Goal: Task Accomplishment & Management: Use online tool/utility

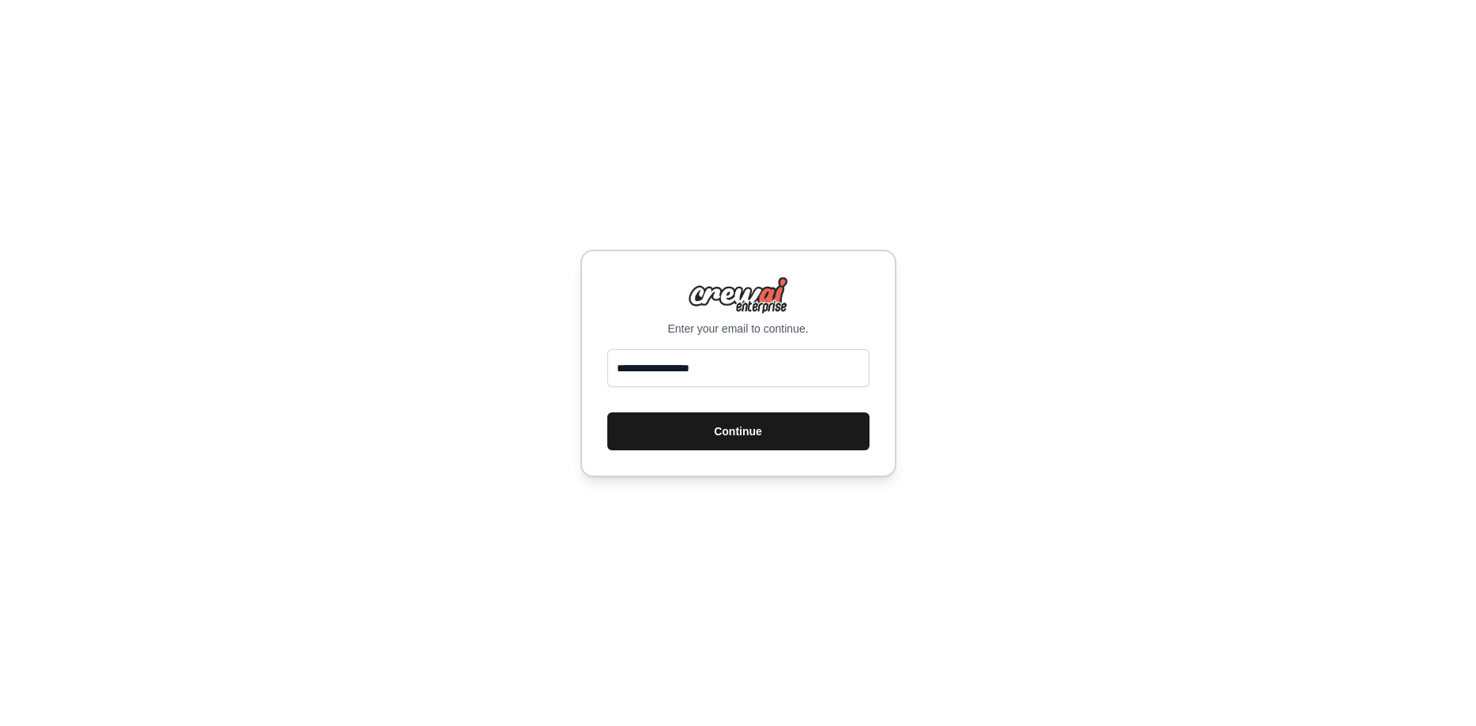
type input "**********"
click at [652, 430] on button "Continue" at bounding box center [738, 431] width 262 height 38
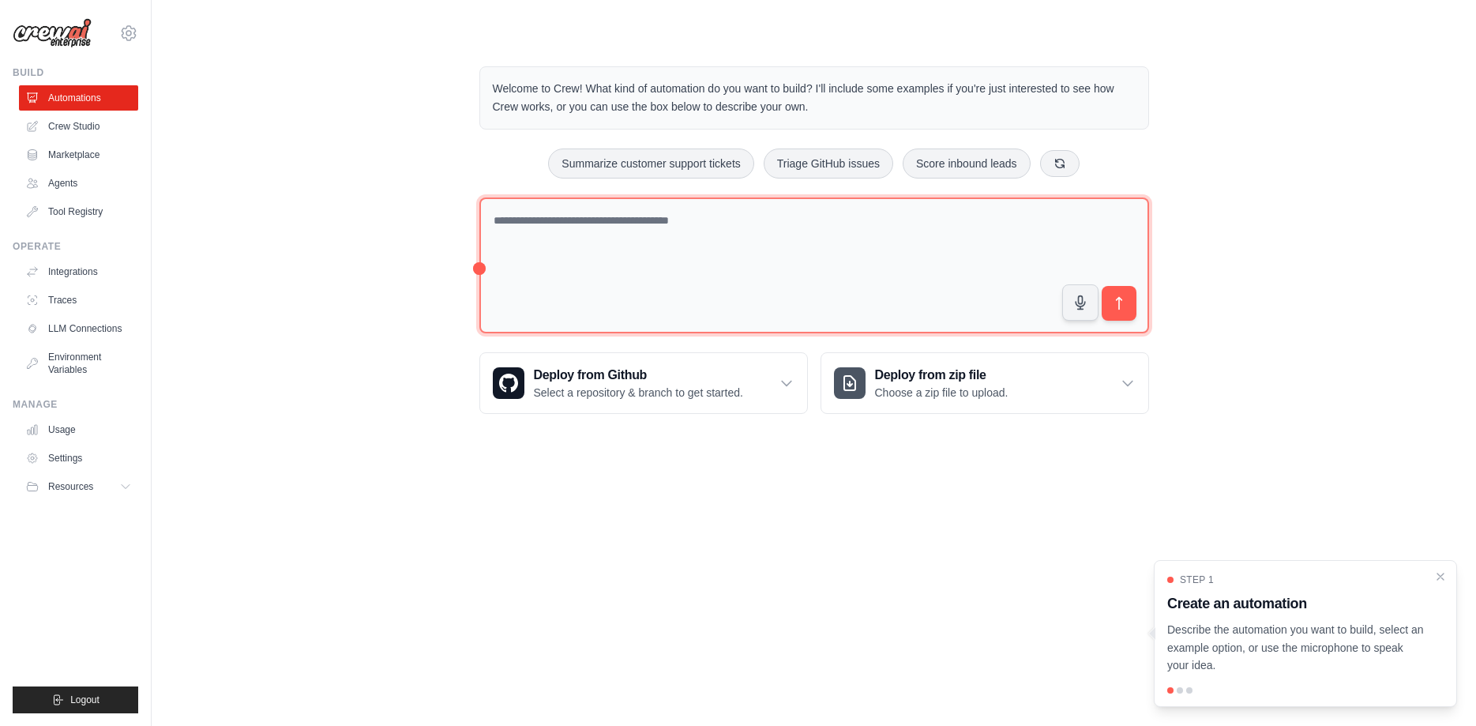
click at [839, 239] on textarea at bounding box center [814, 265] width 670 height 137
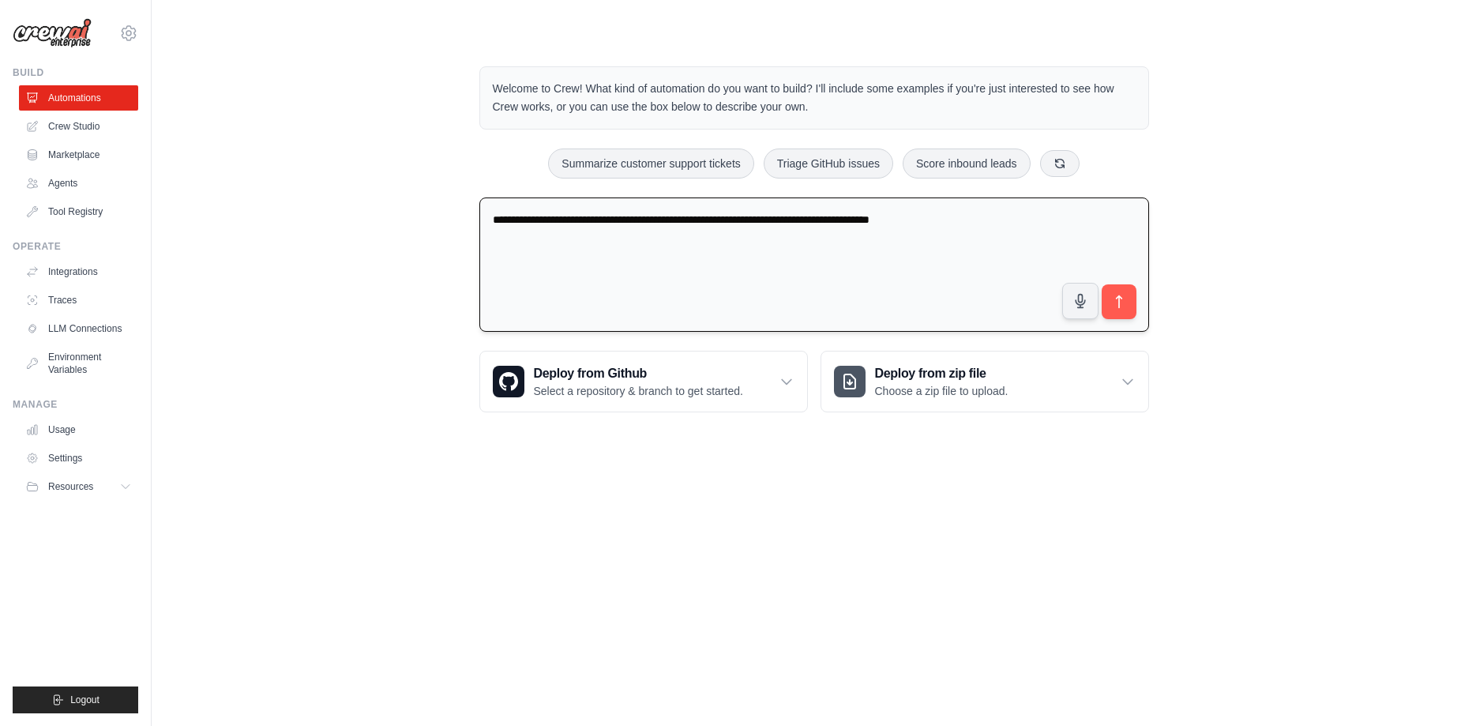
type textarea "**********"
click at [72, 157] on link "Marketplace" at bounding box center [80, 154] width 119 height 25
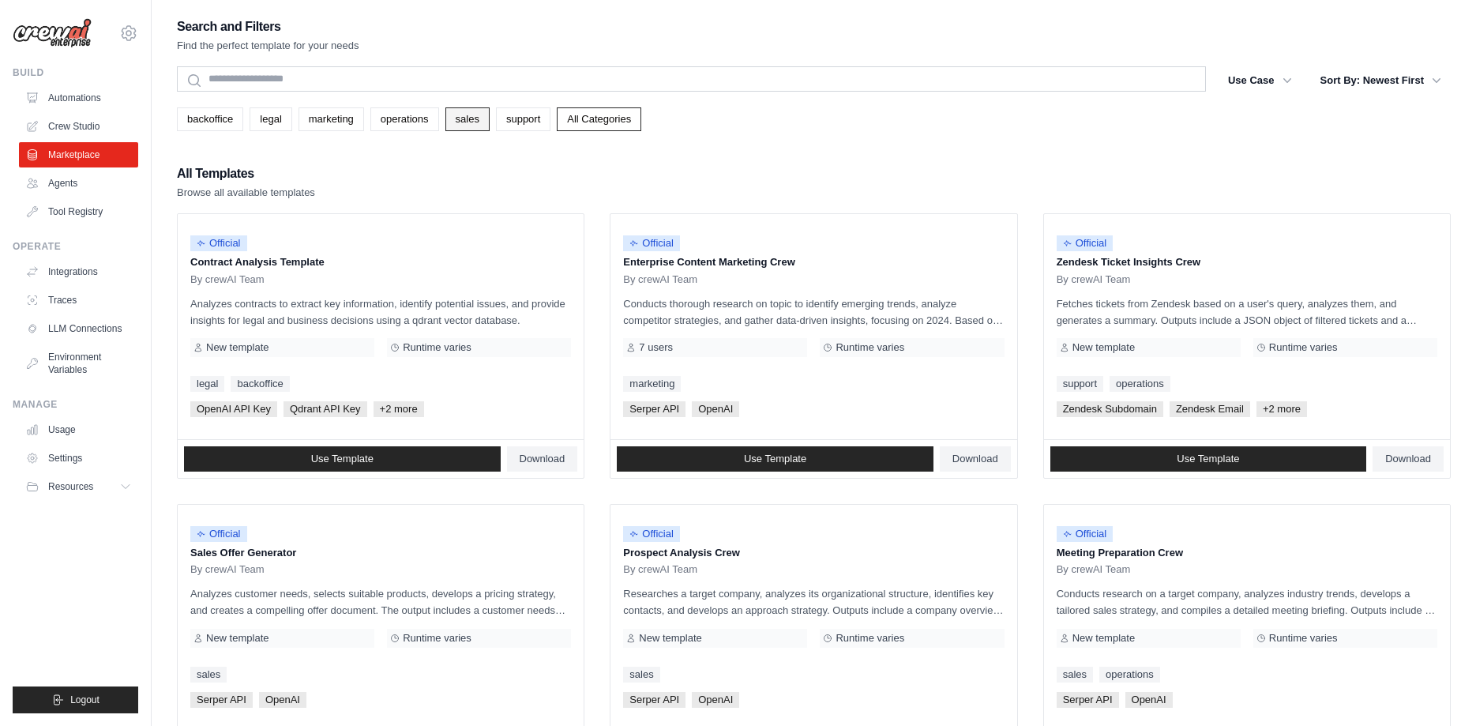
click at [485, 126] on link "sales" at bounding box center [467, 119] width 44 height 24
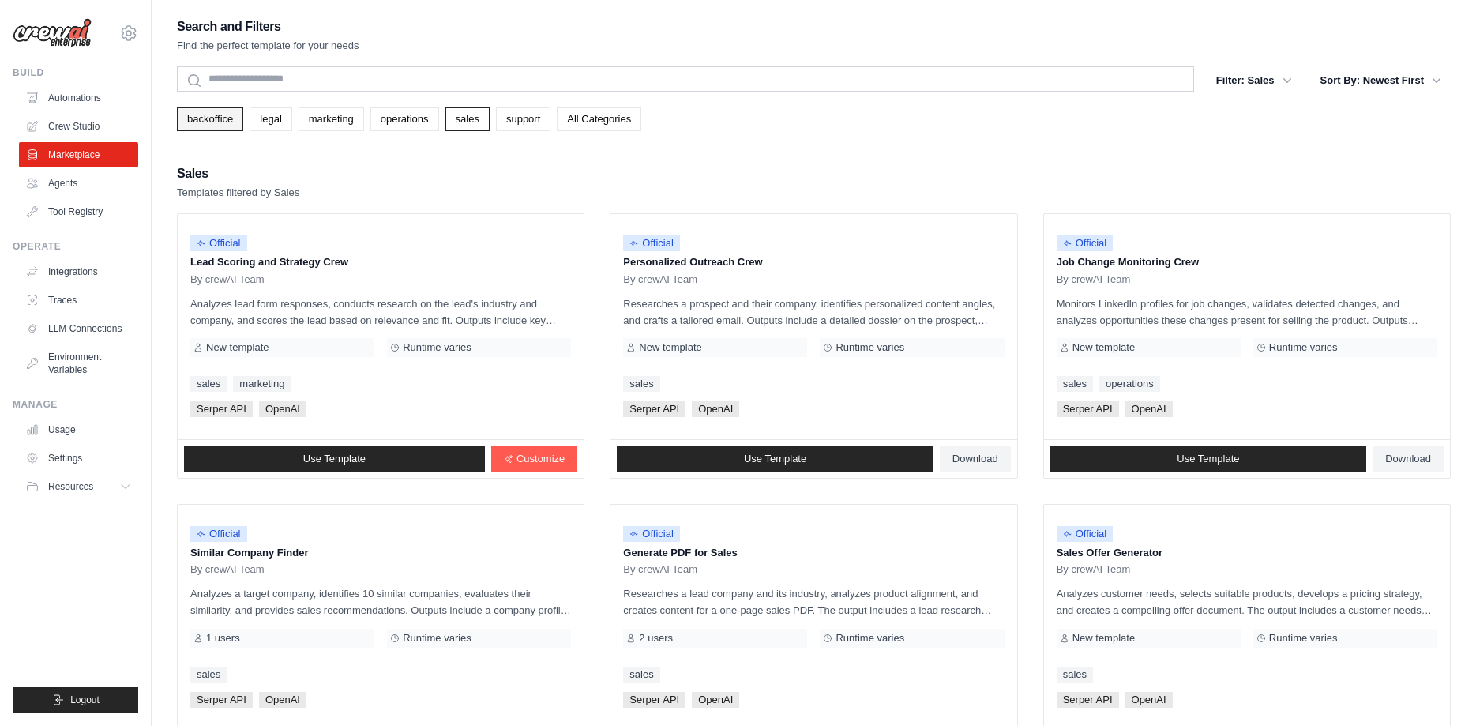
click at [208, 120] on link "backoffice" at bounding box center [210, 119] width 66 height 24
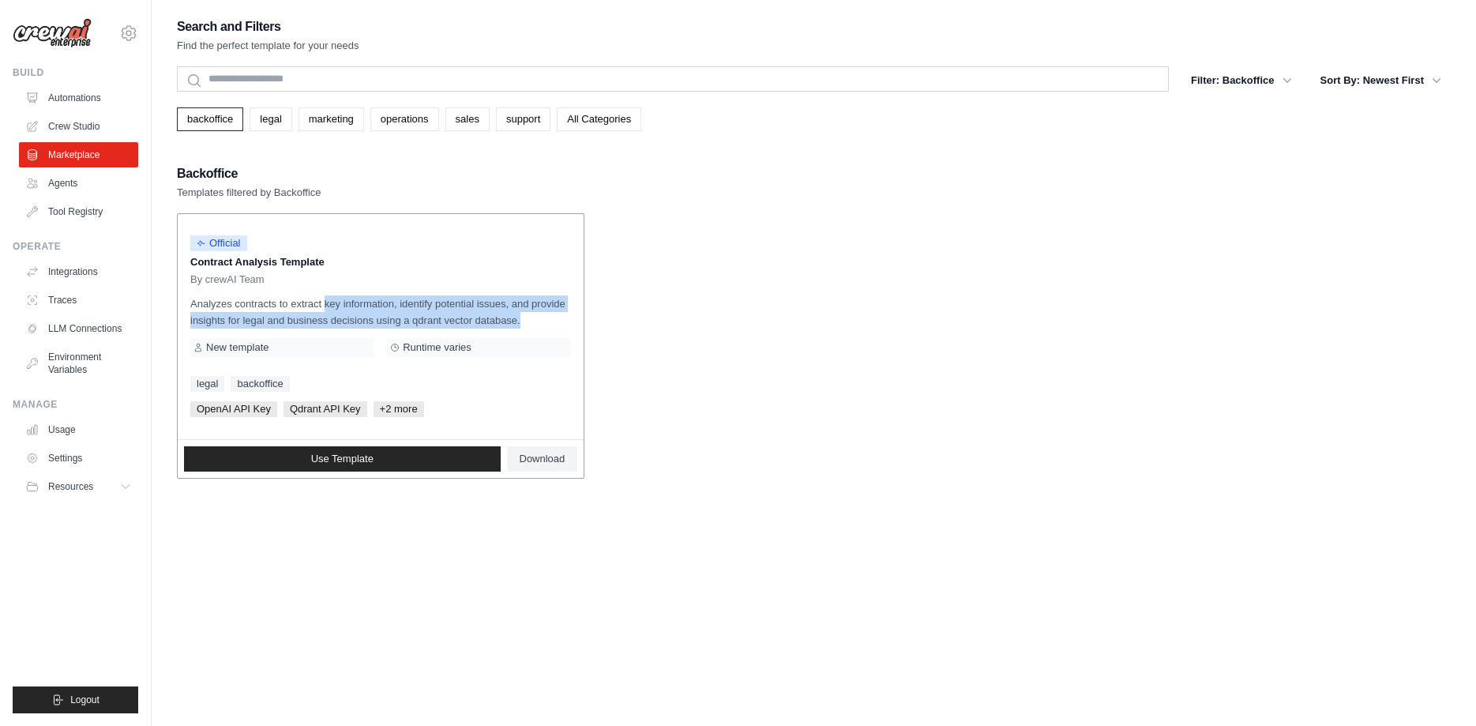
drag, startPoint x: 293, startPoint y: 306, endPoint x: 549, endPoint y: 325, distance: 256.5
click at [549, 325] on p "Analyzes contracts to extract key information, identify potential issues, and p…" at bounding box center [380, 311] width 381 height 33
click at [346, 118] on link "marketing" at bounding box center [332, 119] width 66 height 24
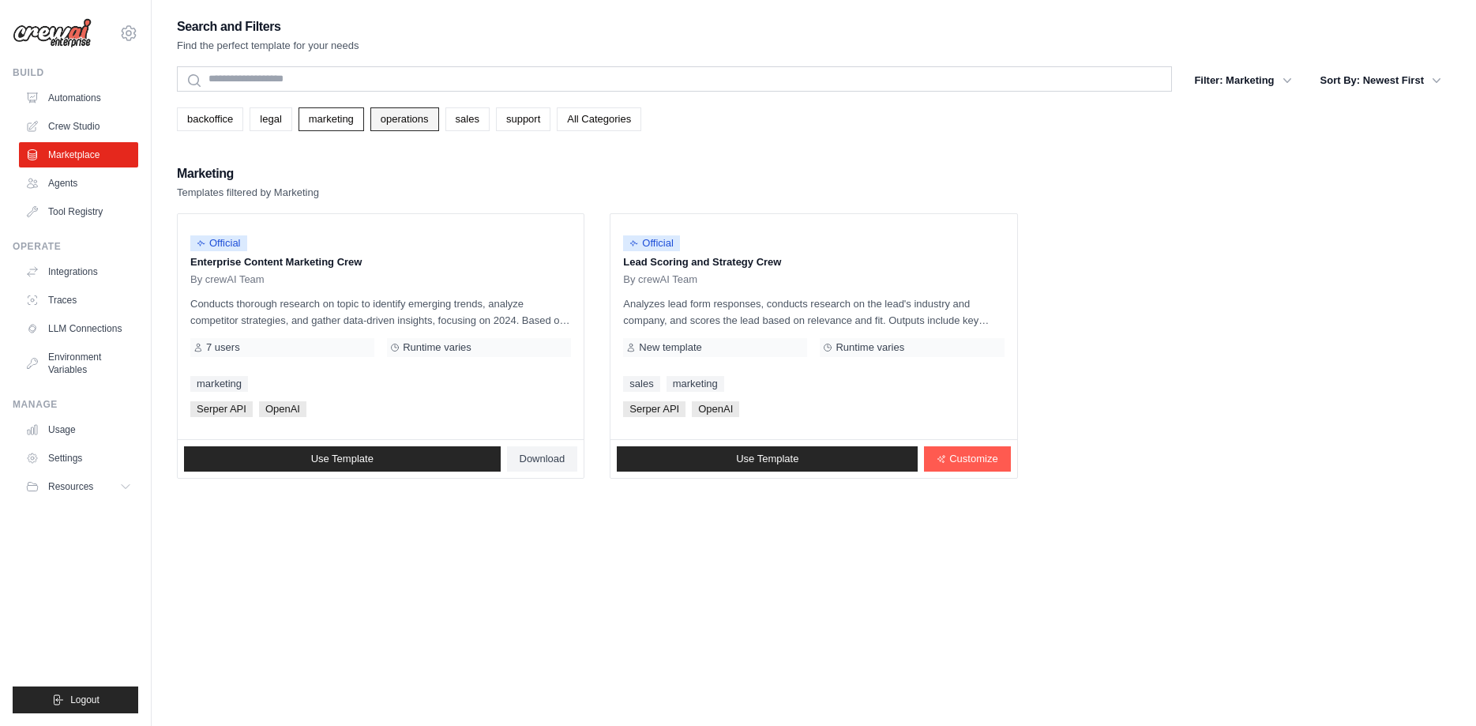
click at [427, 113] on link "operations" at bounding box center [404, 119] width 69 height 24
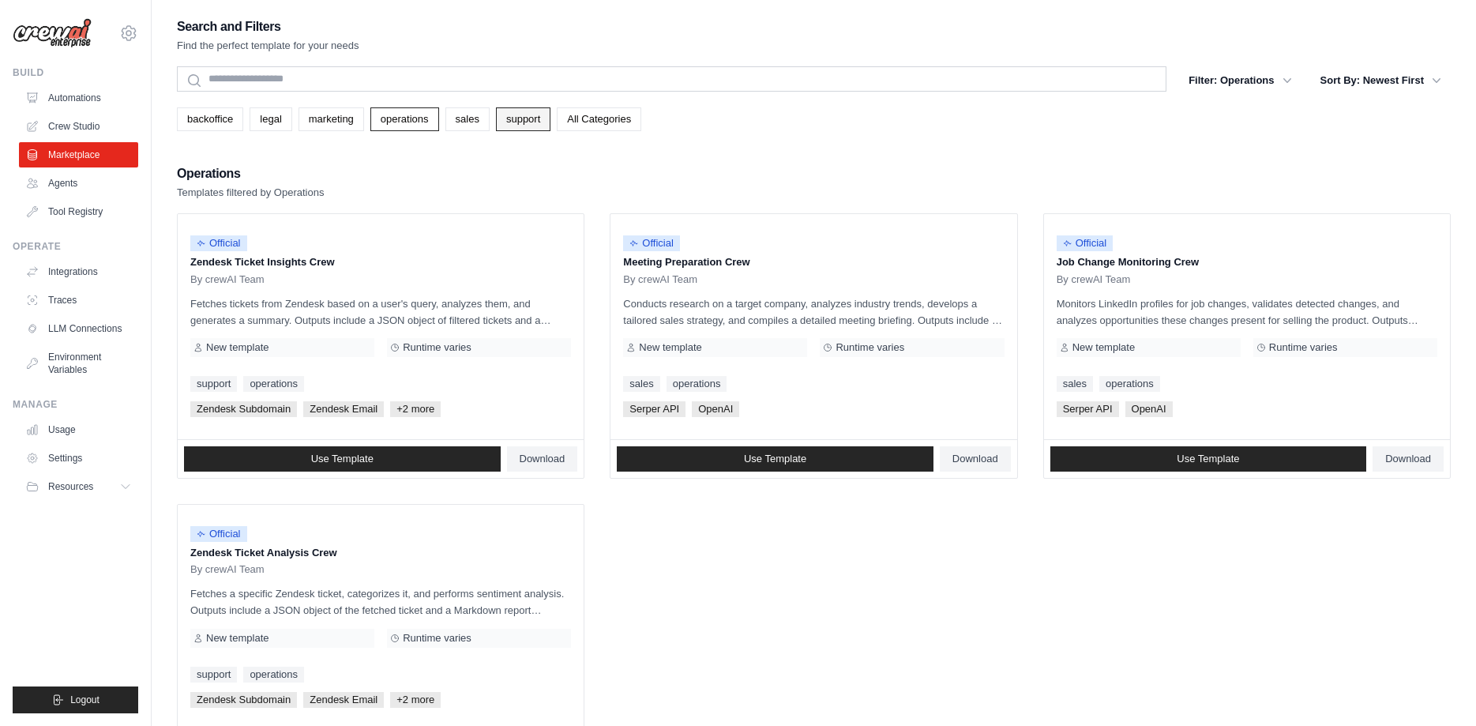
click at [537, 122] on link "support" at bounding box center [523, 119] width 54 height 24
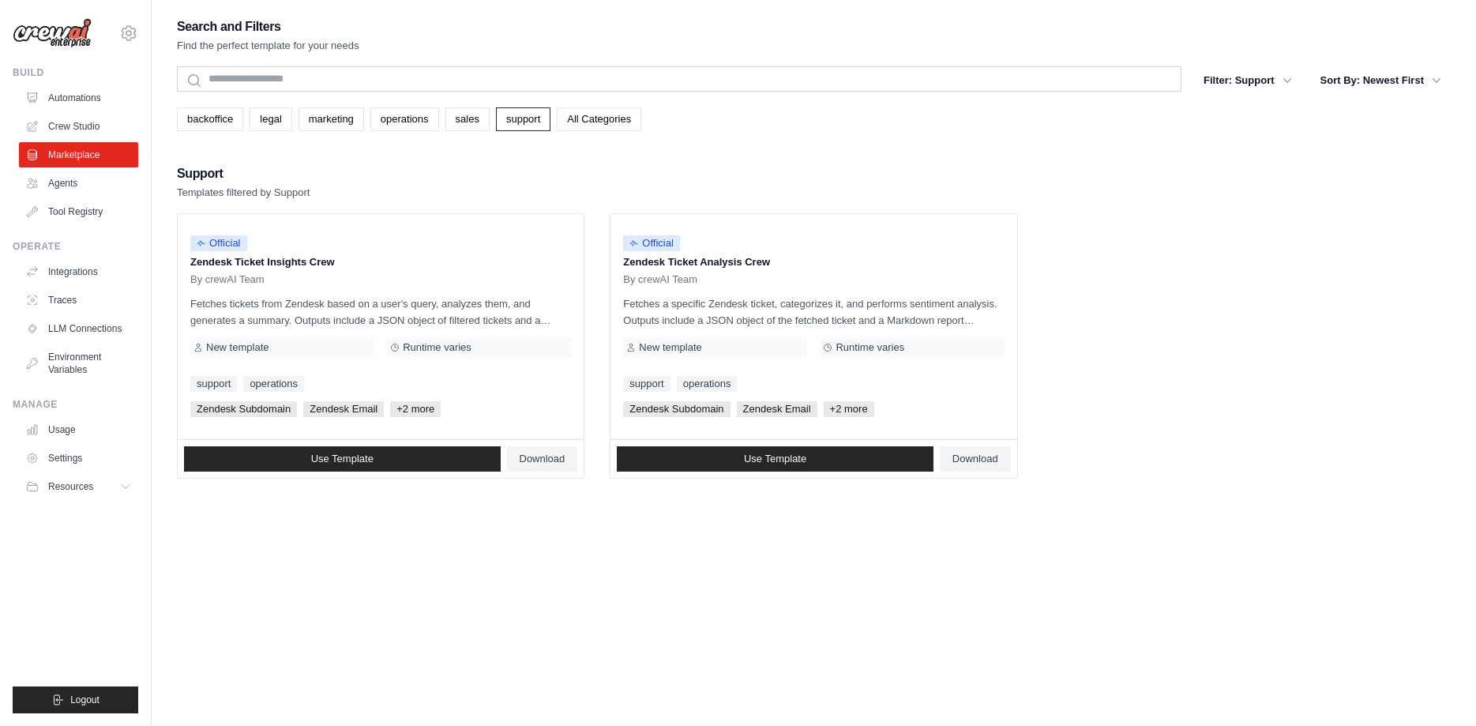
click at [634, 114] on link "All Categories" at bounding box center [599, 119] width 85 height 24
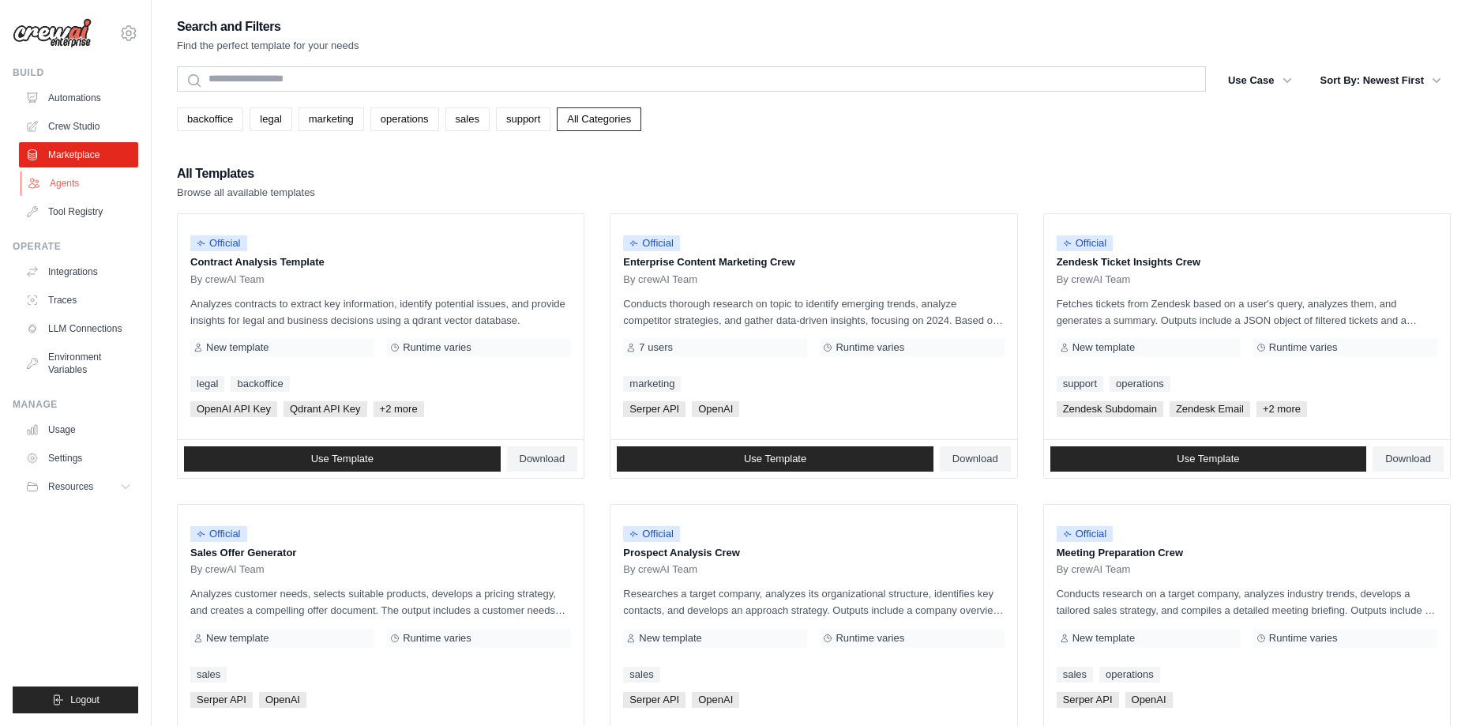
click at [83, 183] on link "Agents" at bounding box center [80, 183] width 119 height 25
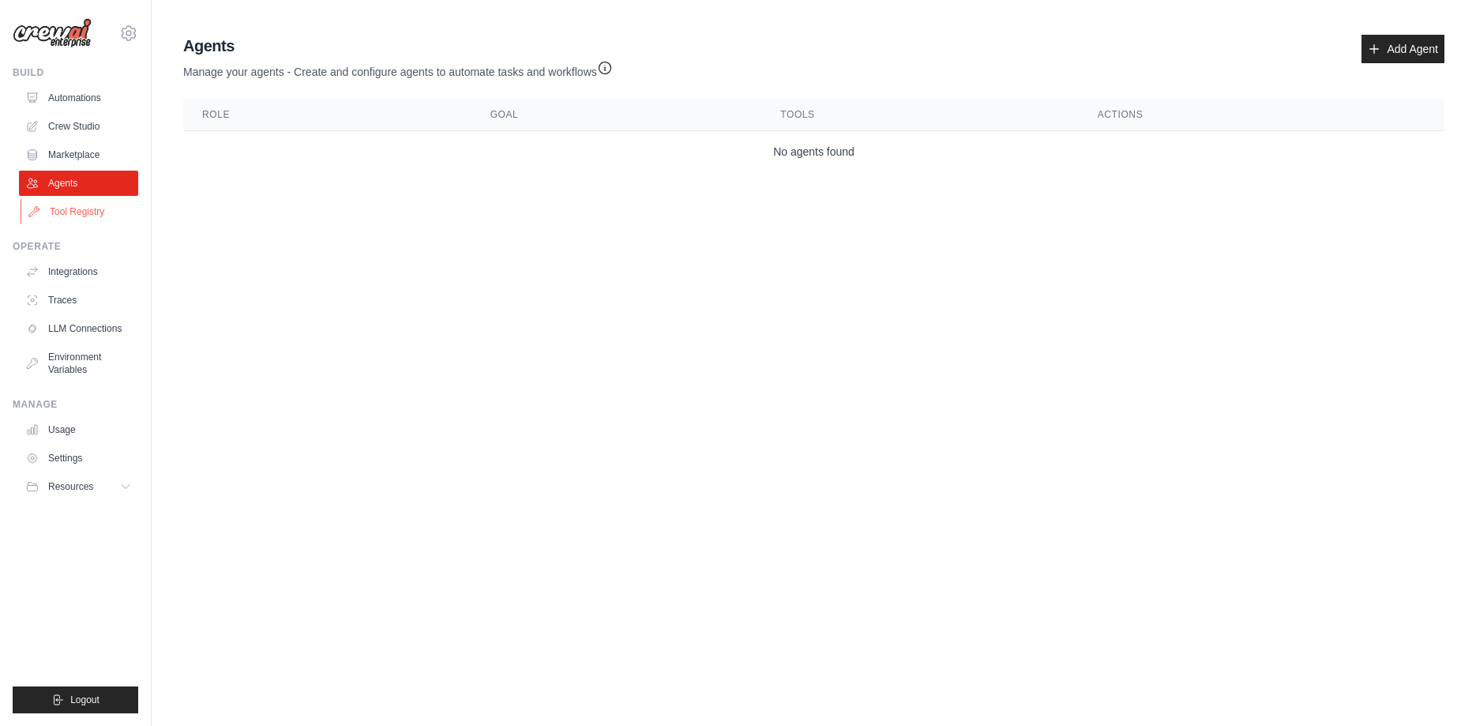
click at [93, 209] on link "Tool Registry" at bounding box center [80, 211] width 119 height 25
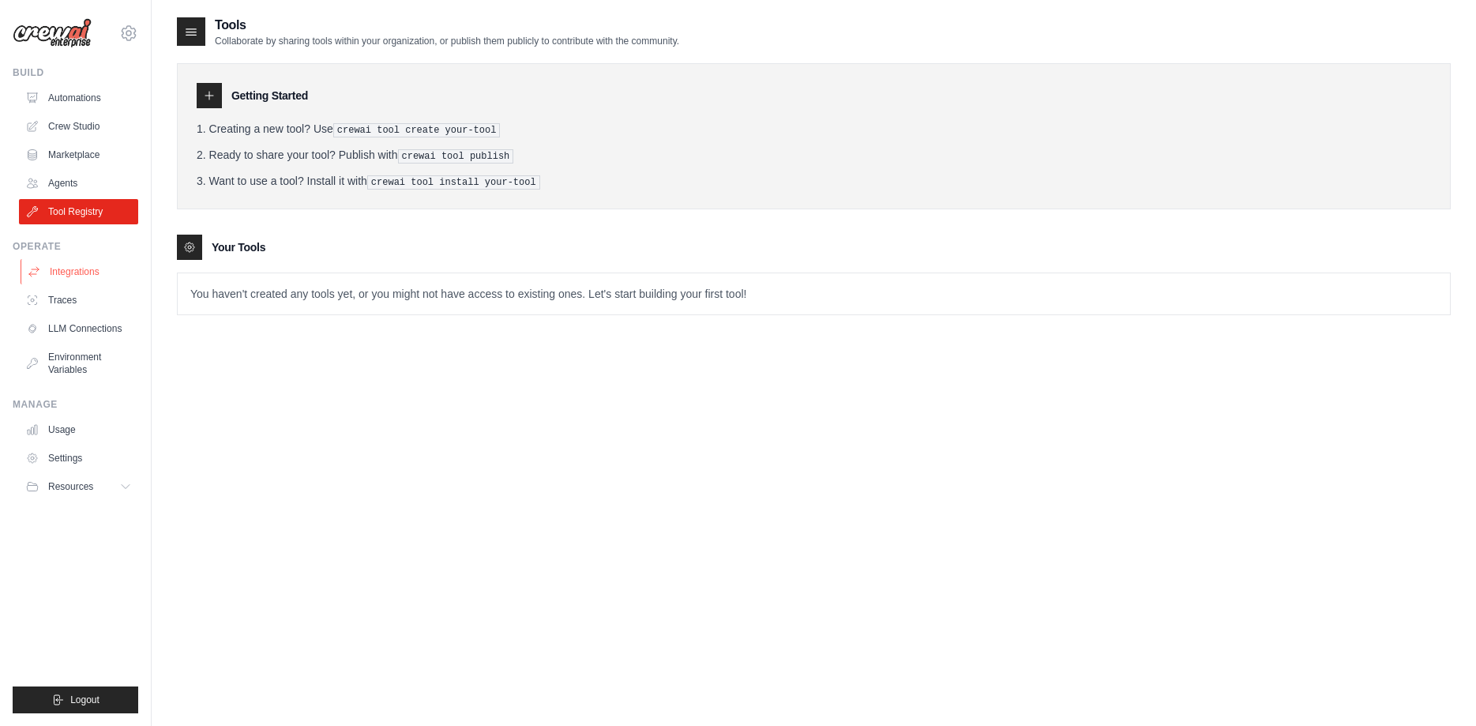
click at [81, 274] on link "Integrations" at bounding box center [80, 271] width 119 height 25
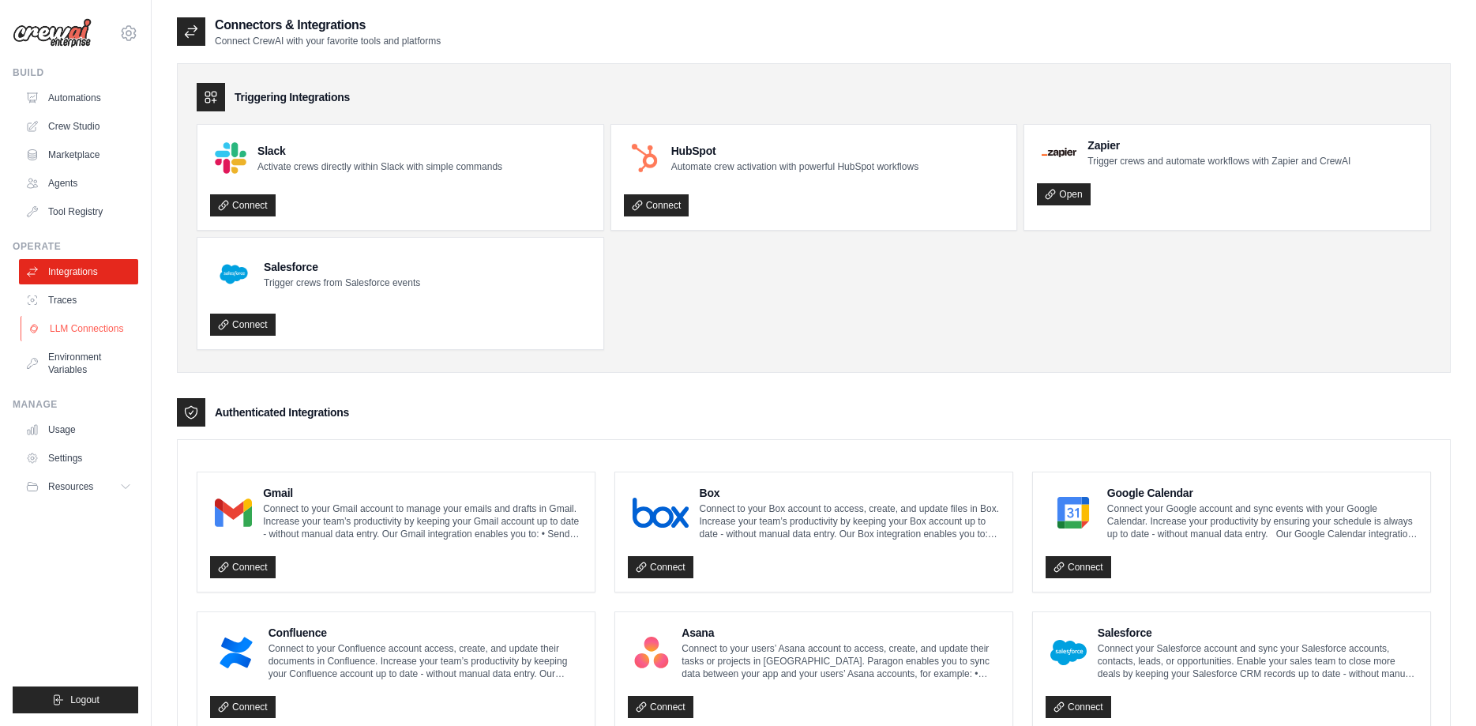
click at [75, 327] on link "LLM Connections" at bounding box center [80, 328] width 119 height 25
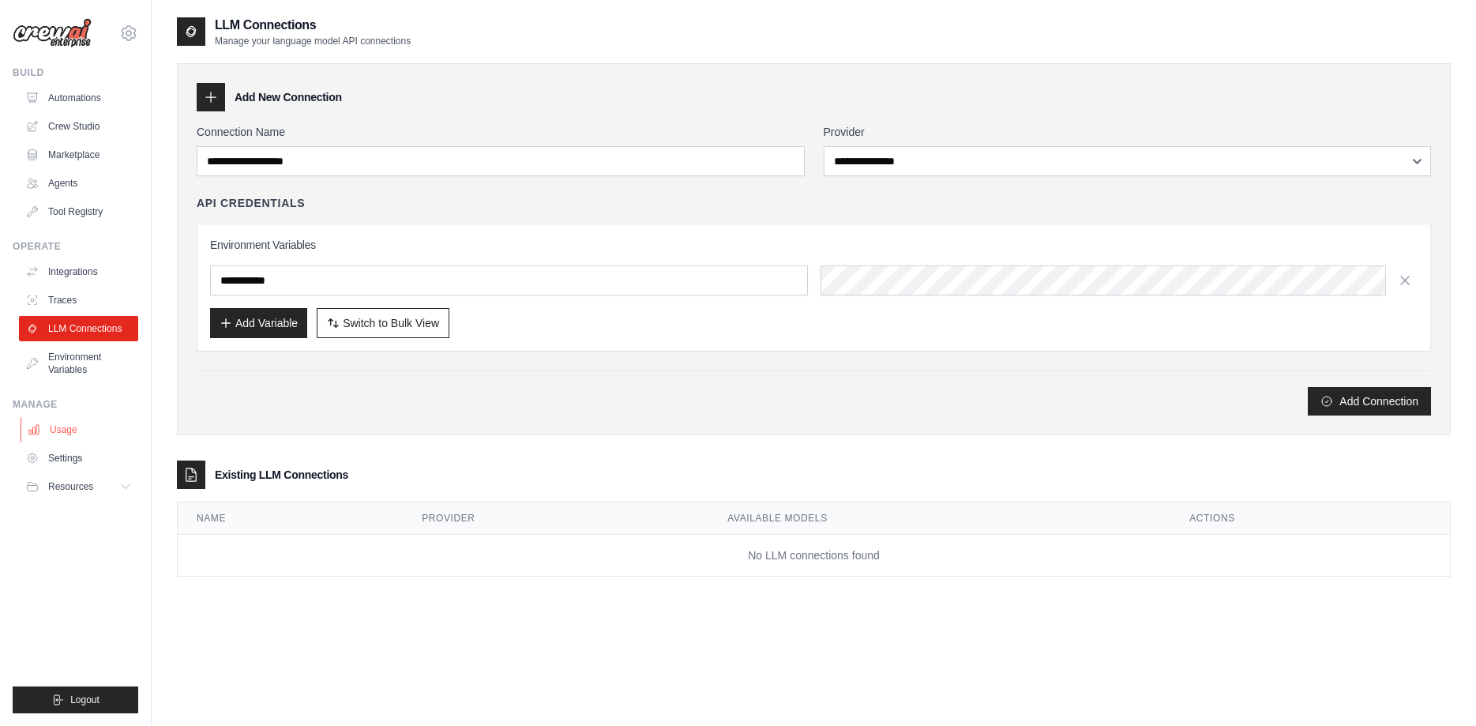
click at [54, 433] on link "Usage" at bounding box center [80, 429] width 119 height 25
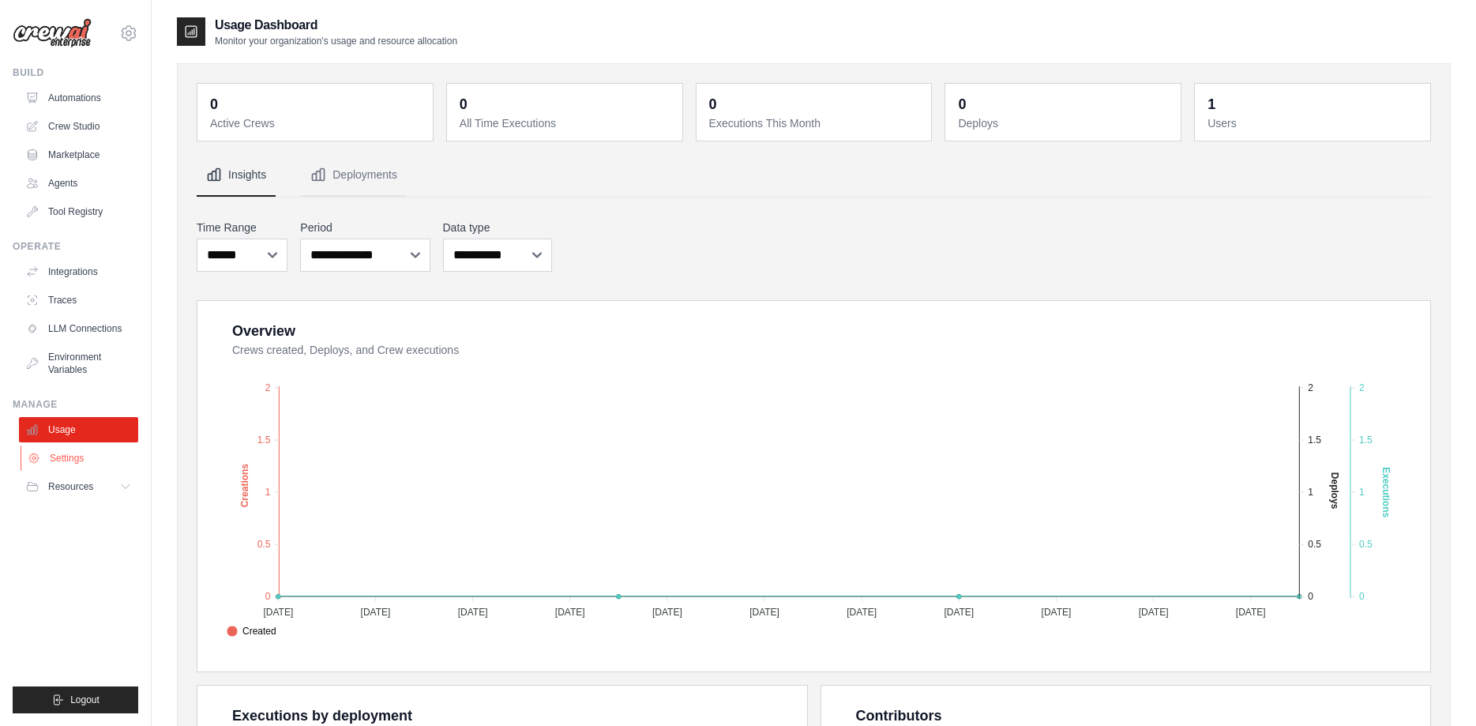
click at [94, 462] on link "Settings" at bounding box center [80, 457] width 119 height 25
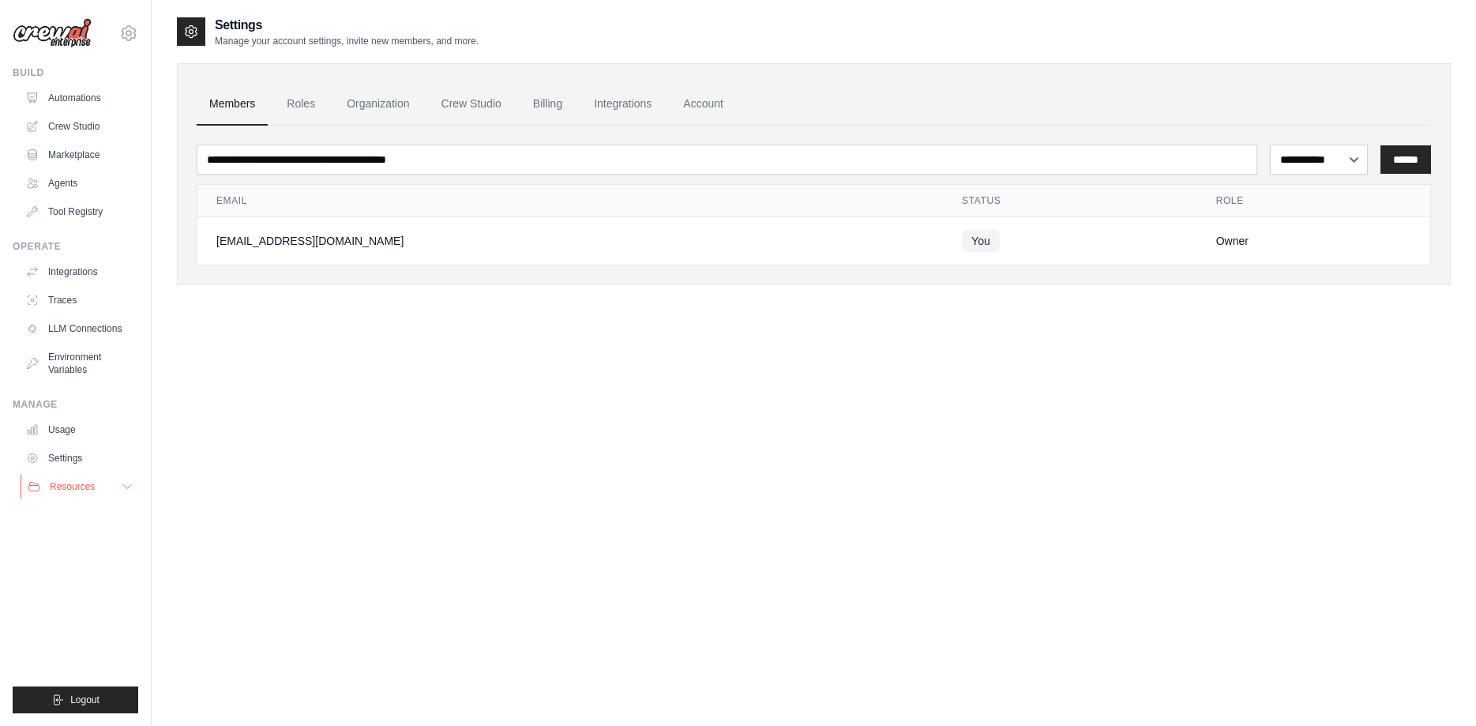
click at [122, 487] on icon at bounding box center [127, 486] width 13 height 13
click at [78, 590] on span "Video Tutorials" at bounding box center [87, 589] width 62 height 13
click at [120, 487] on button "Resources" at bounding box center [80, 486] width 119 height 25
click at [86, 32] on img at bounding box center [52, 33] width 79 height 30
click at [128, 30] on icon at bounding box center [128, 33] width 19 height 19
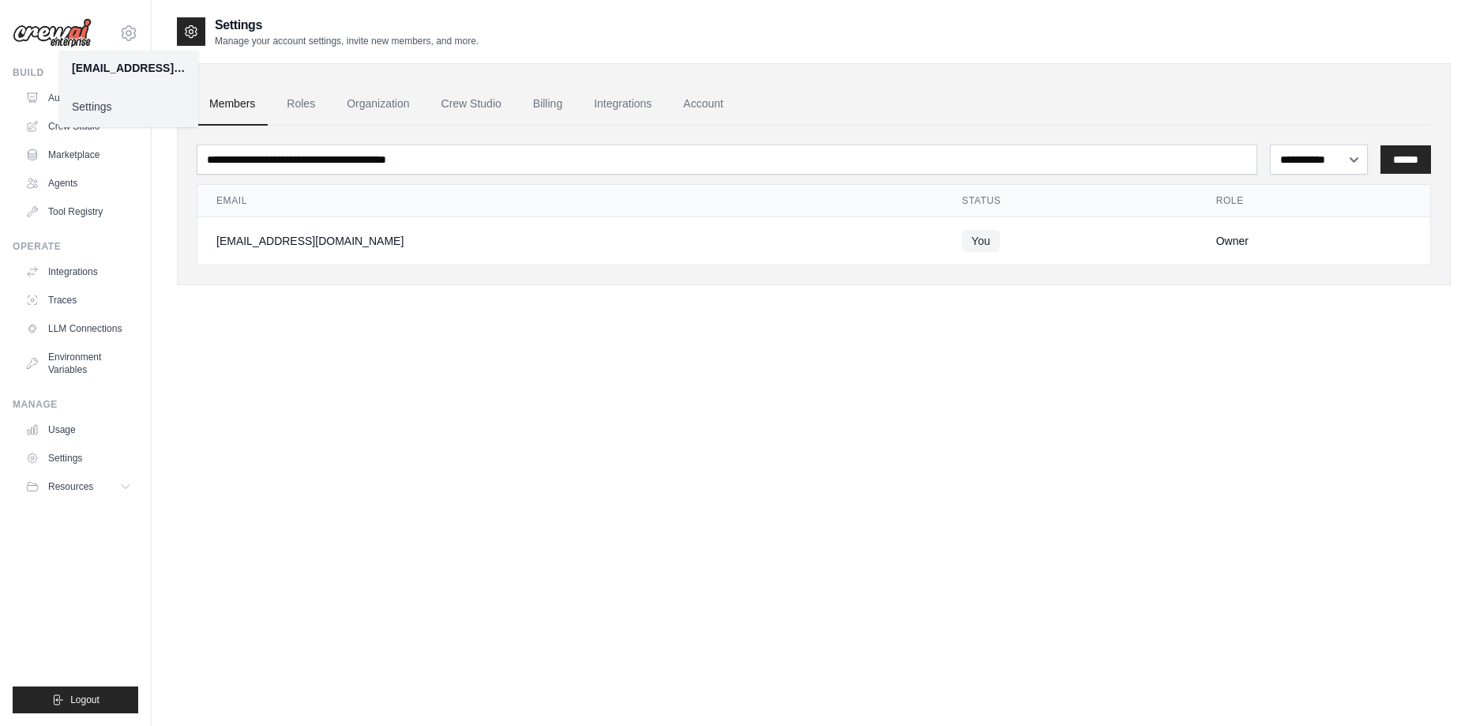
click at [106, 111] on link "Settings" at bounding box center [128, 106] width 139 height 28
click at [559, 103] on link "Billing" at bounding box center [547, 104] width 54 height 43
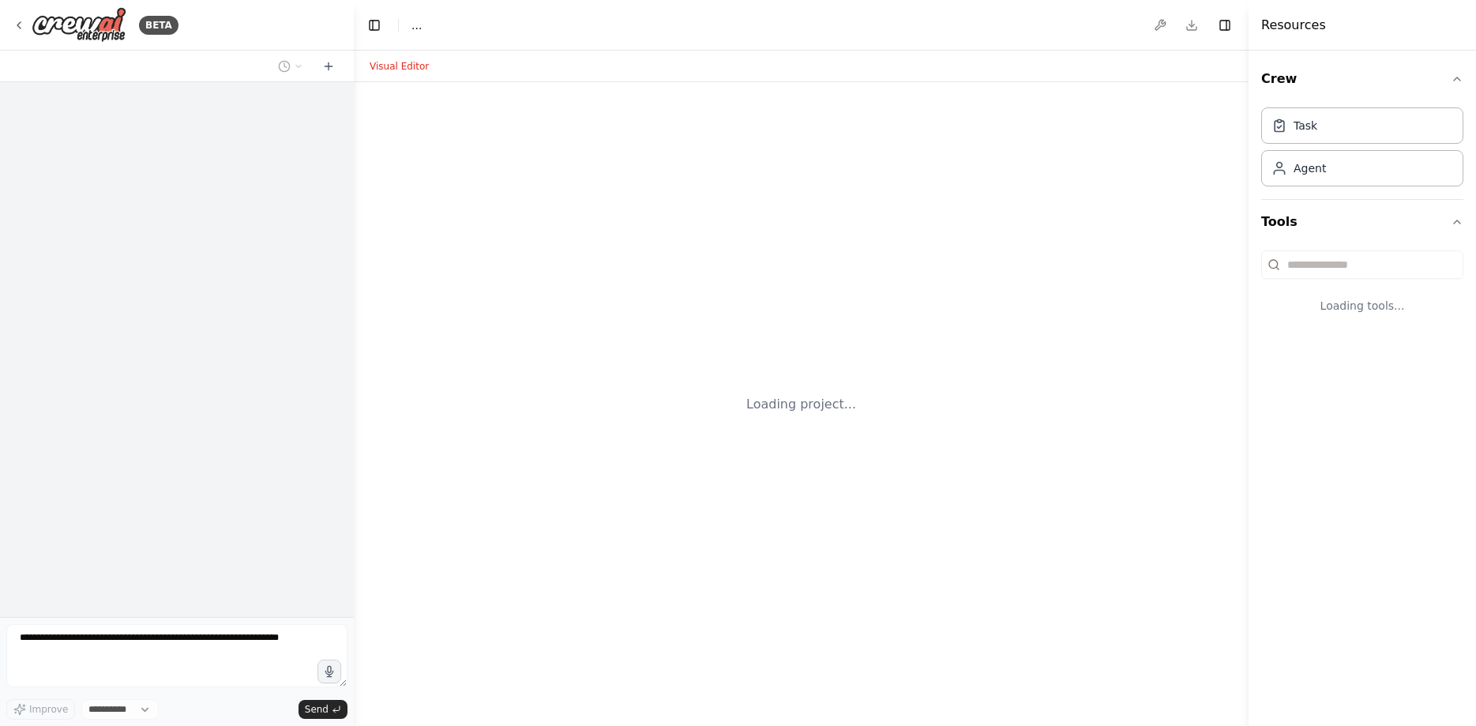
select select "****"
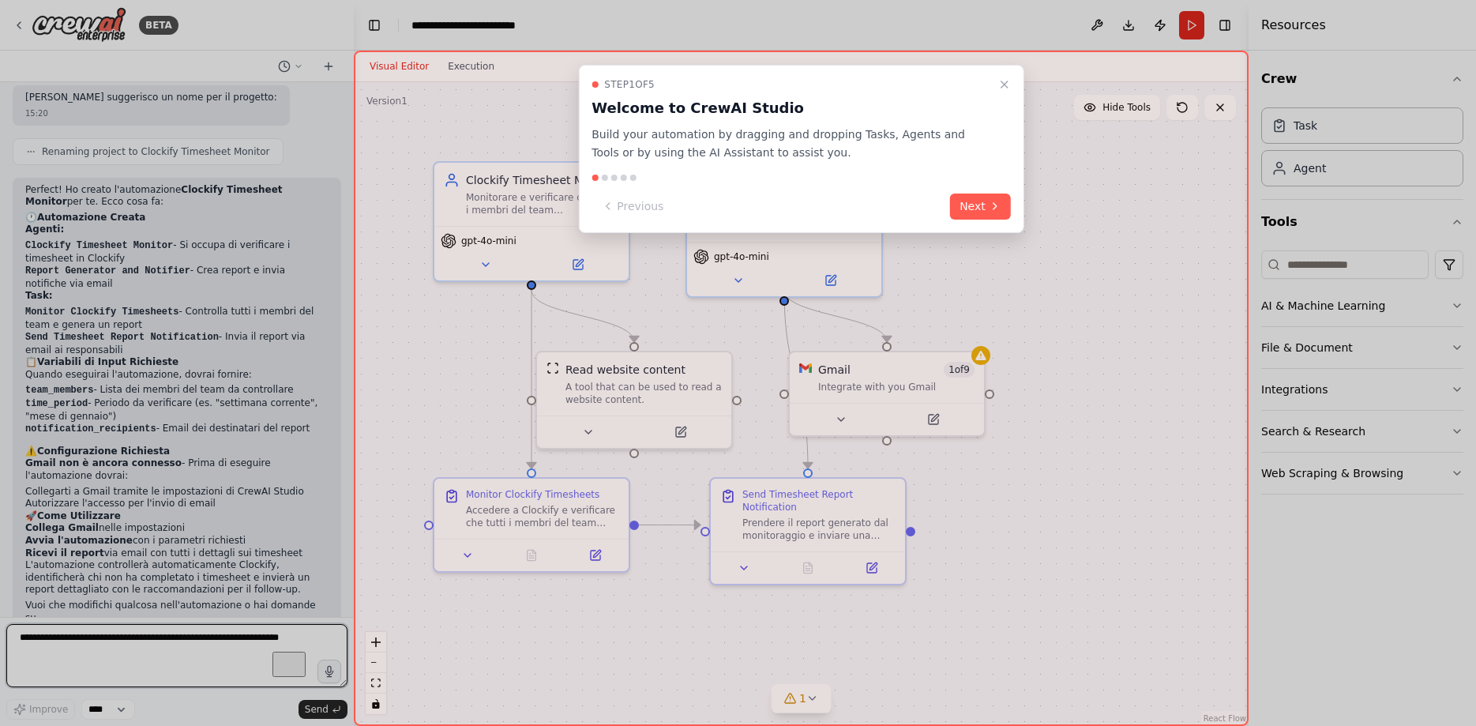
scroll to position [1340, 0]
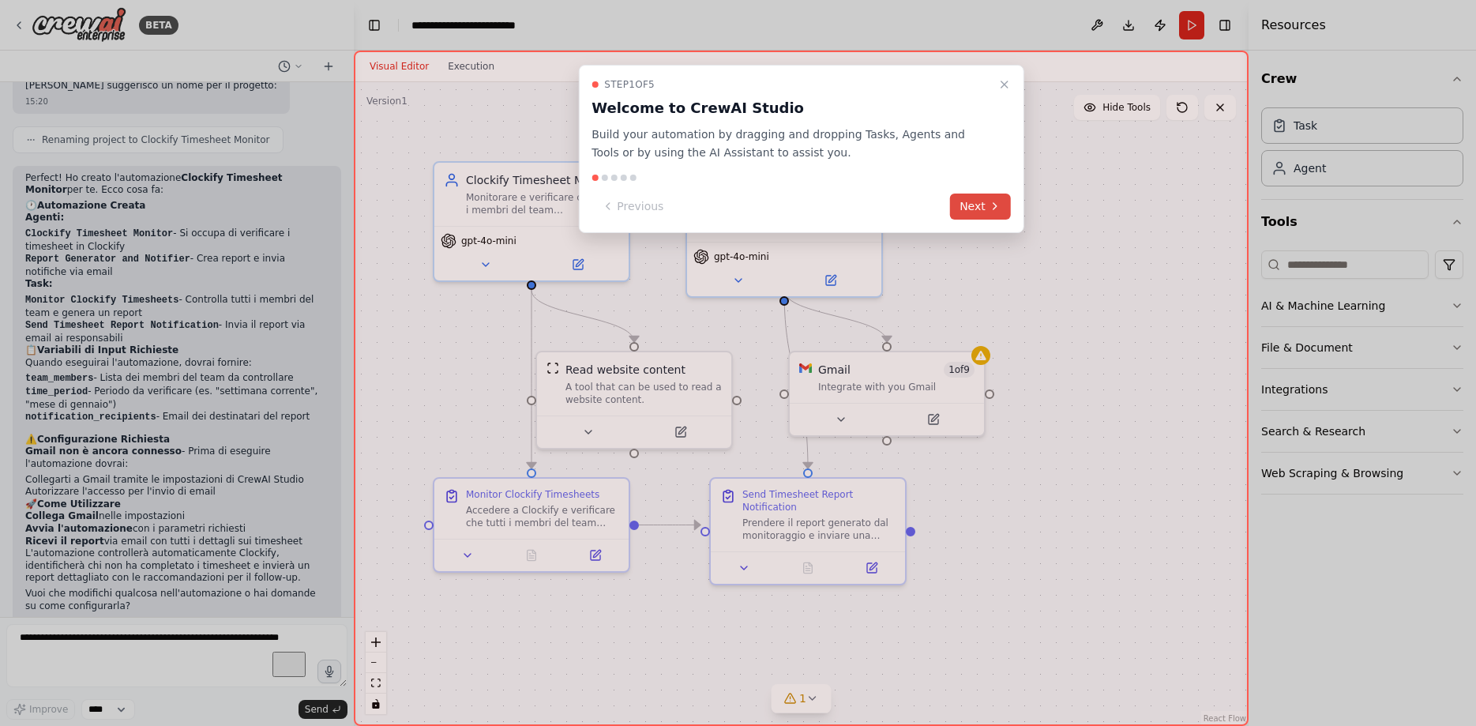
click at [983, 209] on button "Next" at bounding box center [980, 207] width 61 height 26
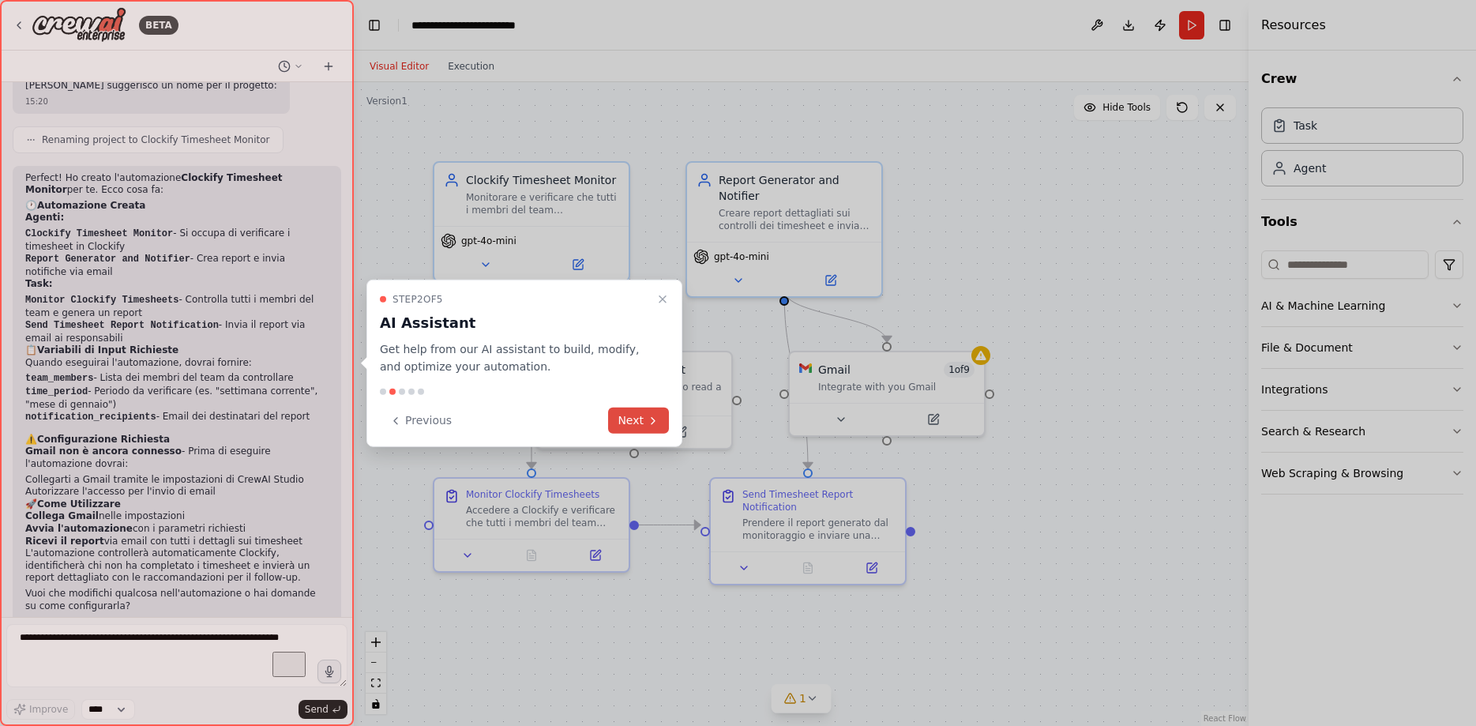
click at [633, 421] on button "Next" at bounding box center [638, 421] width 61 height 26
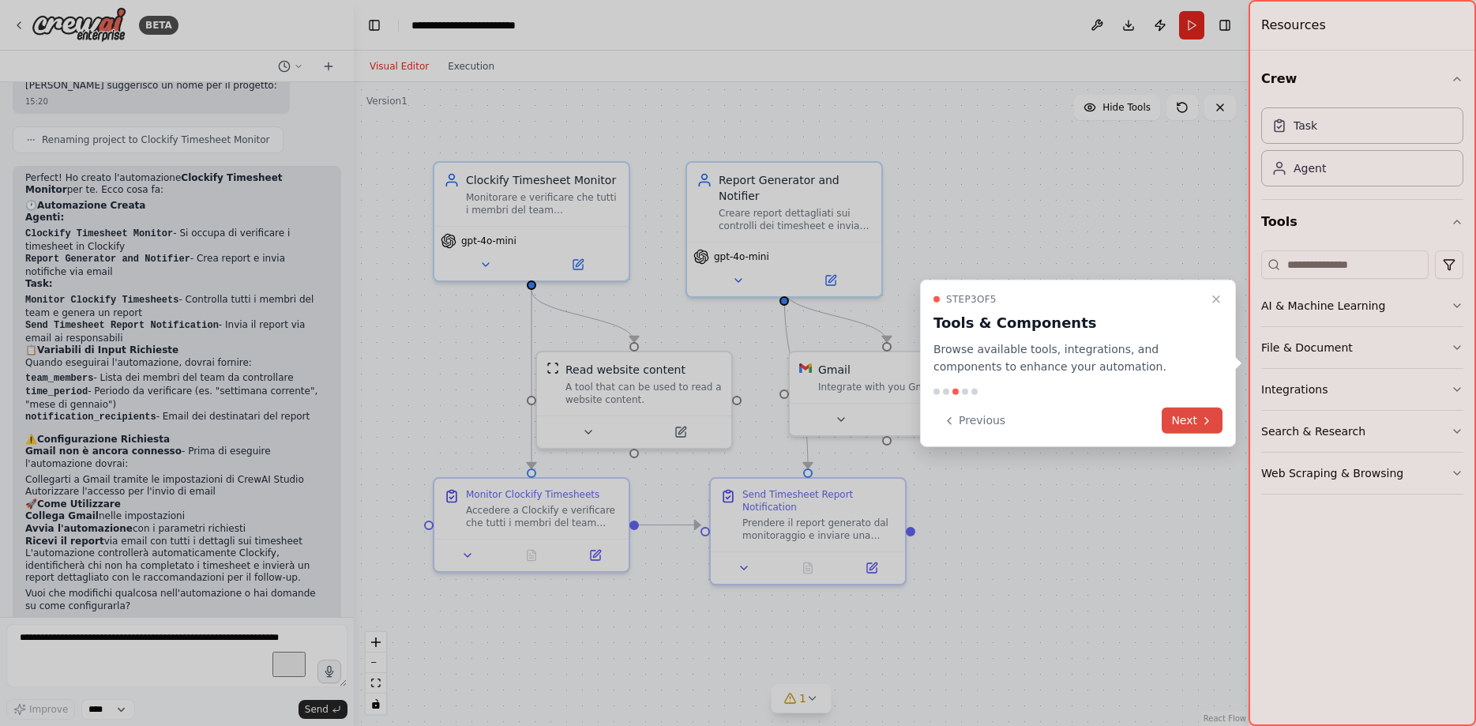
click at [1199, 417] on button "Next" at bounding box center [1192, 421] width 61 height 26
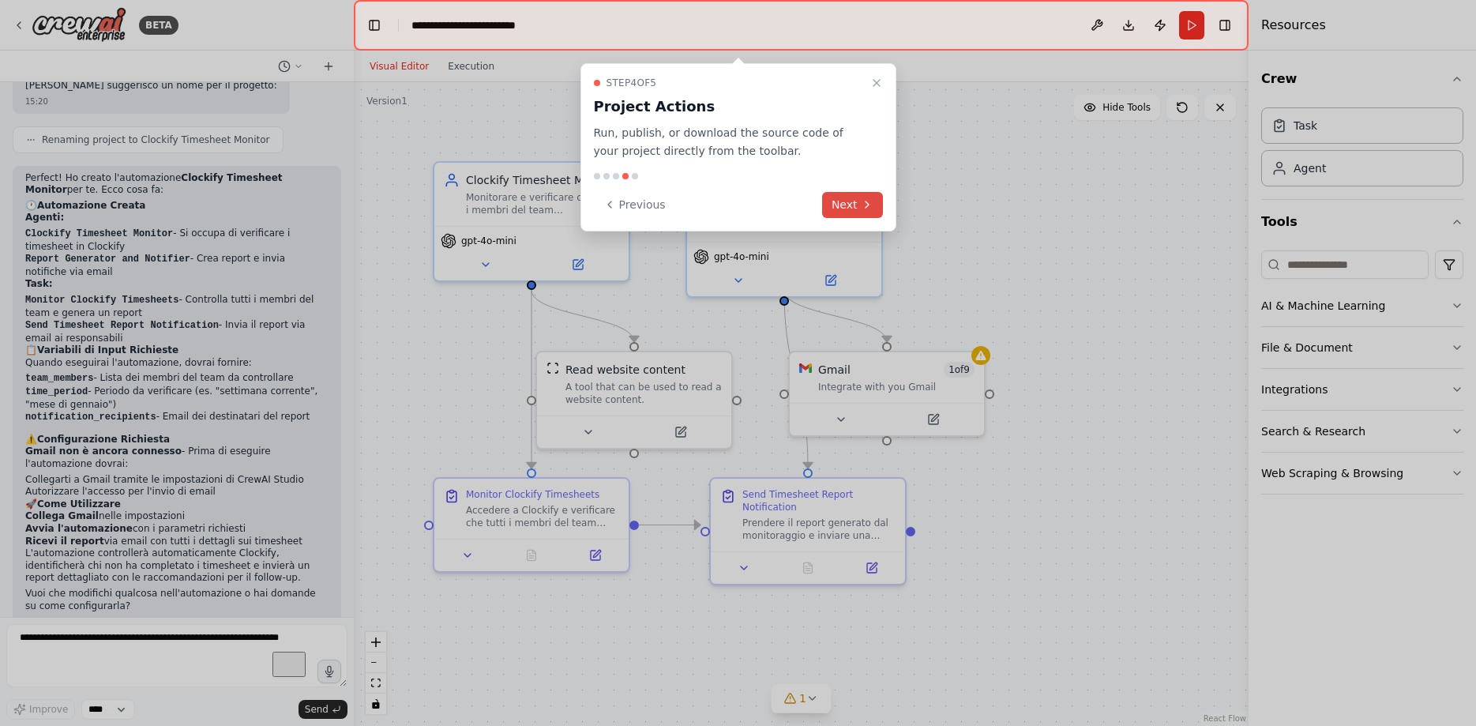
click at [867, 211] on button "Next" at bounding box center [852, 205] width 61 height 26
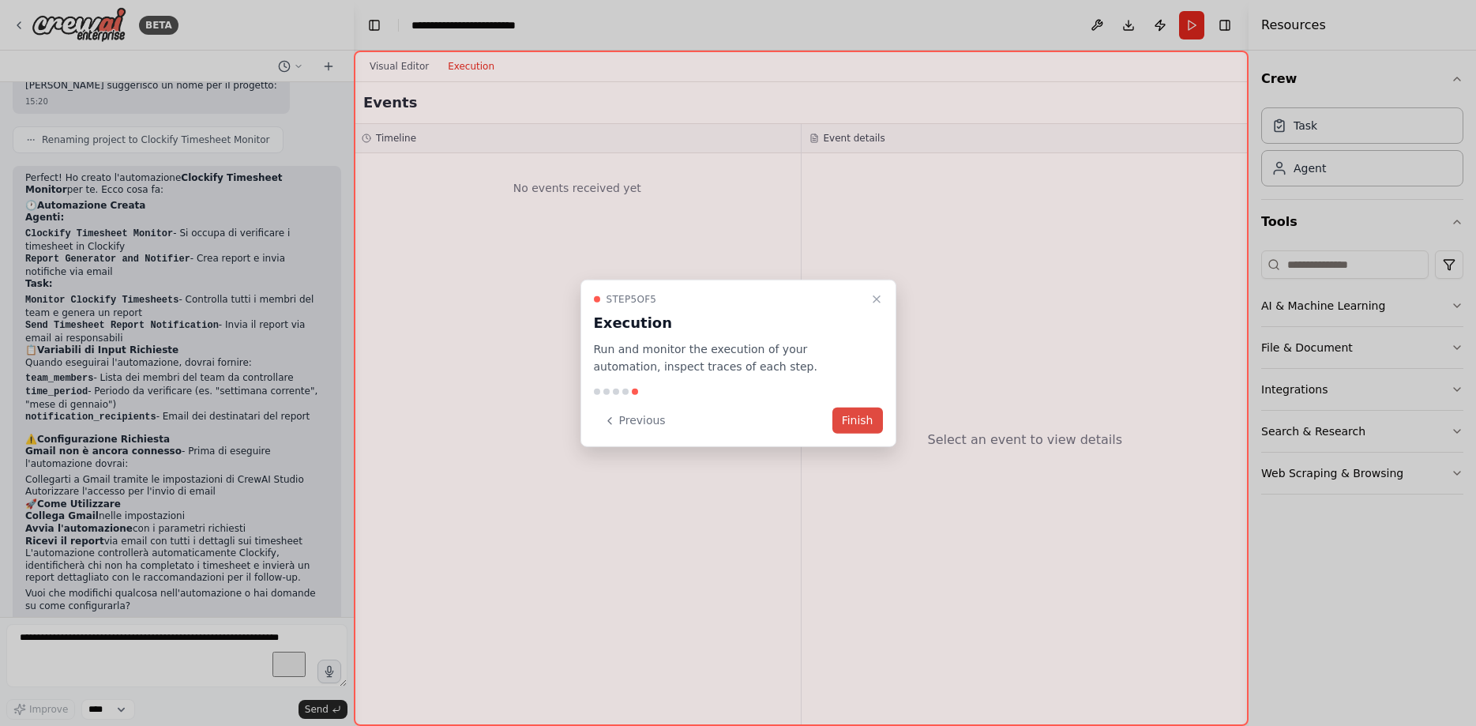
click at [854, 423] on button "Finish" at bounding box center [857, 421] width 51 height 26
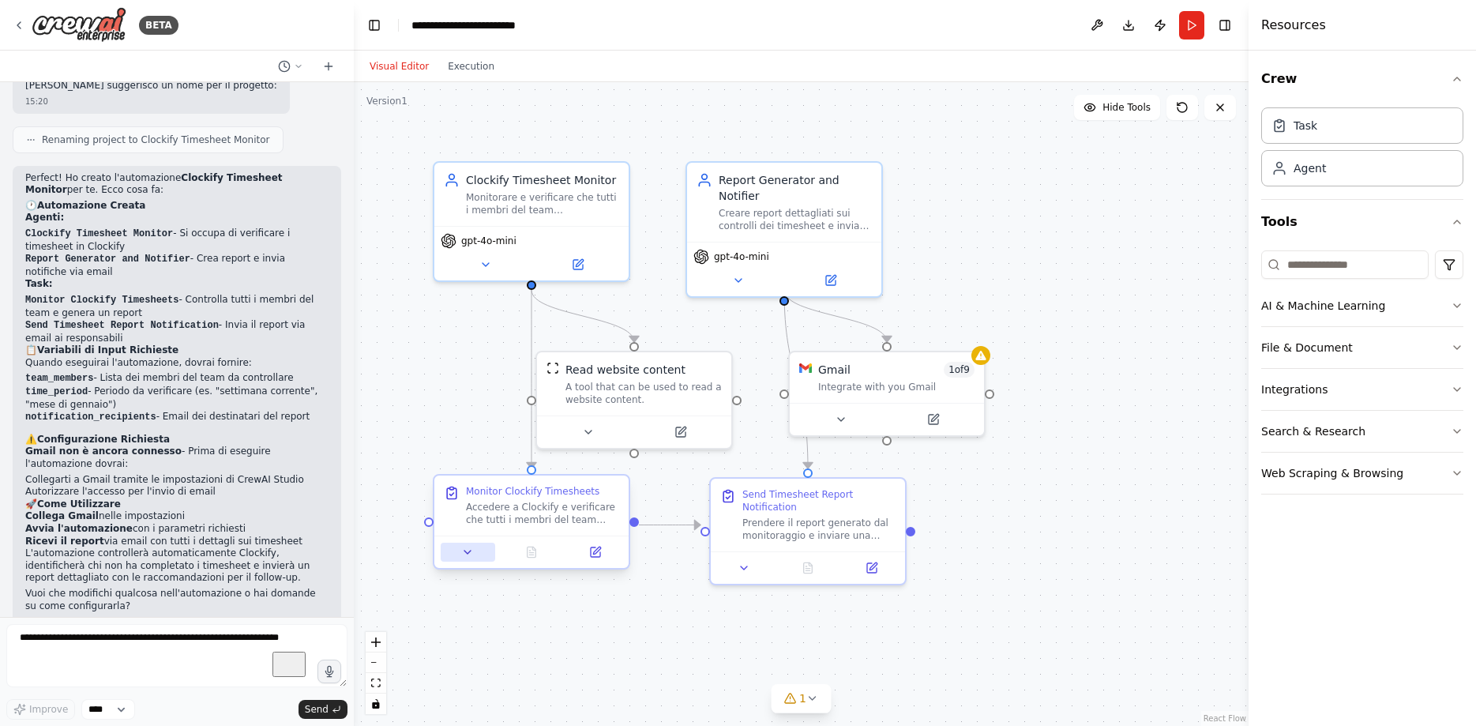
click at [465, 557] on icon at bounding box center [467, 552] width 13 height 13
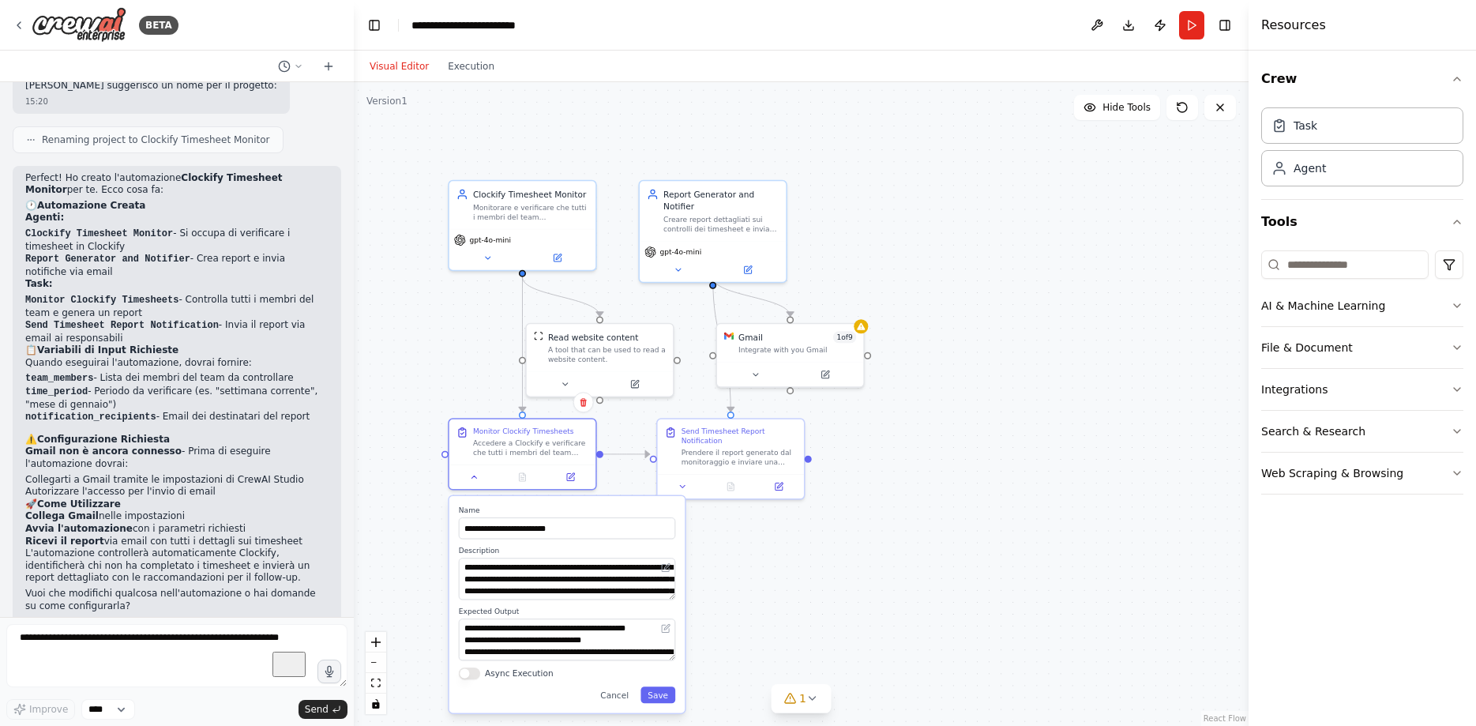
drag, startPoint x: 1104, startPoint y: 464, endPoint x: 1080, endPoint y: 382, distance: 85.5
click at [1080, 382] on div ".deletable-edge-delete-btn { width: 20px; height: 20px; border: 0px solid #ffff…" at bounding box center [801, 404] width 895 height 644
click at [1187, 28] on button "Run" at bounding box center [1191, 25] width 25 height 28
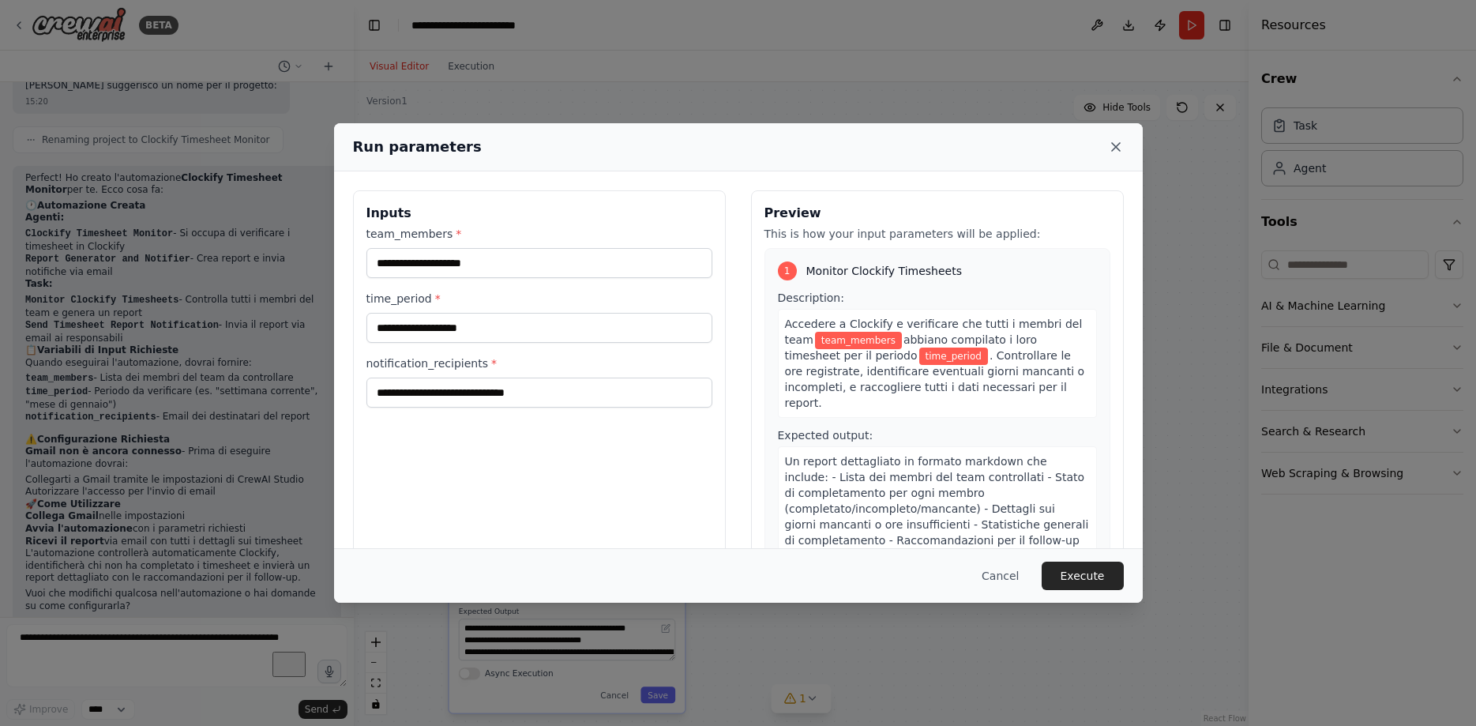
click at [1115, 152] on icon at bounding box center [1116, 147] width 16 height 16
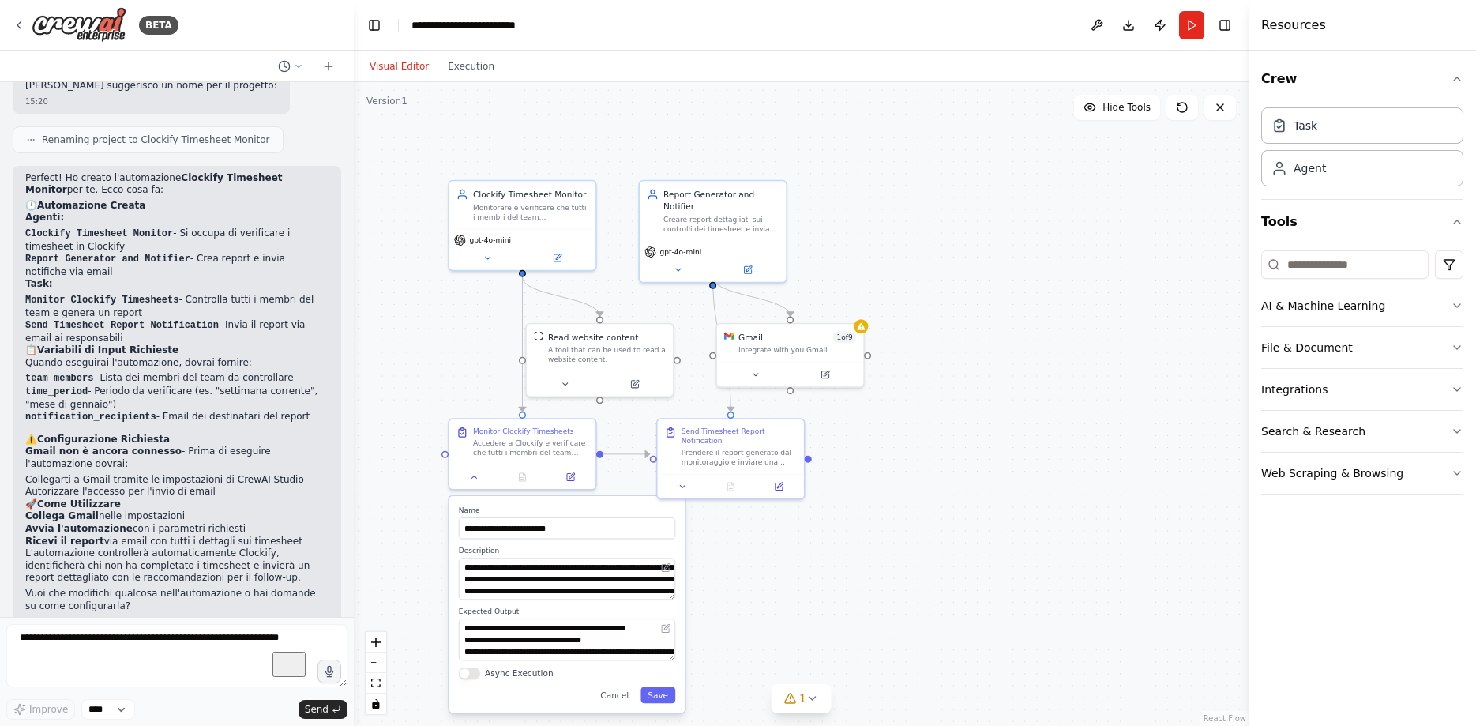
click at [352, 543] on div at bounding box center [351, 363] width 6 height 726
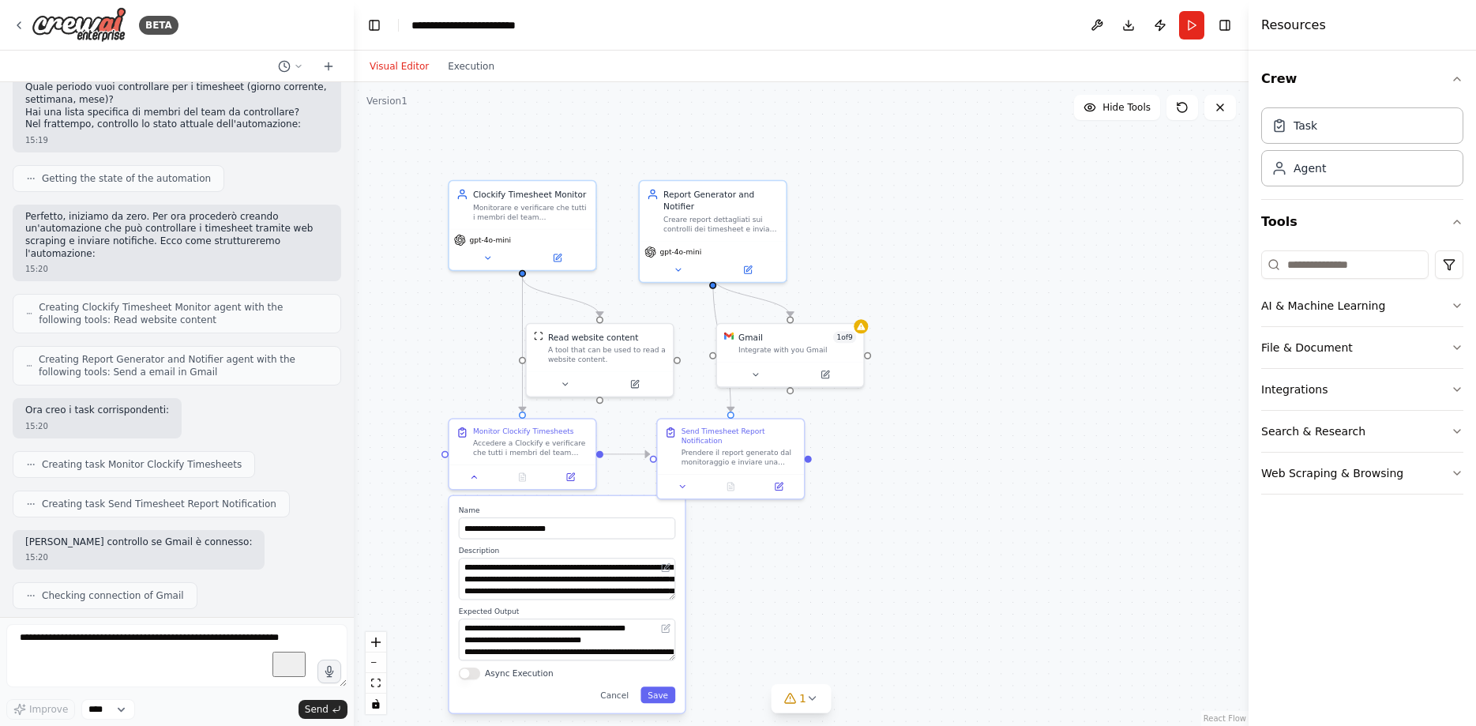
scroll to position [0, 0]
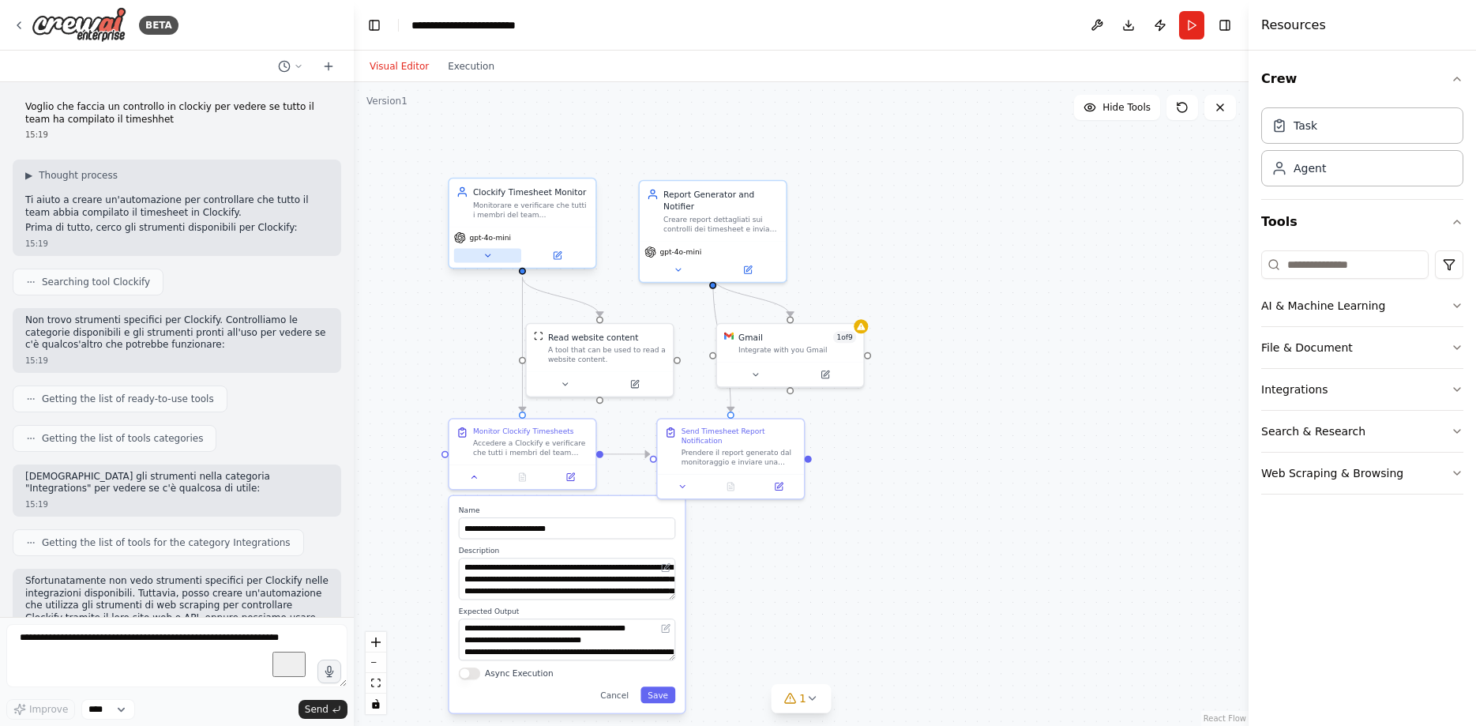
click at [487, 254] on icon at bounding box center [487, 255] width 9 height 9
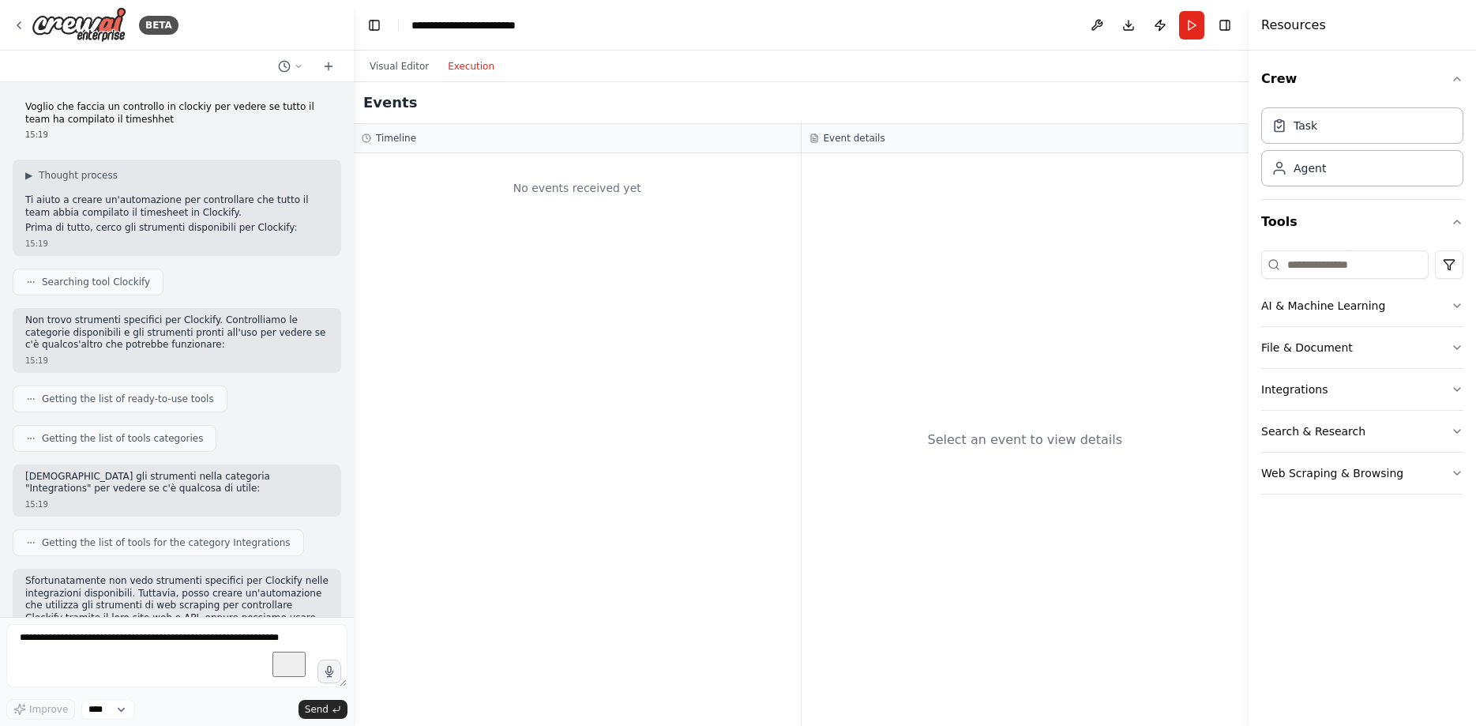
click at [461, 73] on button "Execution" at bounding box center [471, 66] width 66 height 19
click at [1135, 301] on div "Select an event to view details" at bounding box center [1026, 439] width 448 height 573
click at [1450, 304] on button "AI & Machine Learning" at bounding box center [1362, 305] width 202 height 41
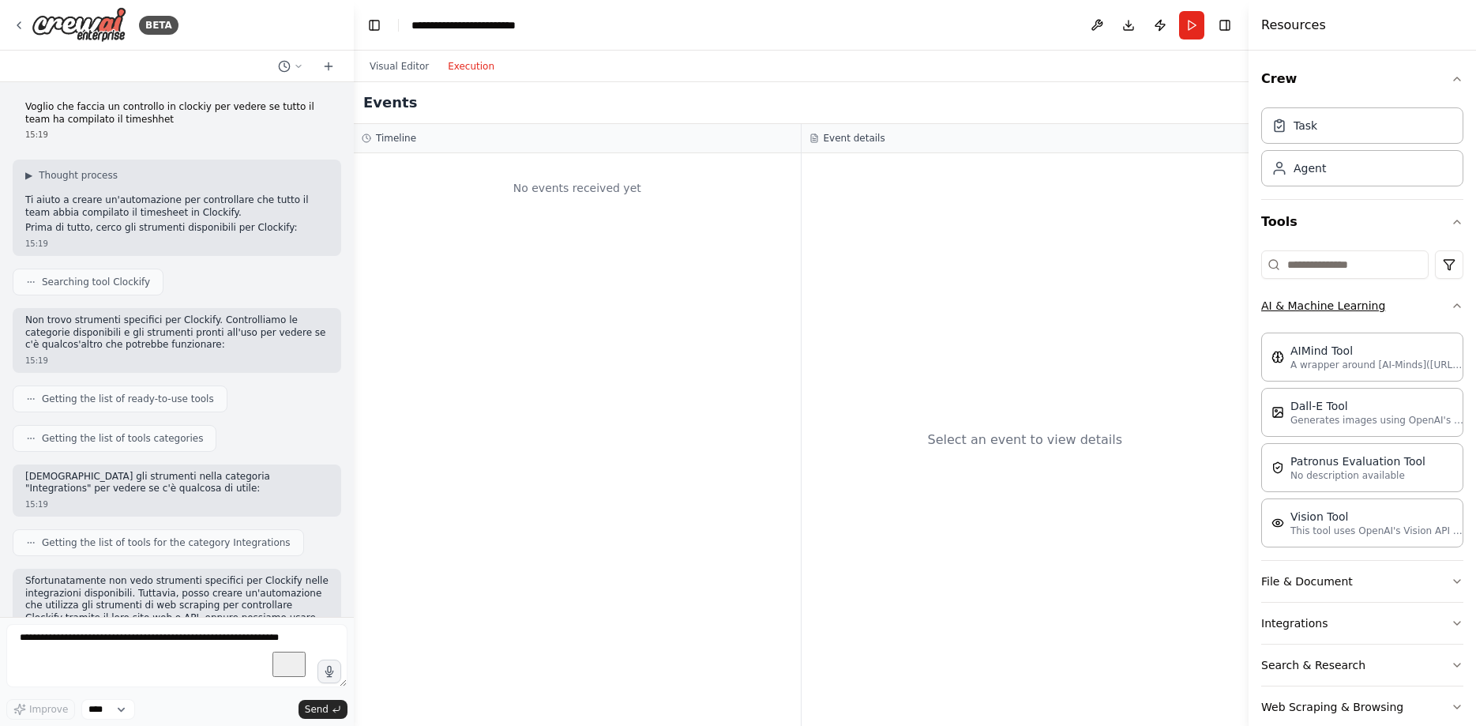
click at [1450, 304] on button "AI & Machine Learning" at bounding box center [1362, 305] width 202 height 41
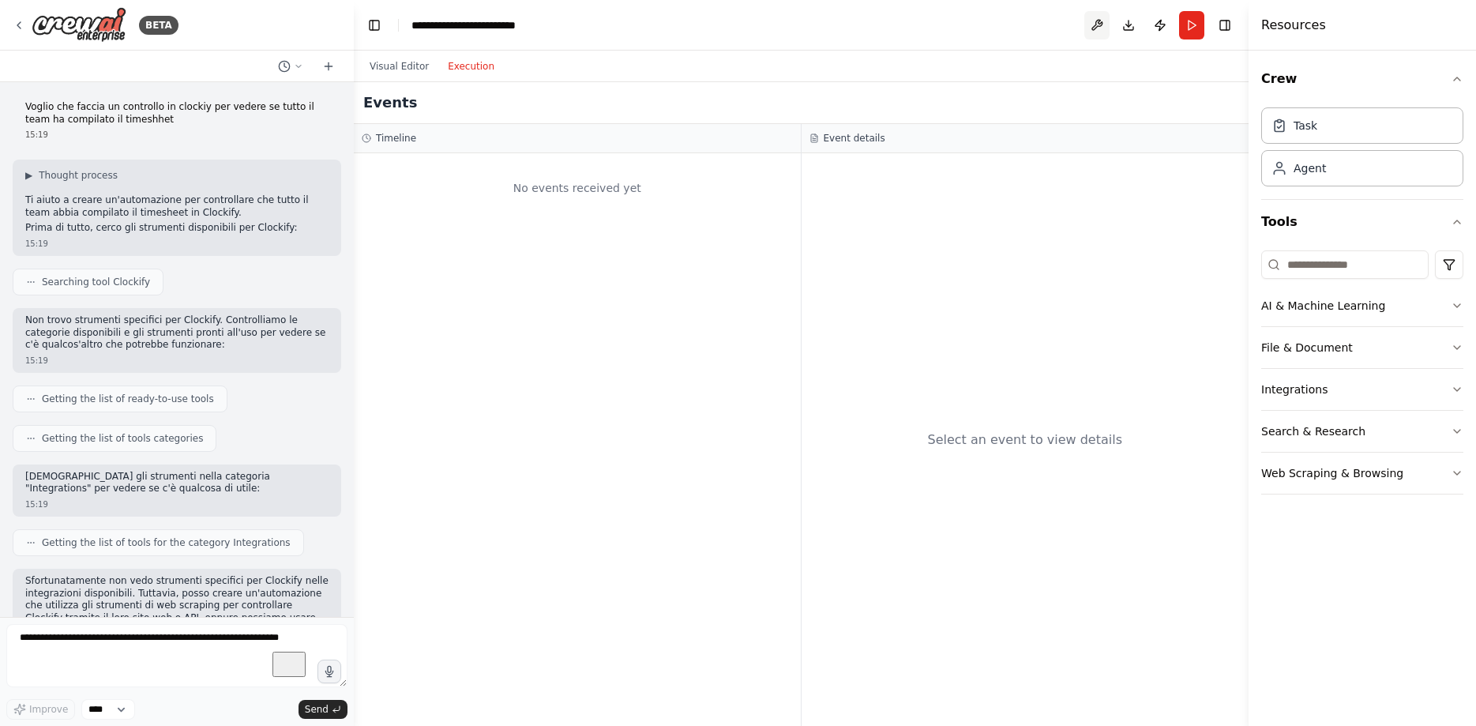
click at [1099, 27] on button at bounding box center [1096, 25] width 25 height 28
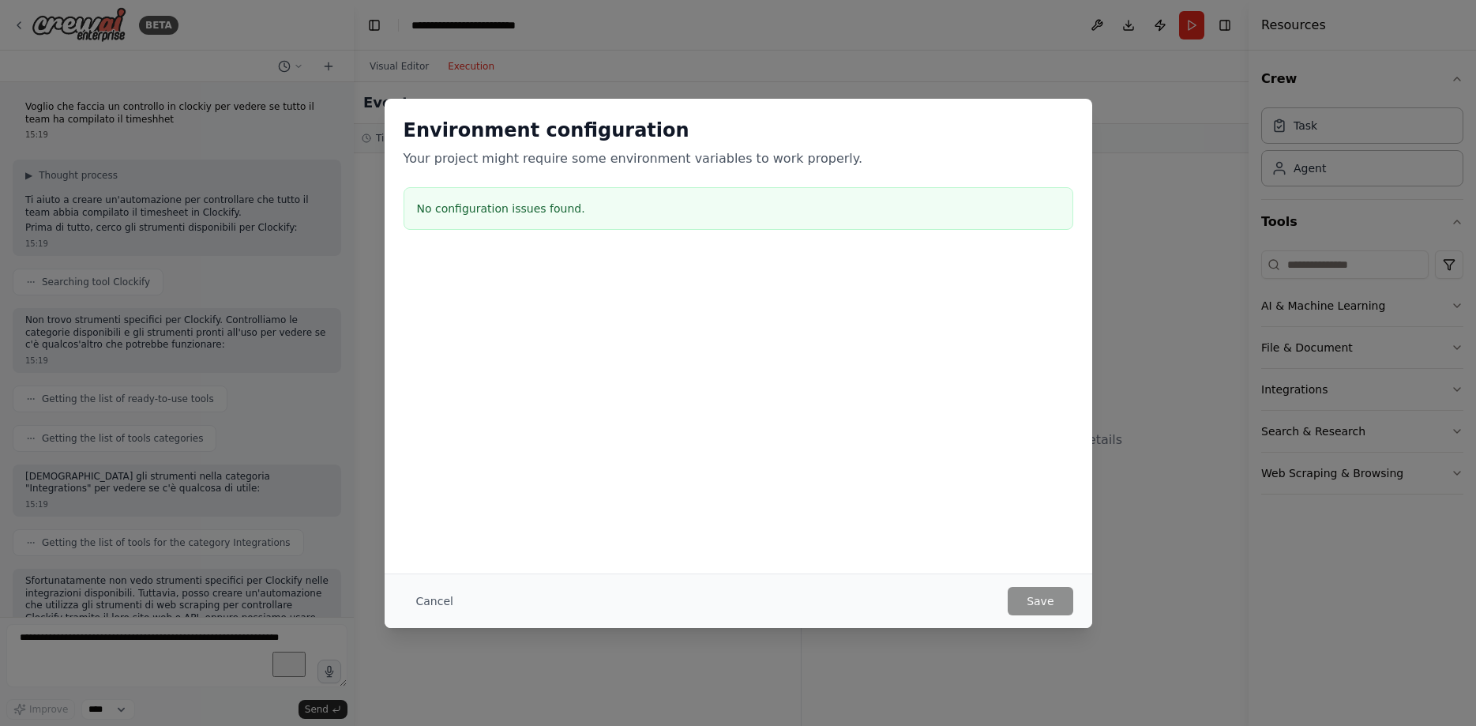
click at [378, 54] on div "Environment configuration Your project might require some environment variables…" at bounding box center [738, 363] width 1476 height 726
click at [426, 603] on button "Cancel" at bounding box center [435, 601] width 62 height 28
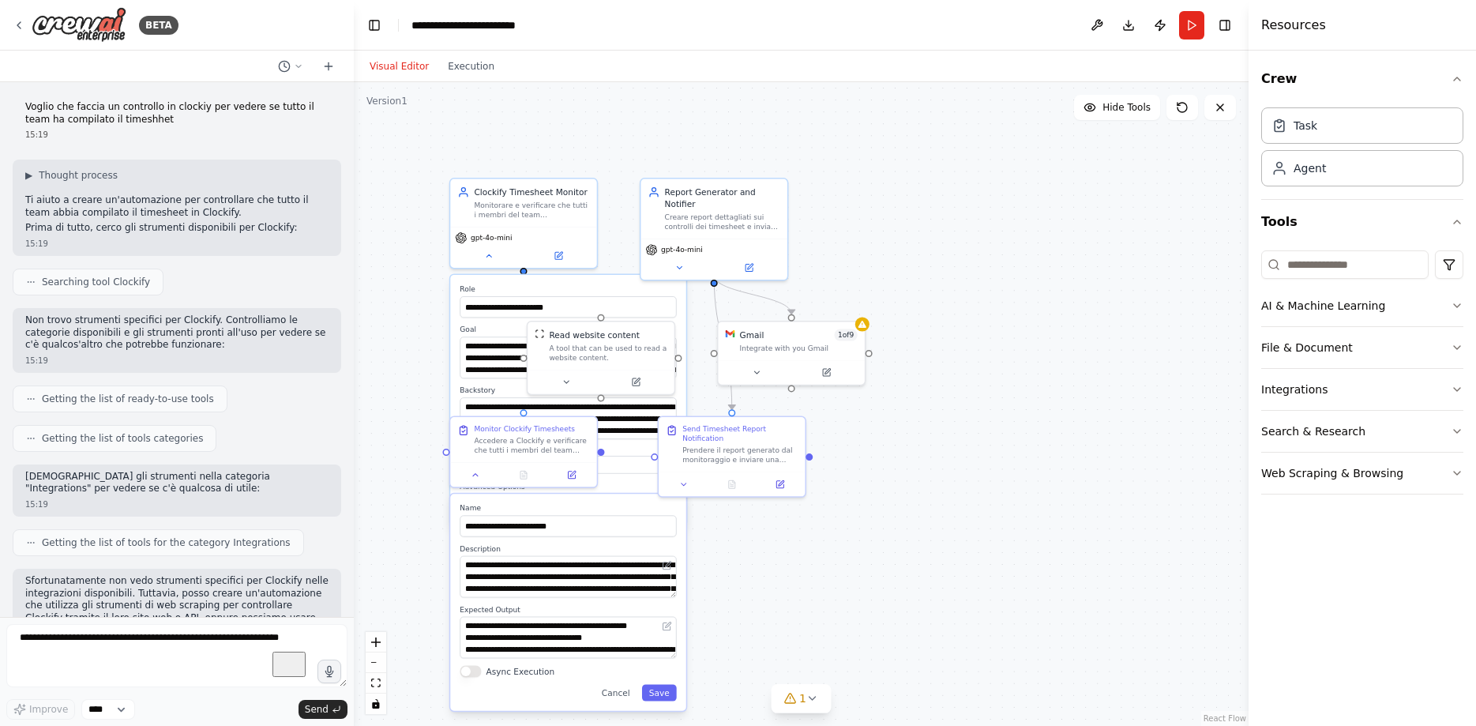
click at [392, 68] on button "Visual Editor" at bounding box center [399, 66] width 78 height 19
click at [1216, 111] on icon at bounding box center [1220, 107] width 13 height 13
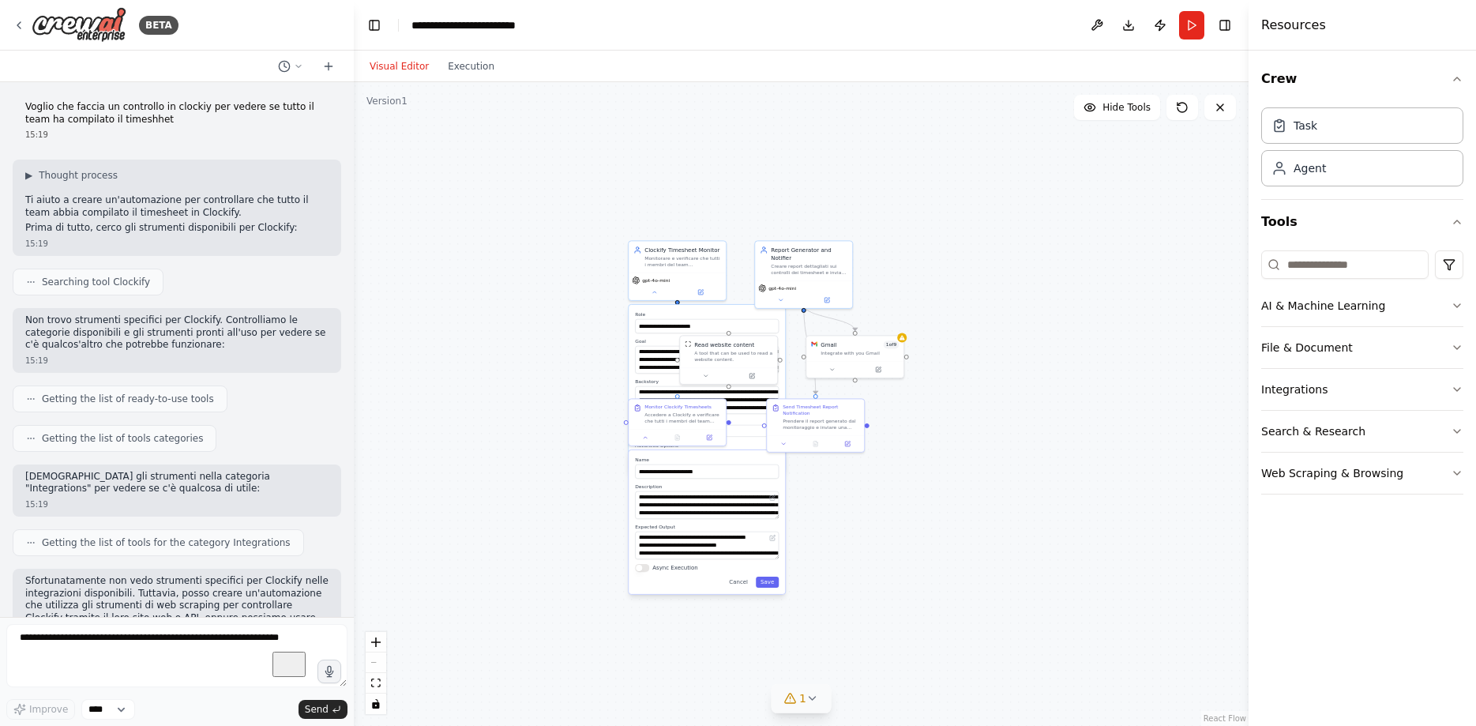
click at [814, 701] on icon at bounding box center [812, 698] width 13 height 13
click at [881, 527] on div ".deletable-edge-delete-btn { width: 20px; height: 20px; border: 0px solid #ffff…" at bounding box center [801, 404] width 895 height 644
click at [504, 187] on div ".deletable-edge-delete-btn { width: 20px; height: 20px; border: 0px solid #ffff…" at bounding box center [801, 404] width 895 height 644
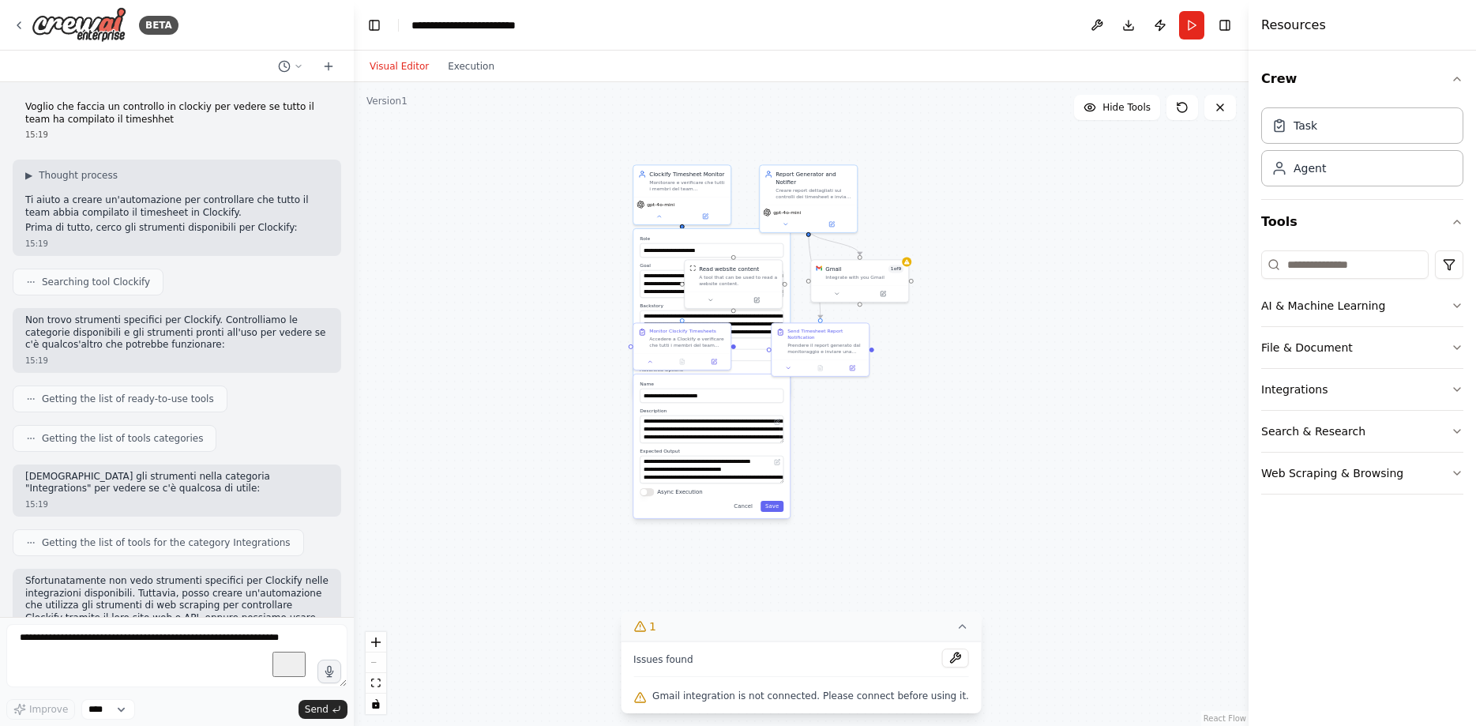
drag, startPoint x: 591, startPoint y: 224, endPoint x: 596, endPoint y: 148, distance: 76.0
click at [596, 148] on div ".deletable-edge-delete-btn { width: 20px; height: 20px; border: 0px solid #ffff…" at bounding box center [801, 404] width 895 height 644
click at [1452, 307] on icon "button" at bounding box center [1457, 305] width 13 height 13
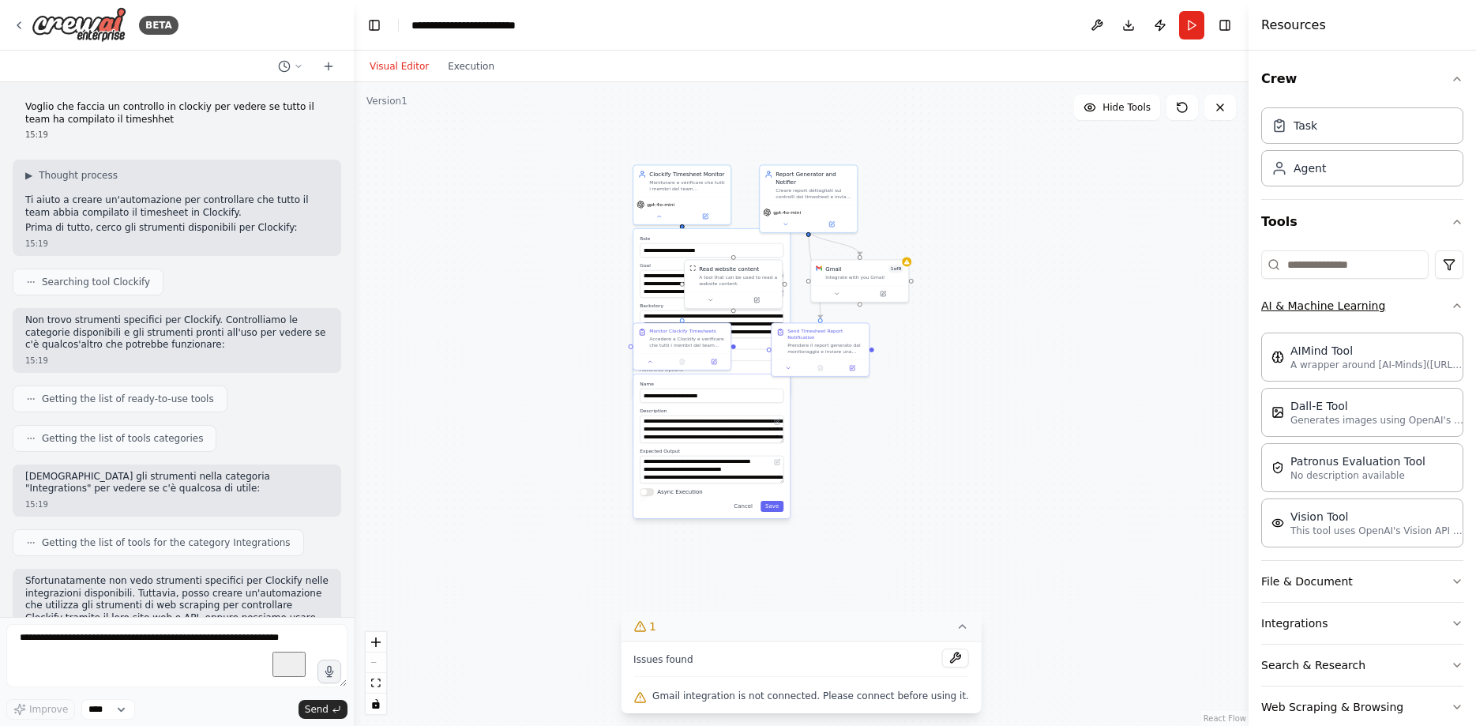
click at [1452, 307] on icon "button" at bounding box center [1457, 305] width 13 height 13
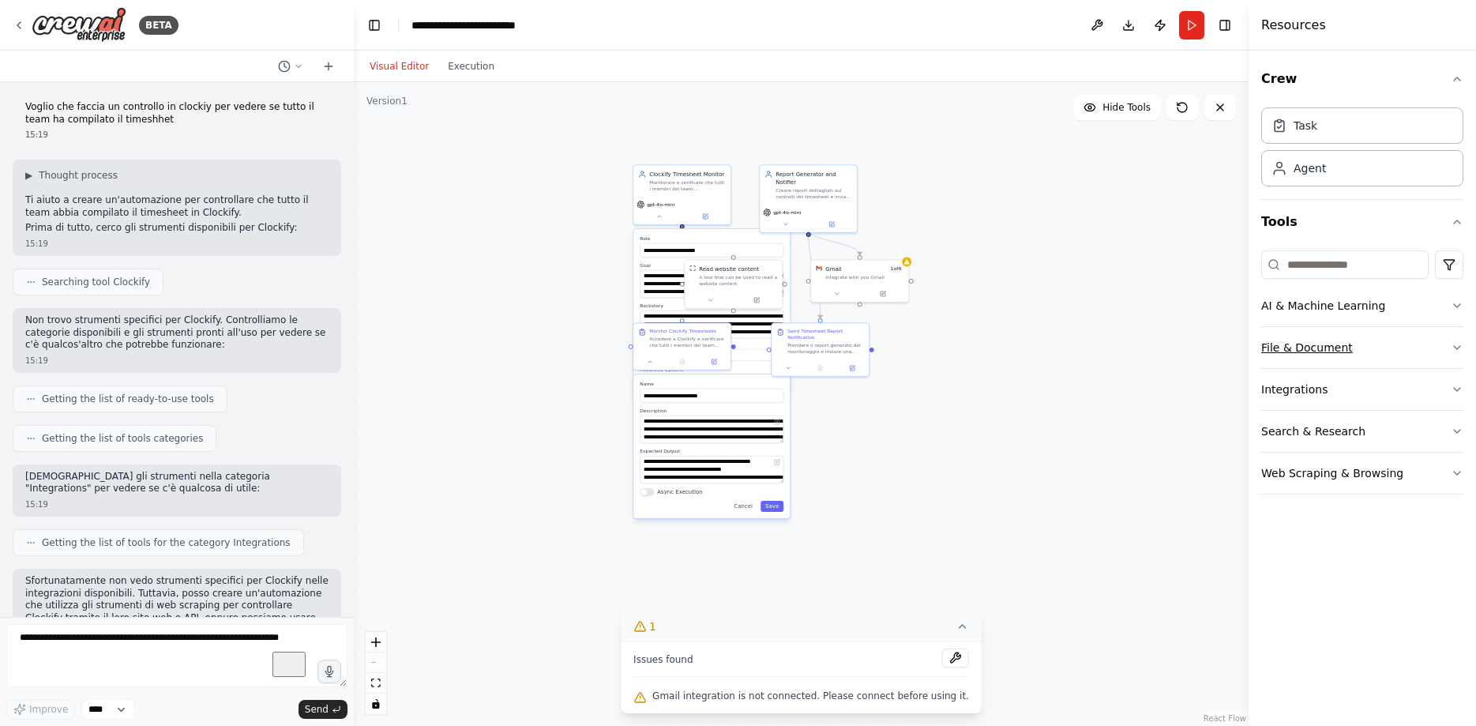
click at [1452, 348] on icon "button" at bounding box center [1457, 347] width 13 height 13
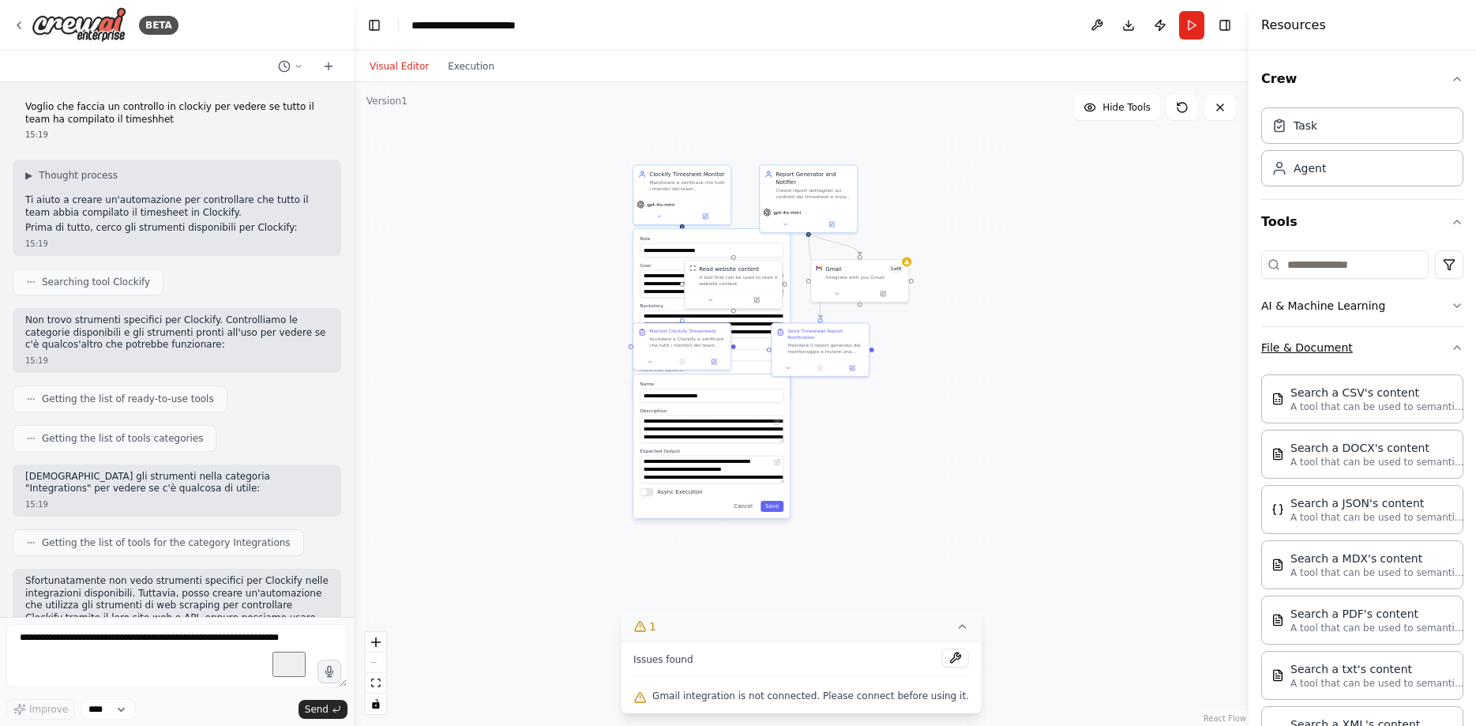
click at [1452, 348] on icon "button" at bounding box center [1457, 347] width 13 height 13
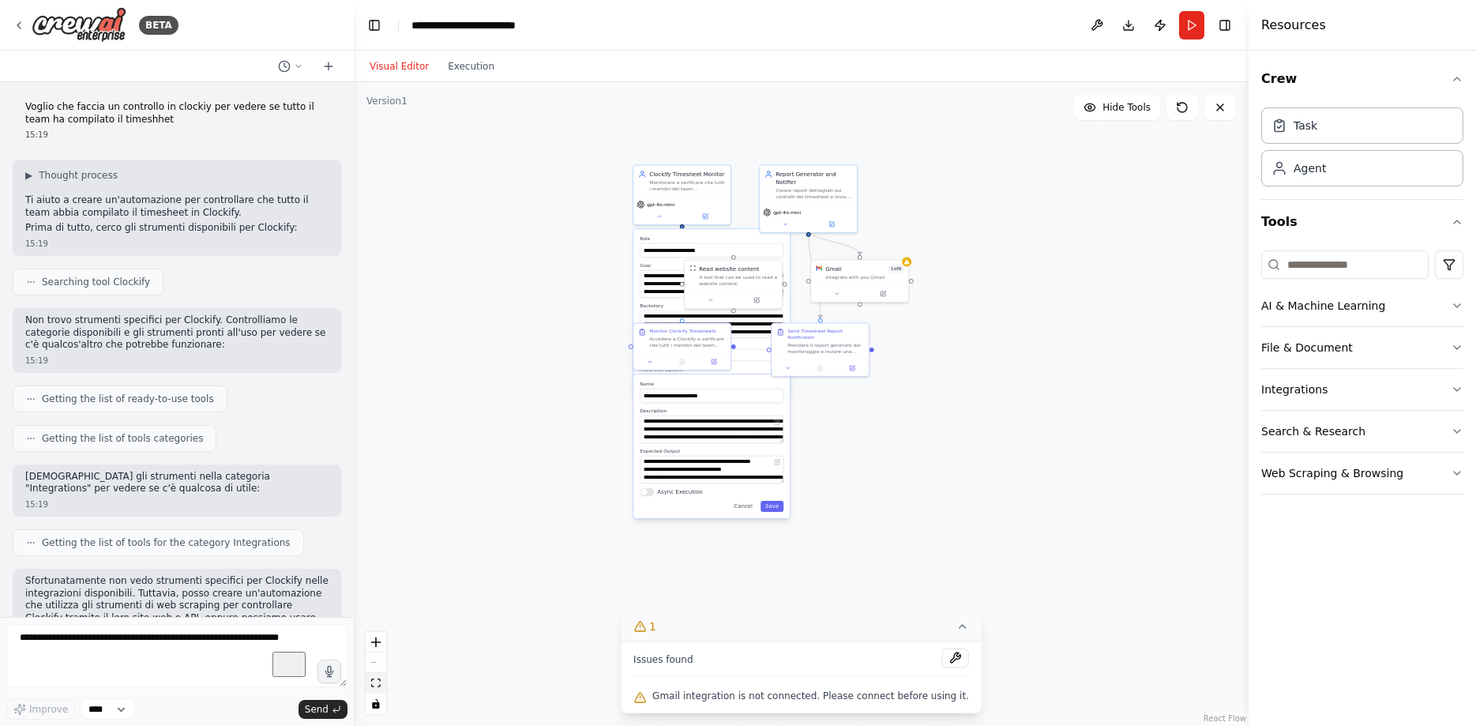
click at [377, 690] on button "fit view" at bounding box center [376, 683] width 21 height 21
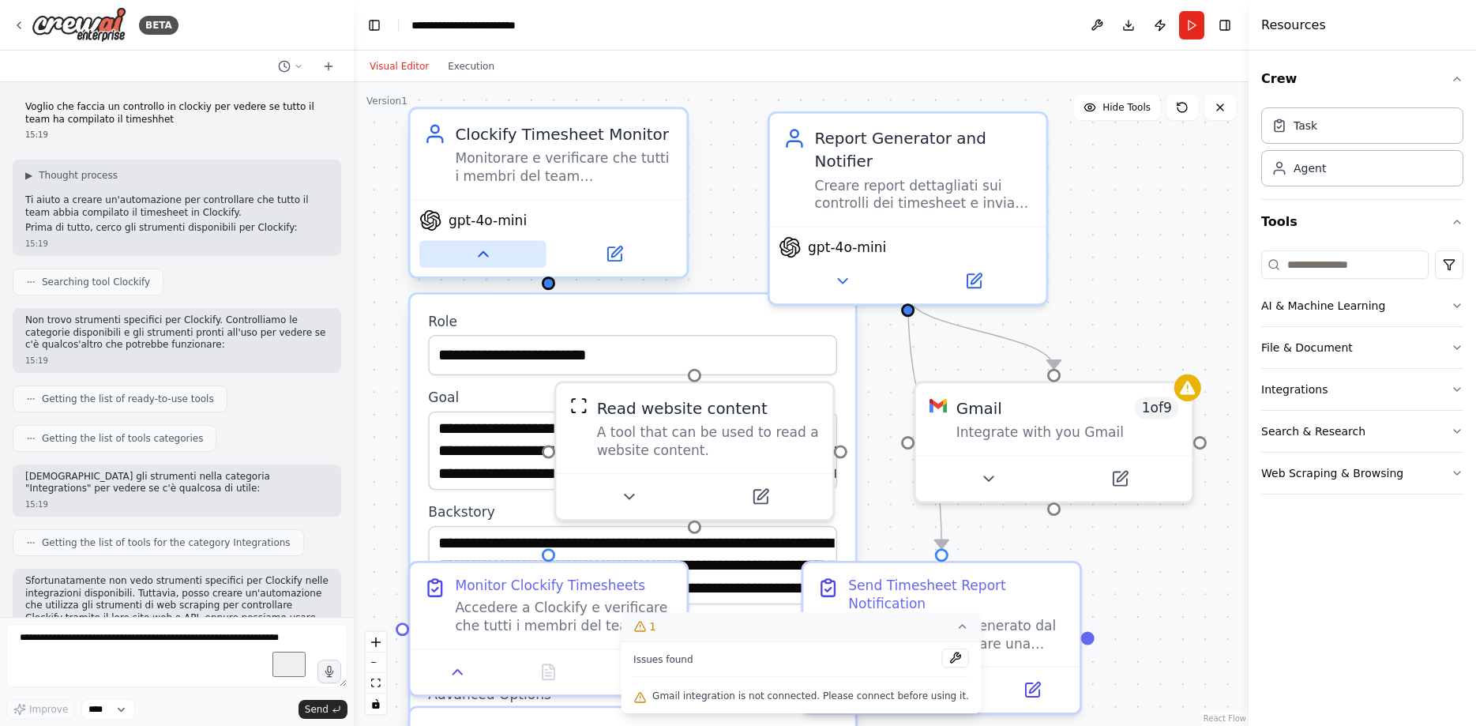
click at [485, 254] on icon at bounding box center [483, 254] width 9 height 5
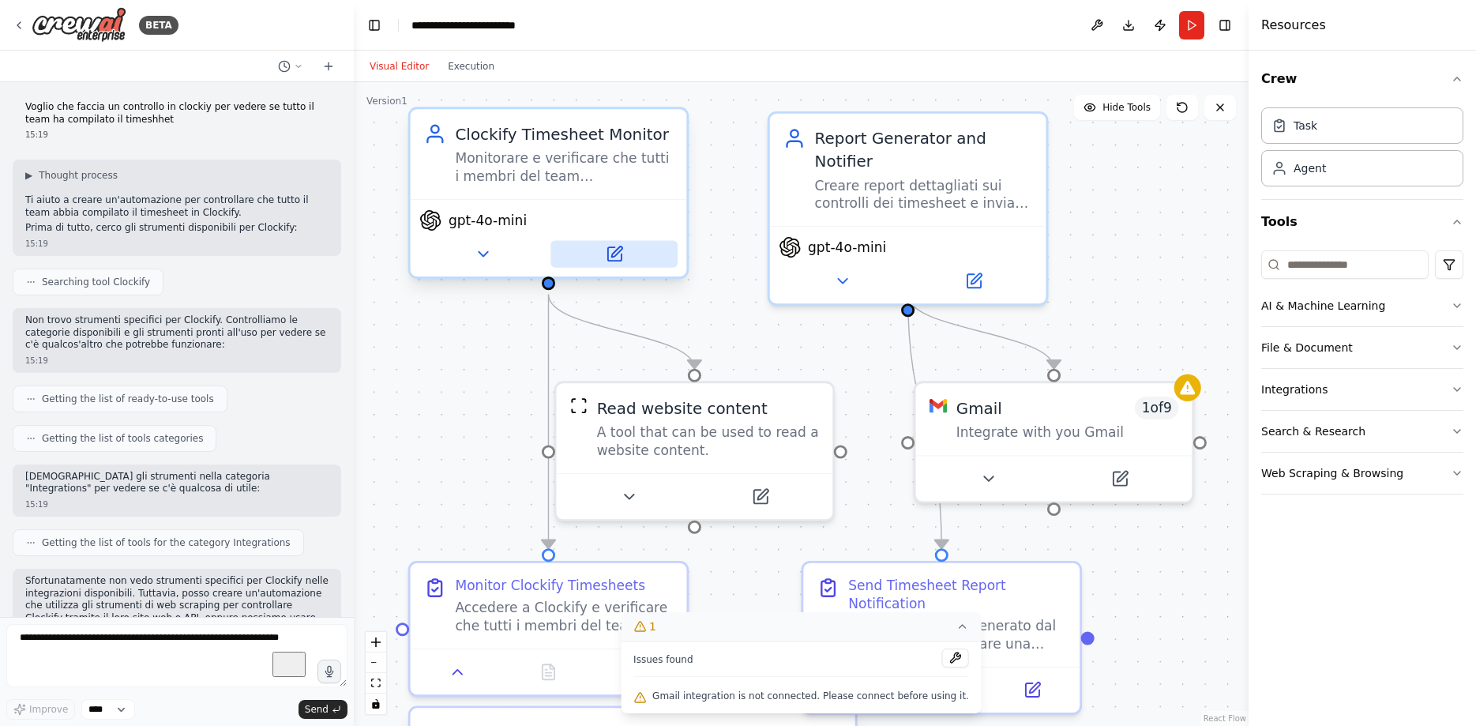
click at [618, 252] on icon at bounding box center [616, 251] width 10 height 10
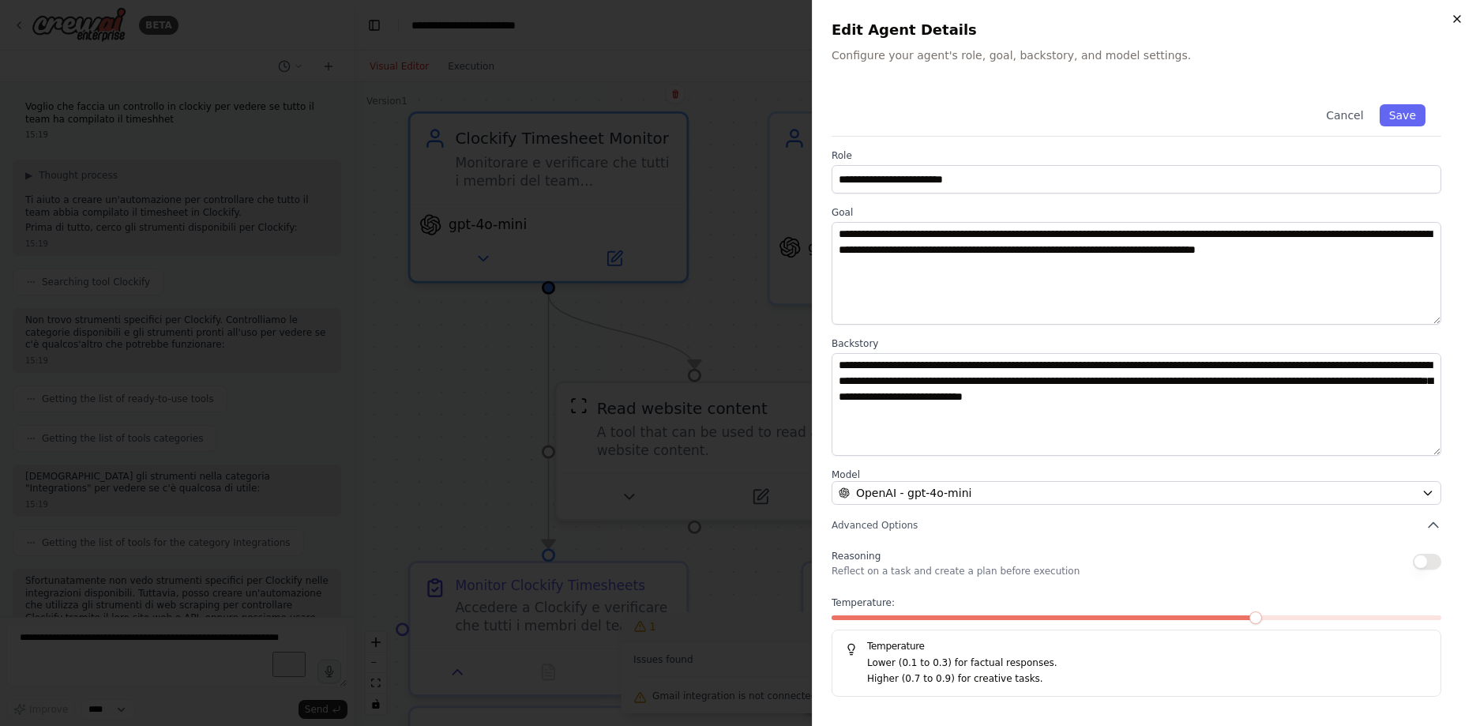
click at [1461, 13] on icon "button" at bounding box center [1457, 19] width 13 height 13
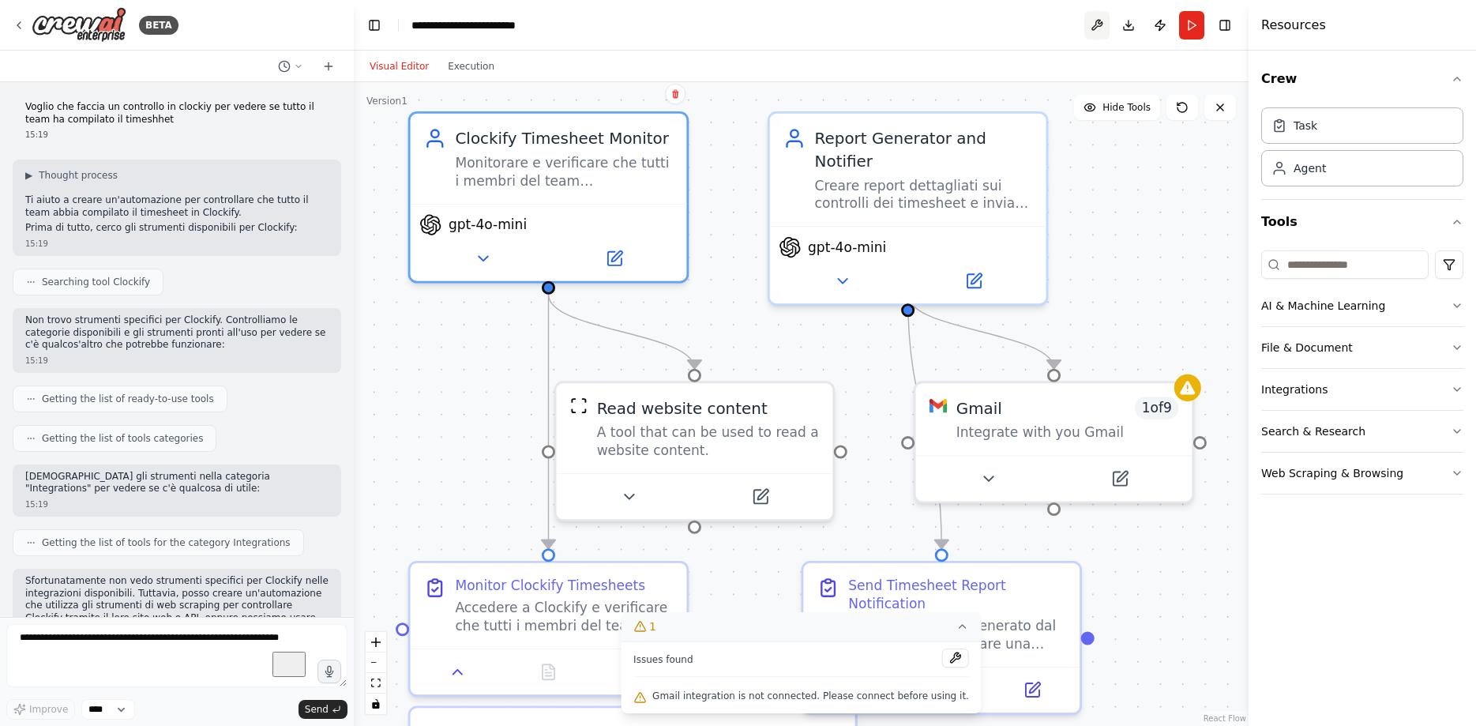
click at [1092, 25] on button at bounding box center [1096, 25] width 25 height 28
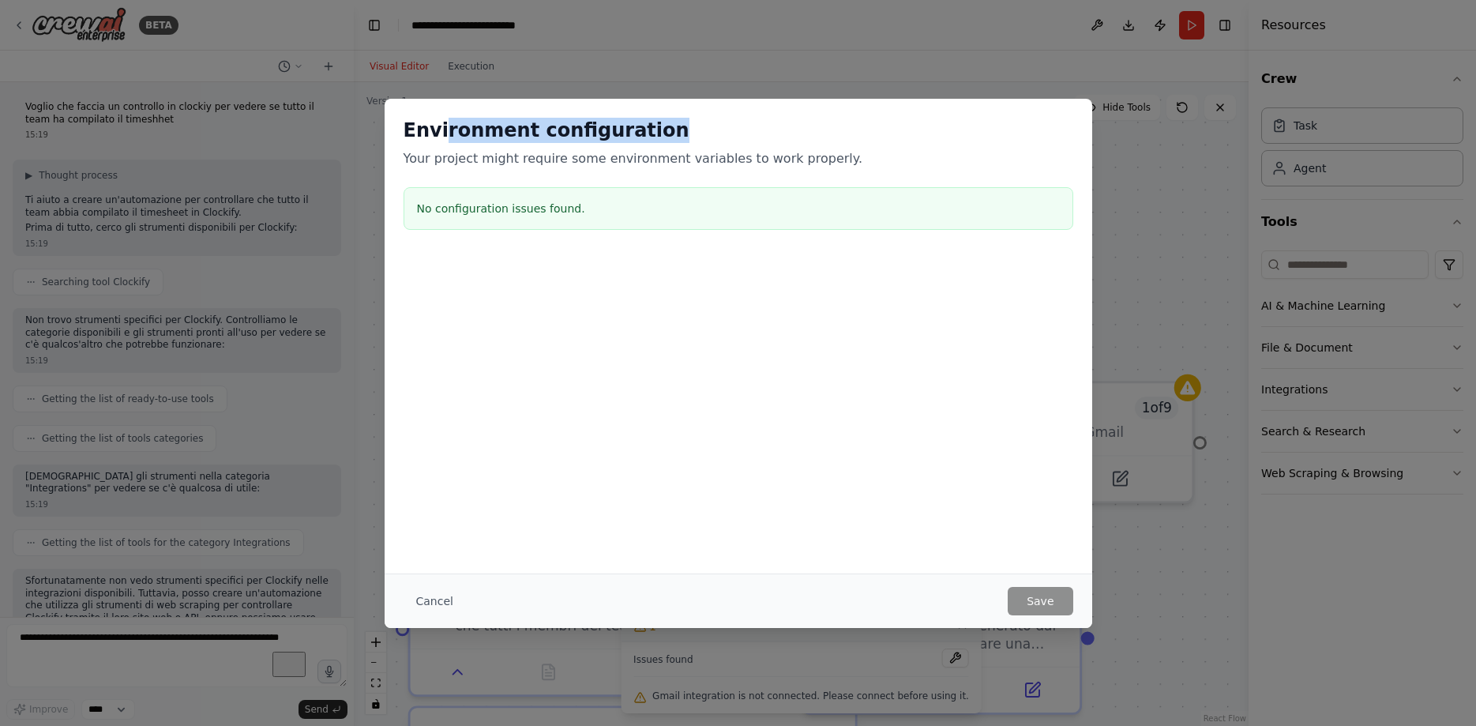
drag, startPoint x: 440, startPoint y: 143, endPoint x: 690, endPoint y: 141, distance: 250.4
click at [690, 141] on div "Environment configuration Your project might require some environment variables…" at bounding box center [739, 143] width 670 height 51
click at [440, 603] on button "Cancel" at bounding box center [435, 601] width 62 height 28
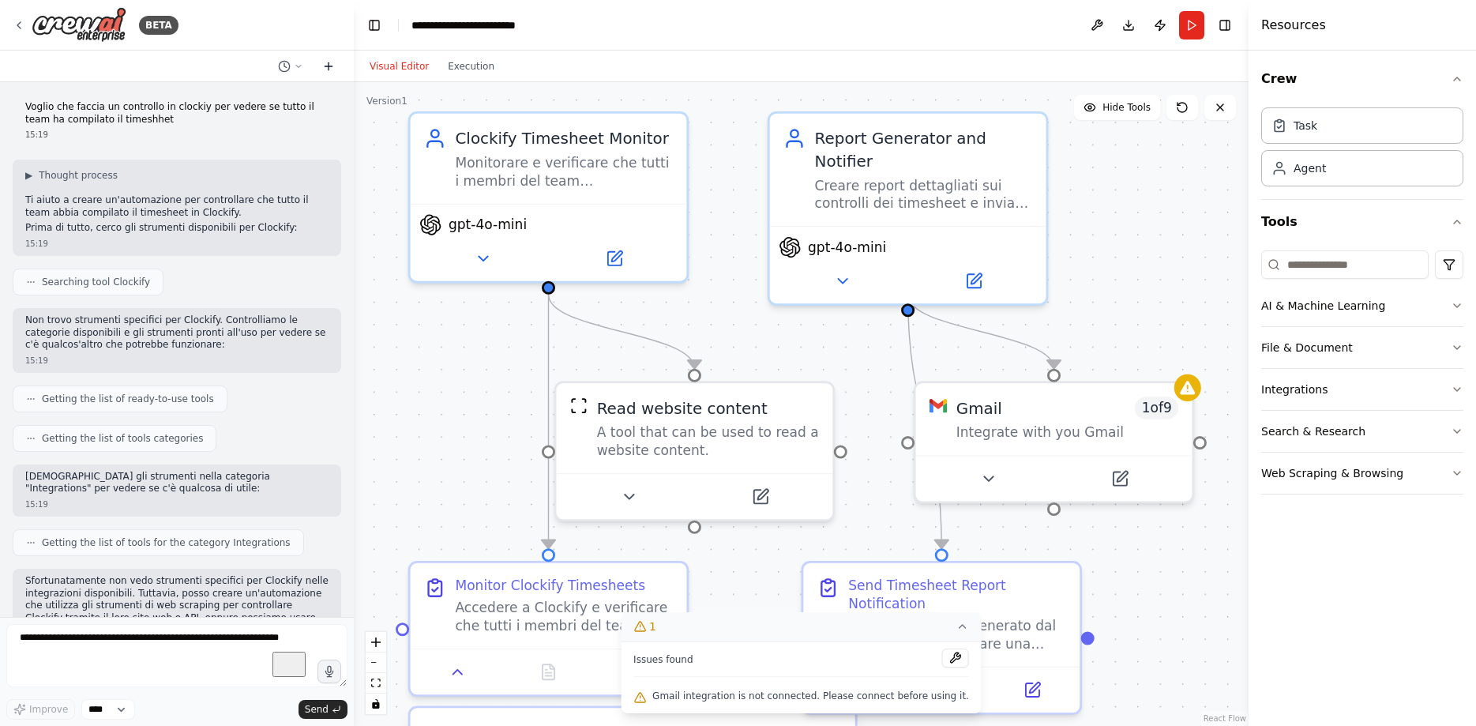
click at [327, 62] on icon at bounding box center [328, 66] width 13 height 13
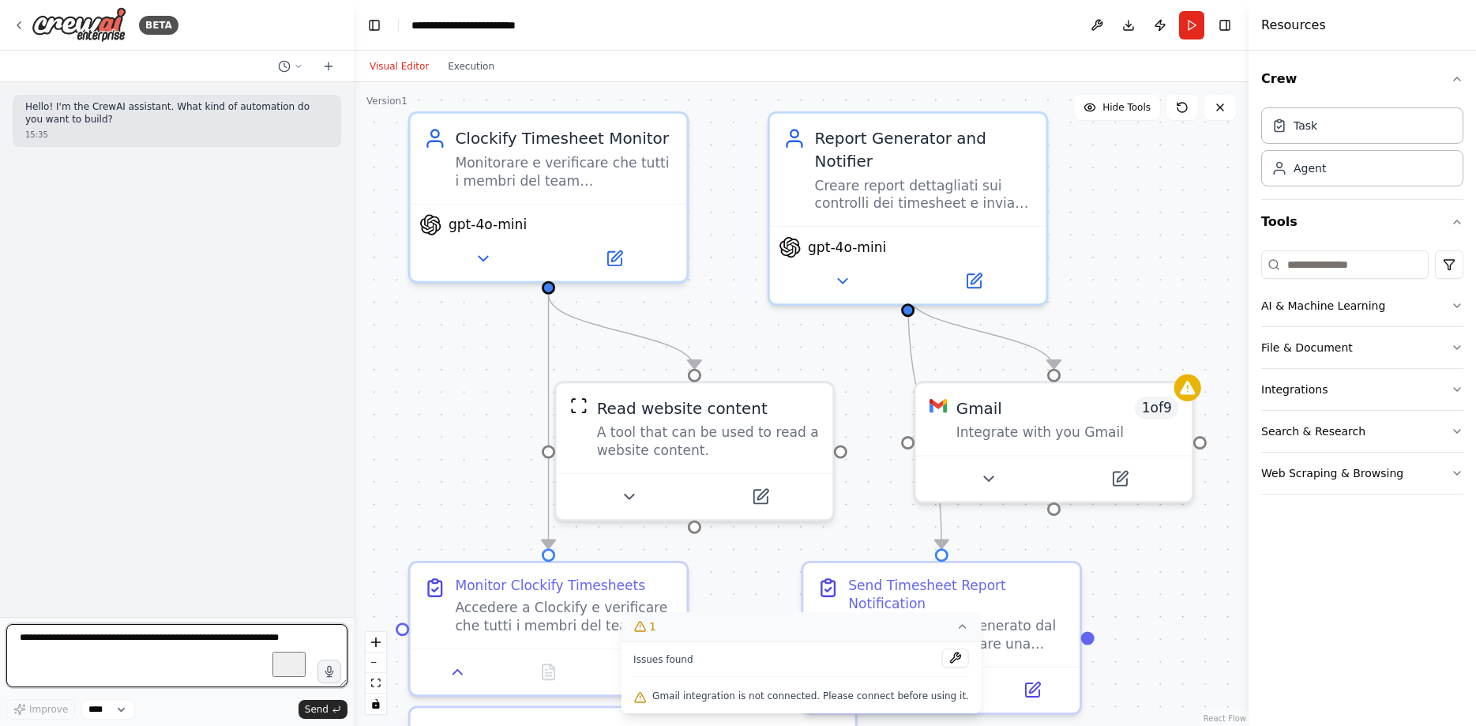
click at [281, 637] on textarea "To enrich screen reader interactions, please activate Accessibility in Grammarl…" at bounding box center [176, 655] width 341 height 63
type textarea "**********"
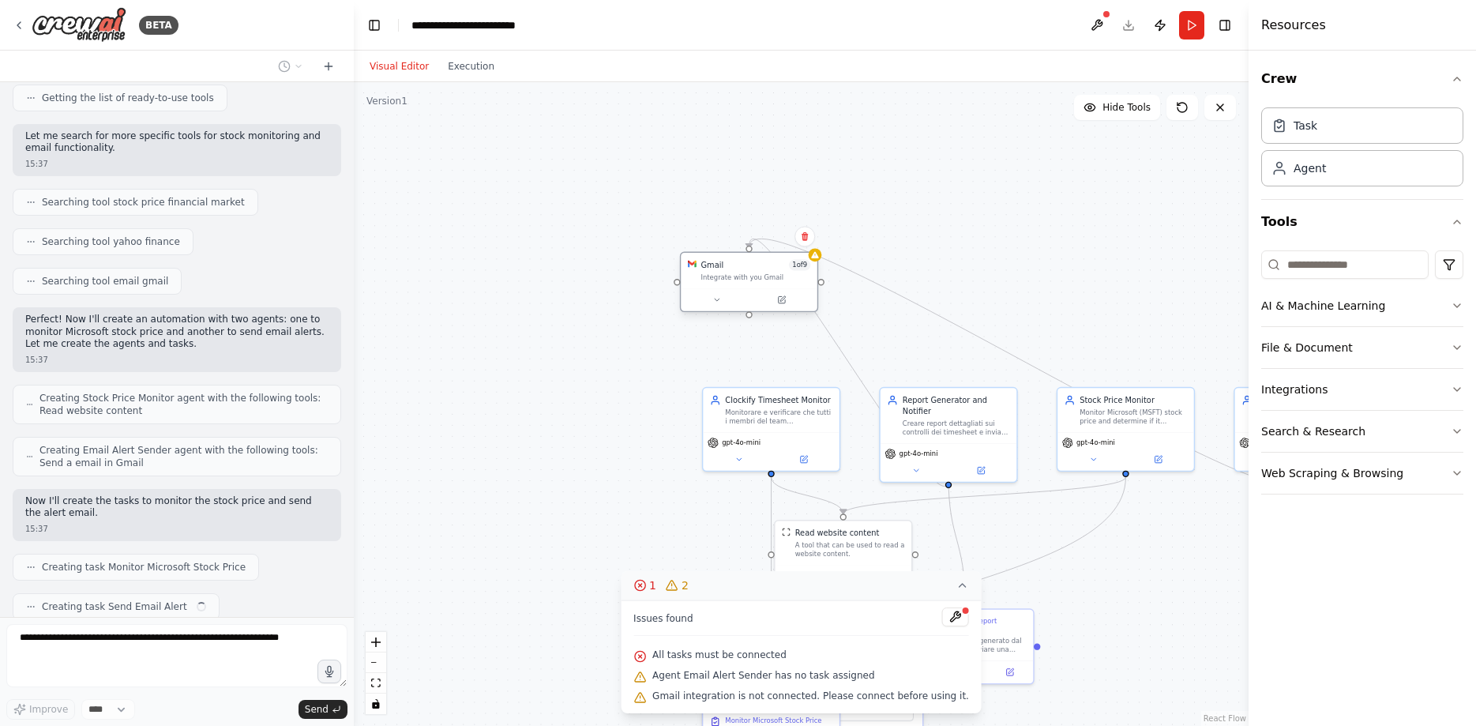
scroll to position [298, 0]
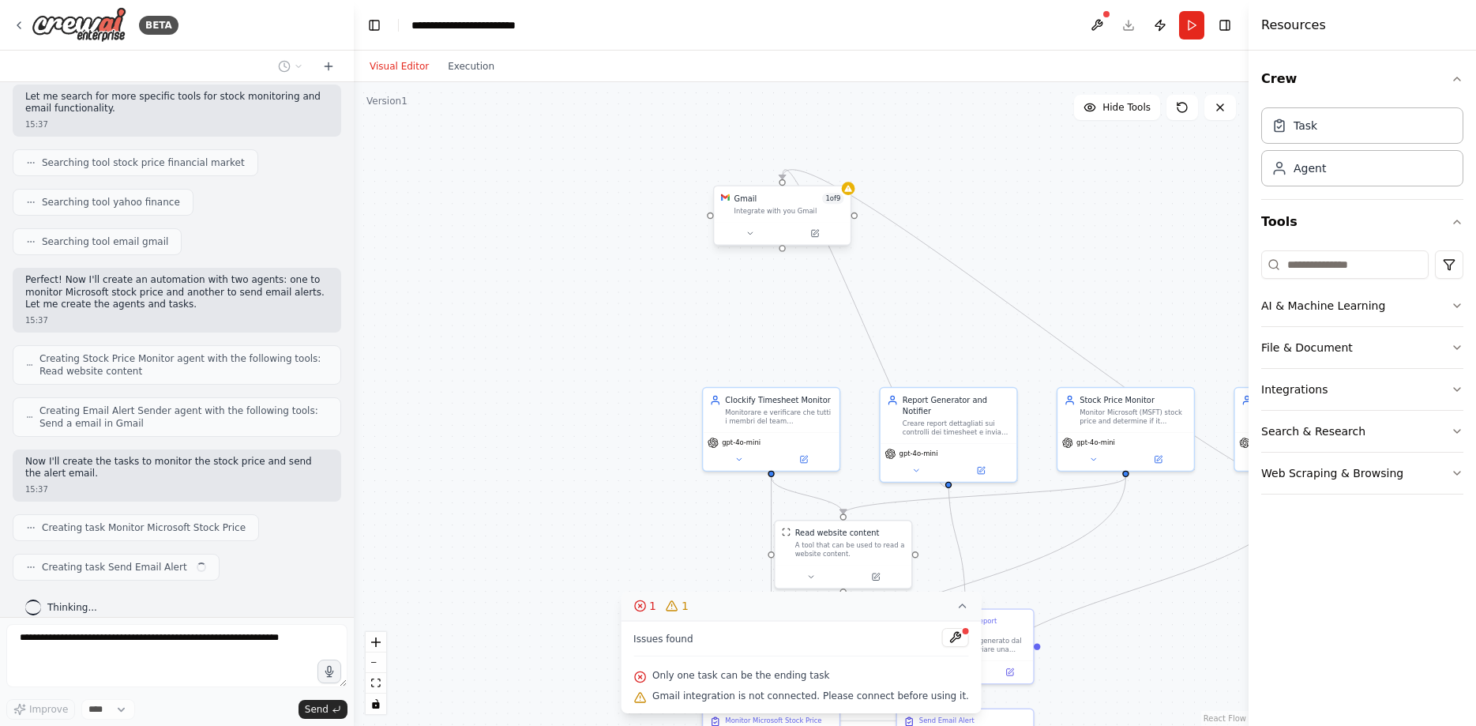
drag, startPoint x: 1029, startPoint y: 535, endPoint x: 791, endPoint y: 208, distance: 404.3
click at [791, 208] on div "Integrate with you Gmail" at bounding box center [790, 210] width 110 height 9
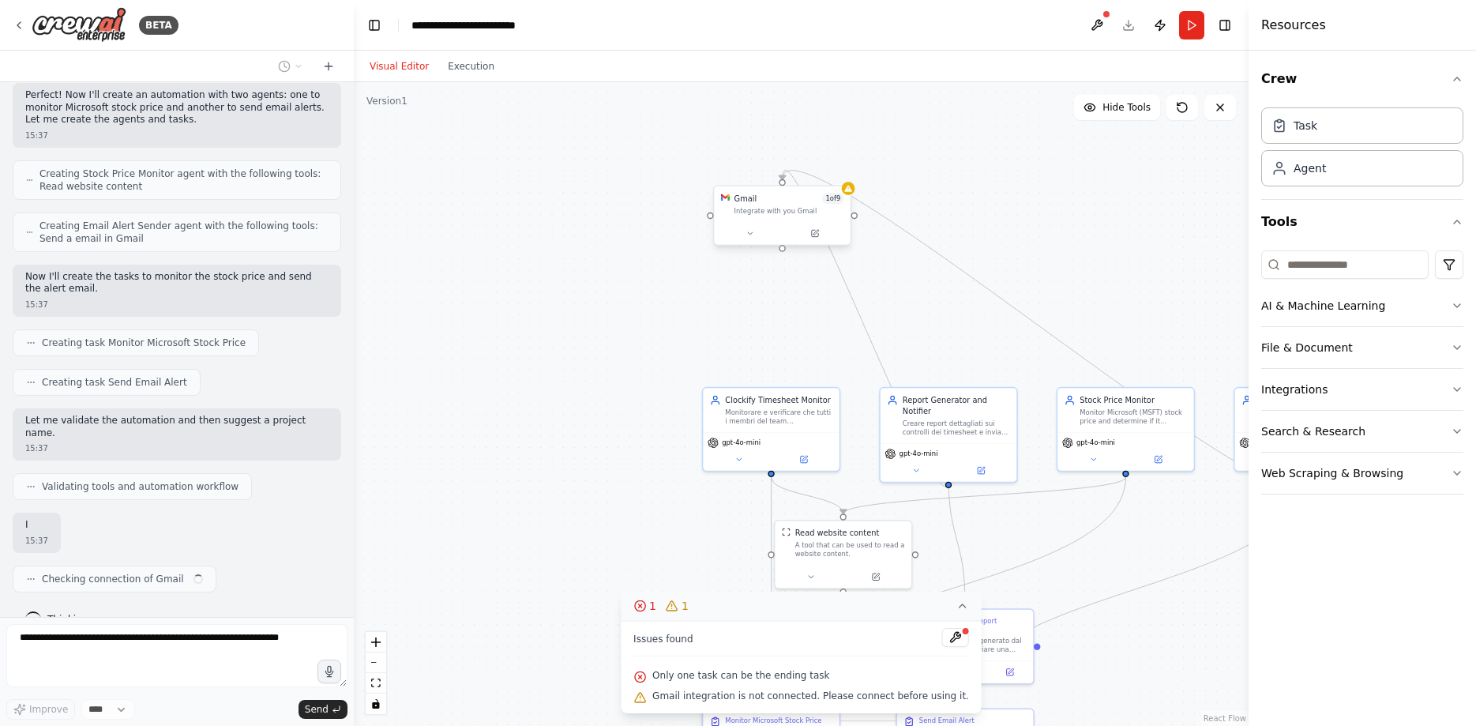
click at [839, 216] on div "Gmail 1 of 9 Integrate with you Gmail" at bounding box center [782, 204] width 137 height 36
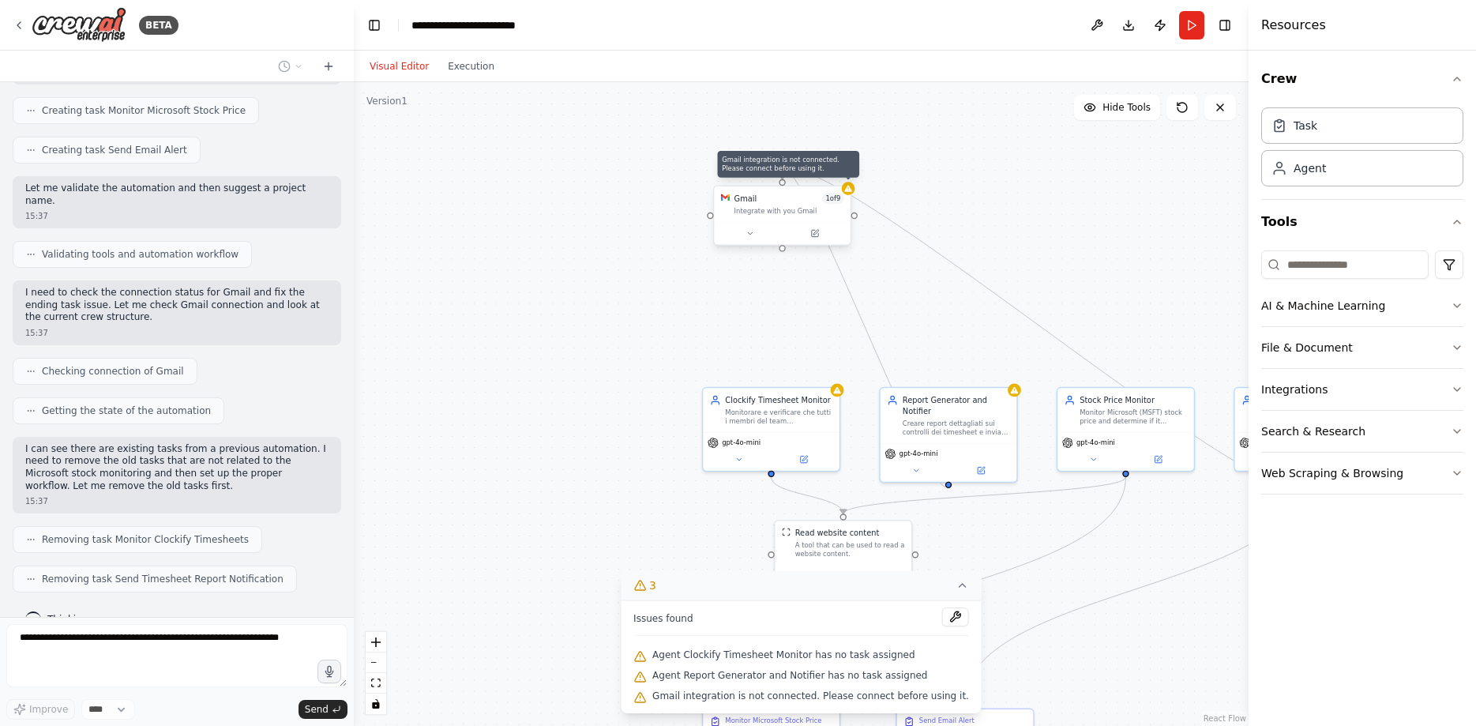
scroll to position [754, 0]
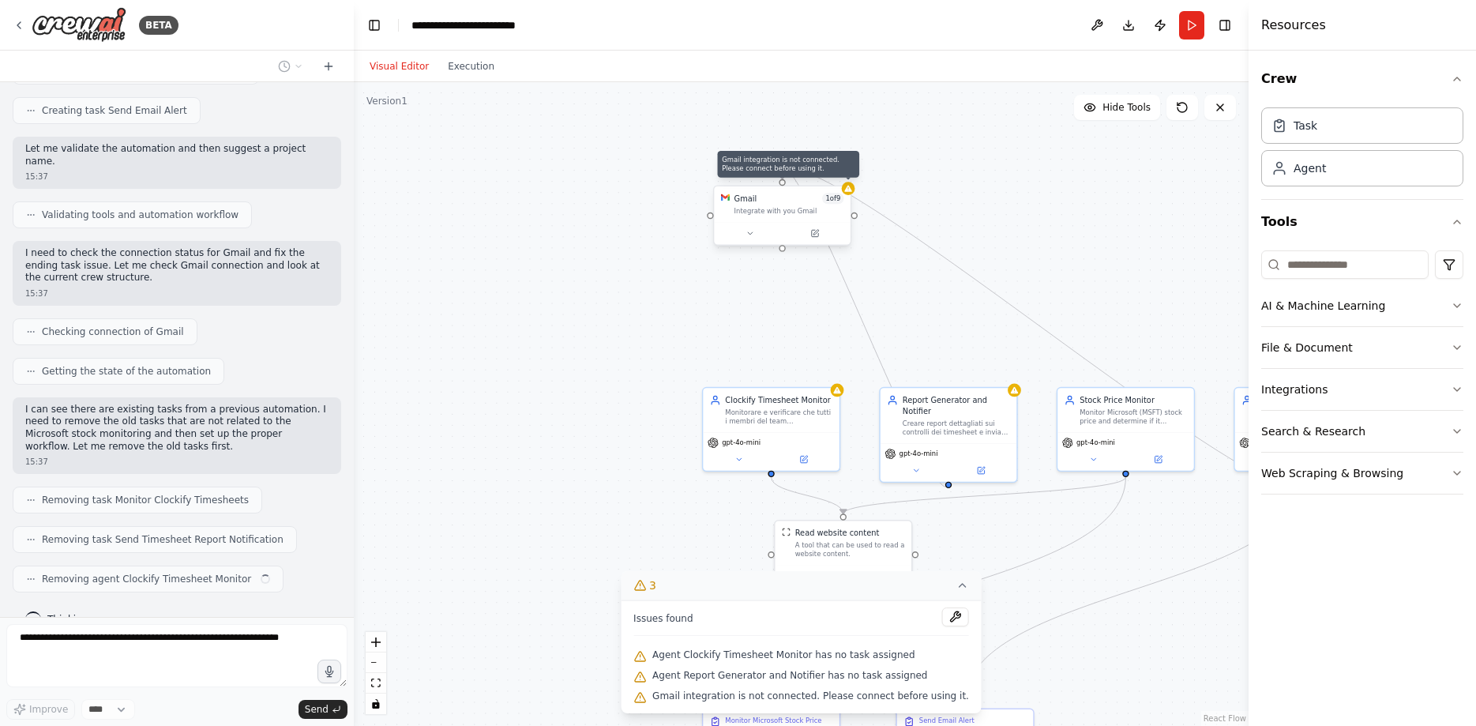
click at [850, 193] on icon at bounding box center [848, 188] width 9 height 9
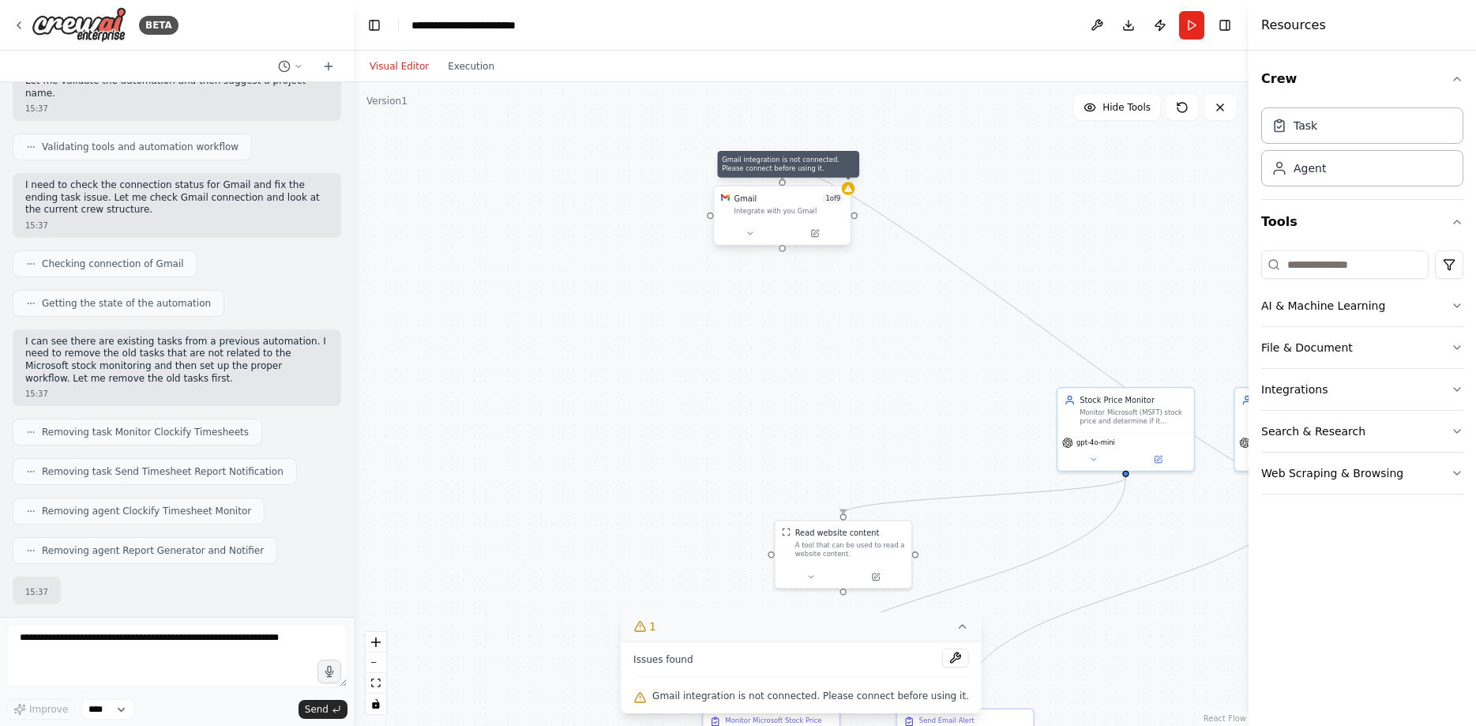
click at [851, 191] on icon at bounding box center [847, 188] width 7 height 6
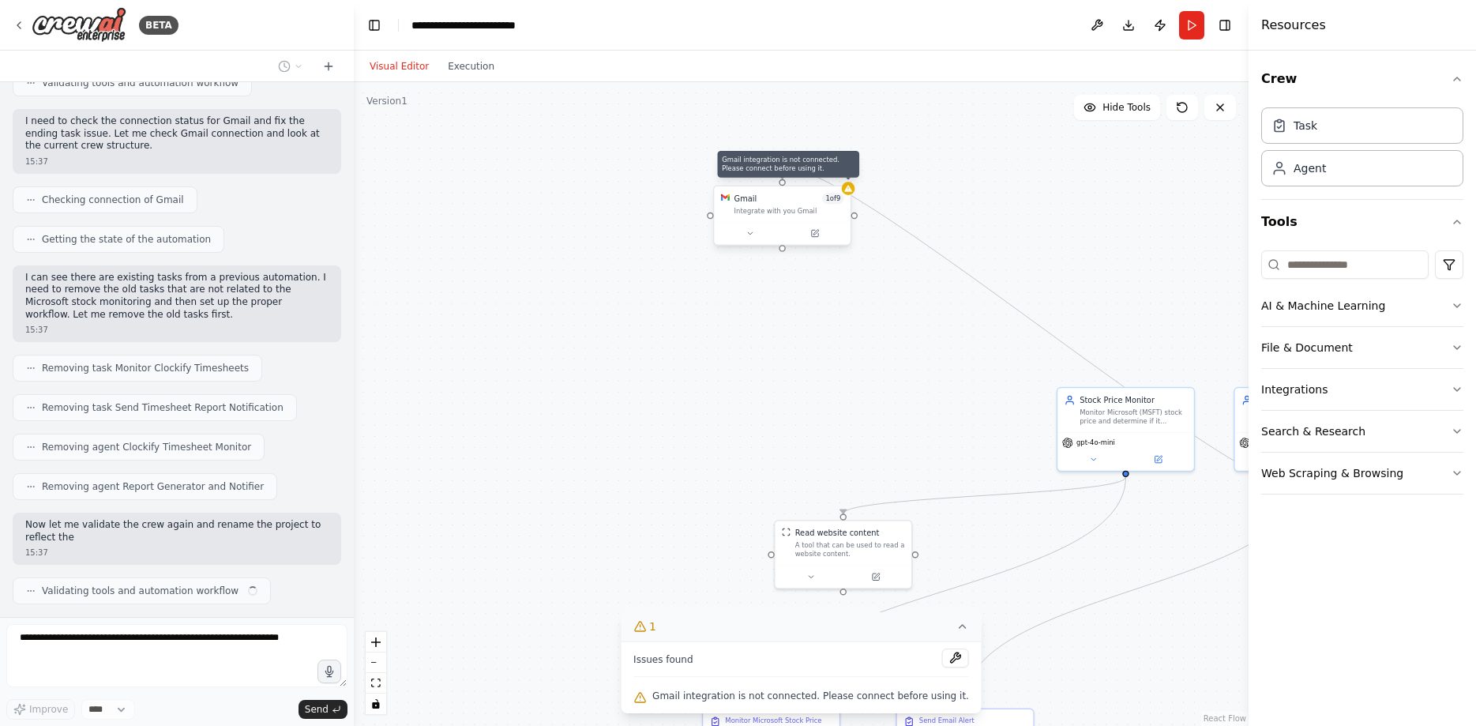
scroll to position [898, 0]
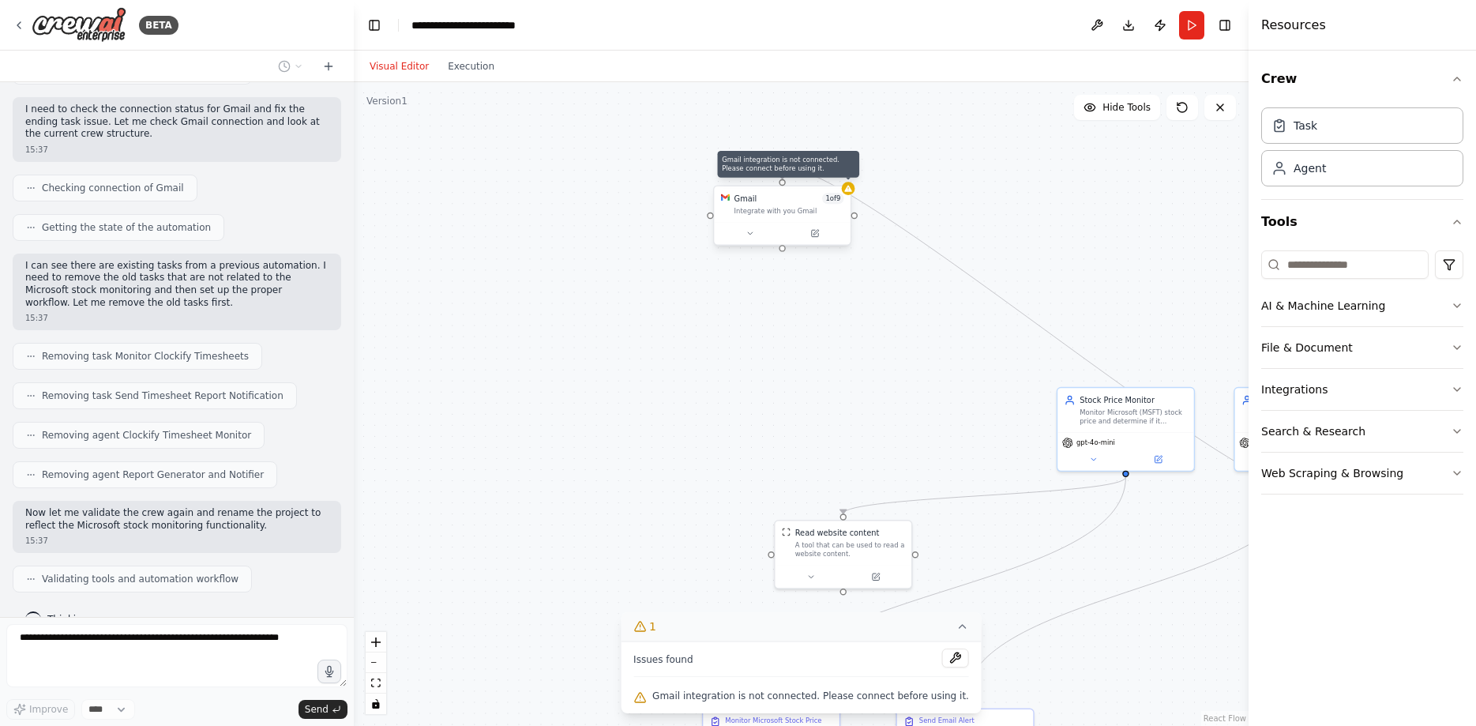
click at [851, 191] on icon at bounding box center [847, 188] width 7 height 6
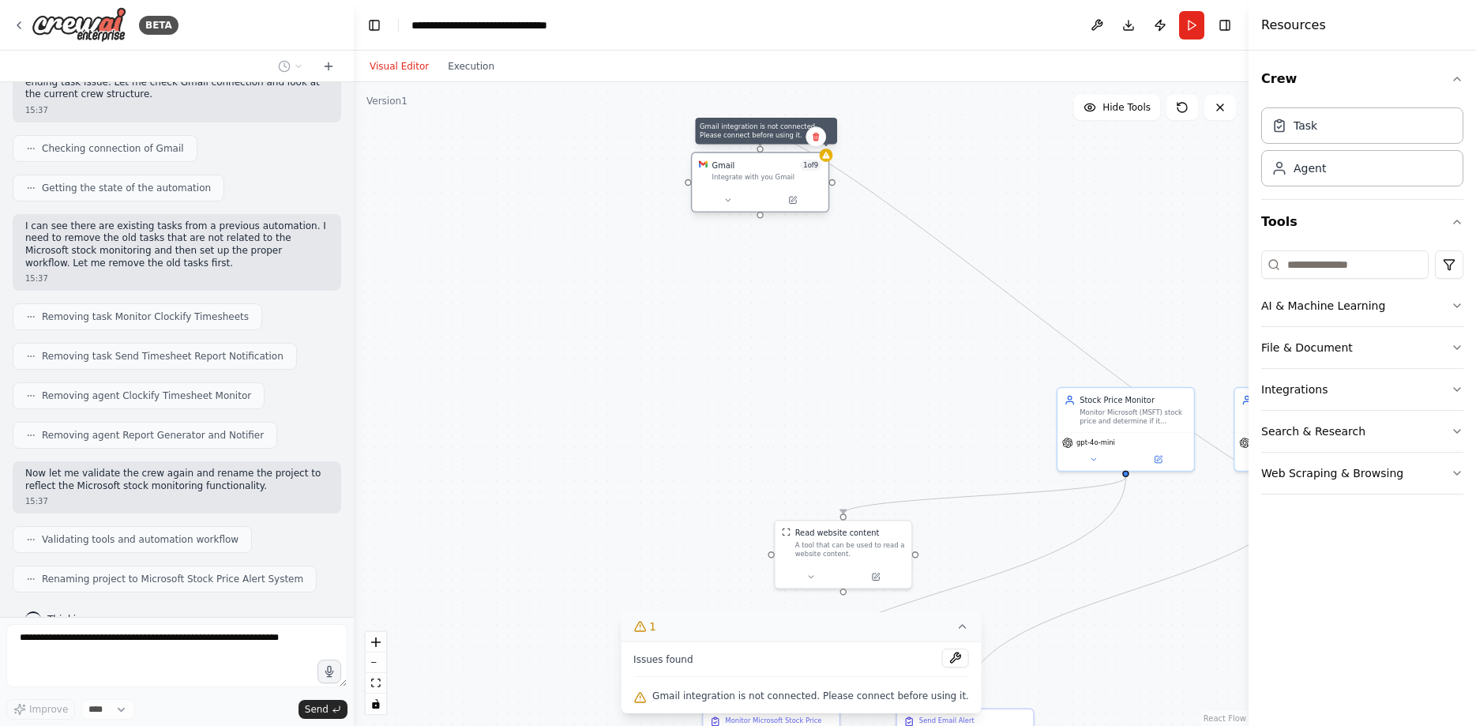
drag, startPoint x: 851, startPoint y: 190, endPoint x: 821, endPoint y: 156, distance: 44.8
click at [821, 156] on div at bounding box center [826, 154] width 13 height 13
click at [816, 131] on button at bounding box center [816, 136] width 21 height 21
click at [777, 144] on button "Confirm" at bounding box center [771, 136] width 56 height 19
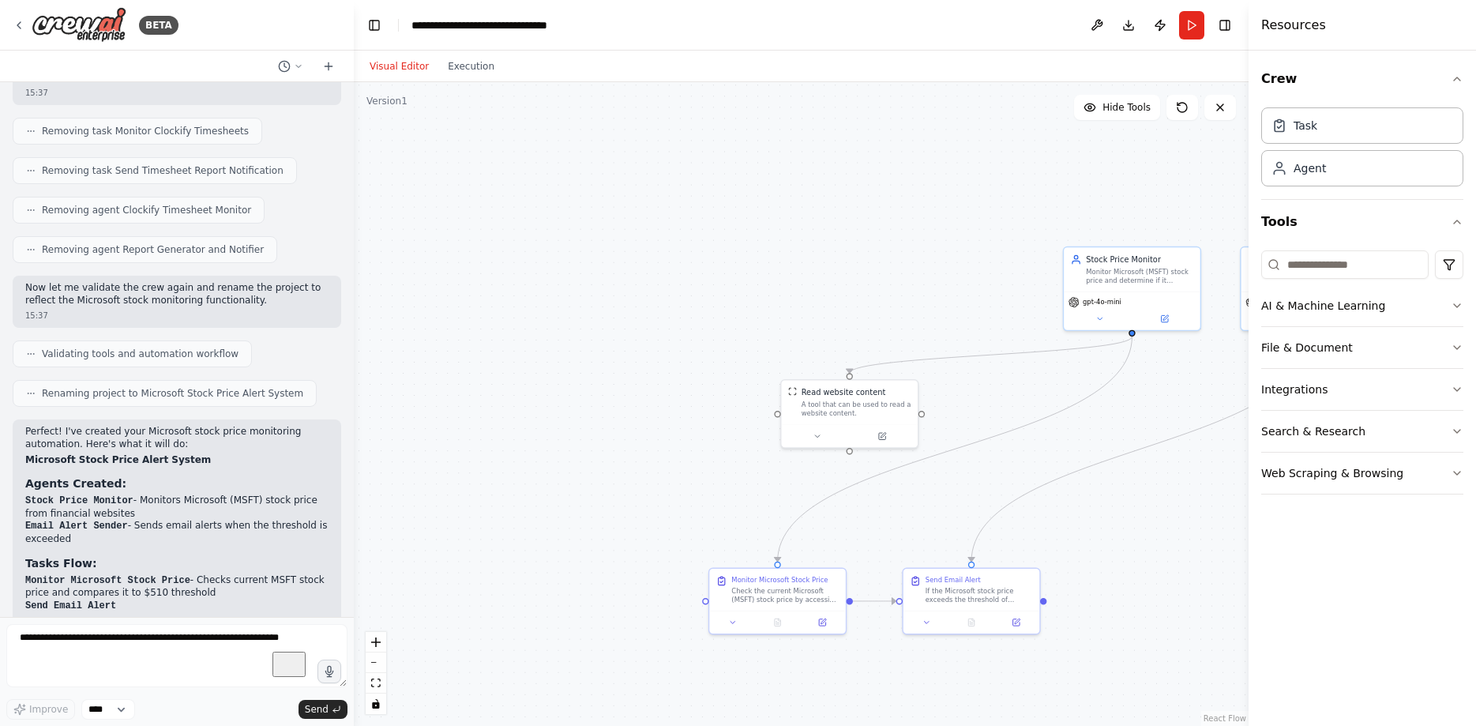
drag, startPoint x: 588, startPoint y: 296, endPoint x: 591, endPoint y: 141, distance: 155.6
click at [591, 141] on div ".deletable-edge-delete-btn { width: 20px; height: 20px; border: 0px solid #ffff…" at bounding box center [801, 404] width 895 height 644
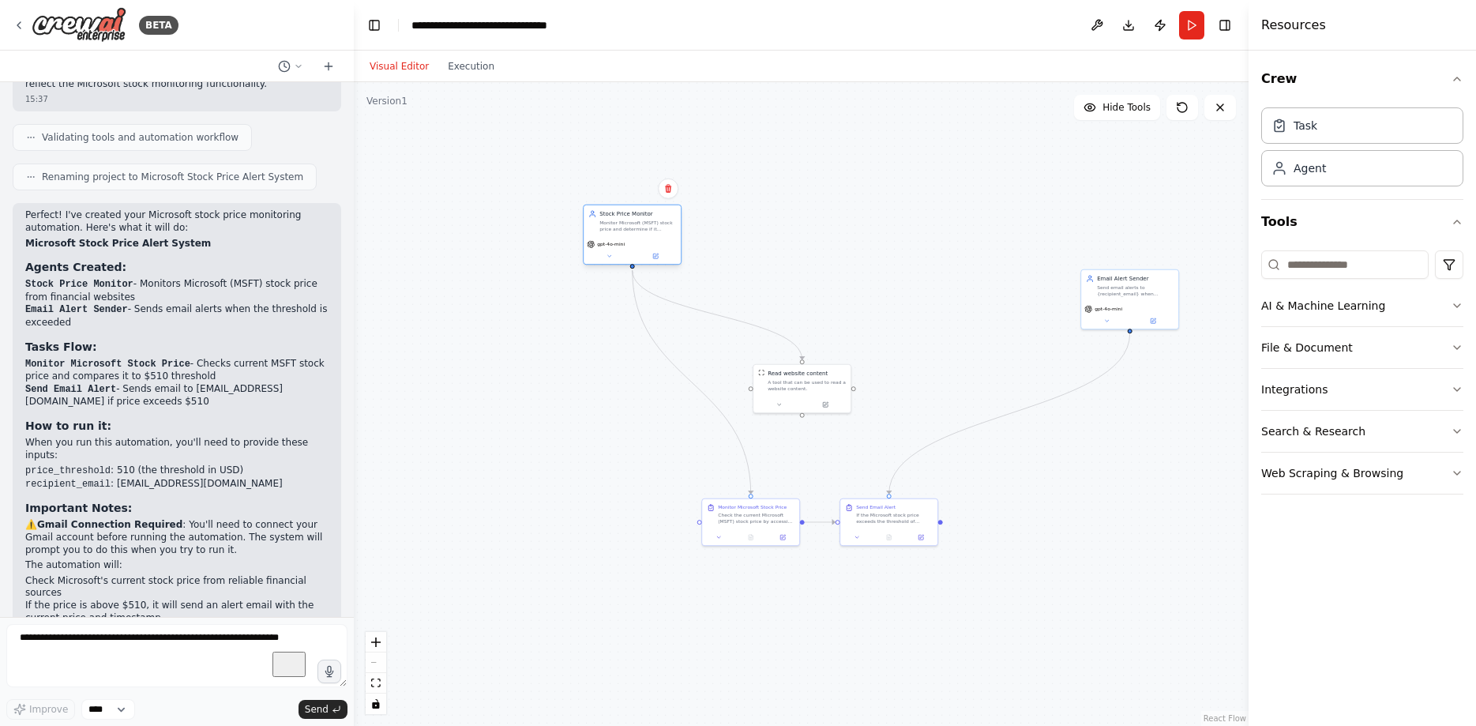
drag, startPoint x: 1015, startPoint y: 286, endPoint x: 639, endPoint y: 226, distance: 380.7
click at [639, 226] on div "Monitor Microsoft (MSFT) stock price and determine if it exceeds the threshold …" at bounding box center [637, 226] width 77 height 13
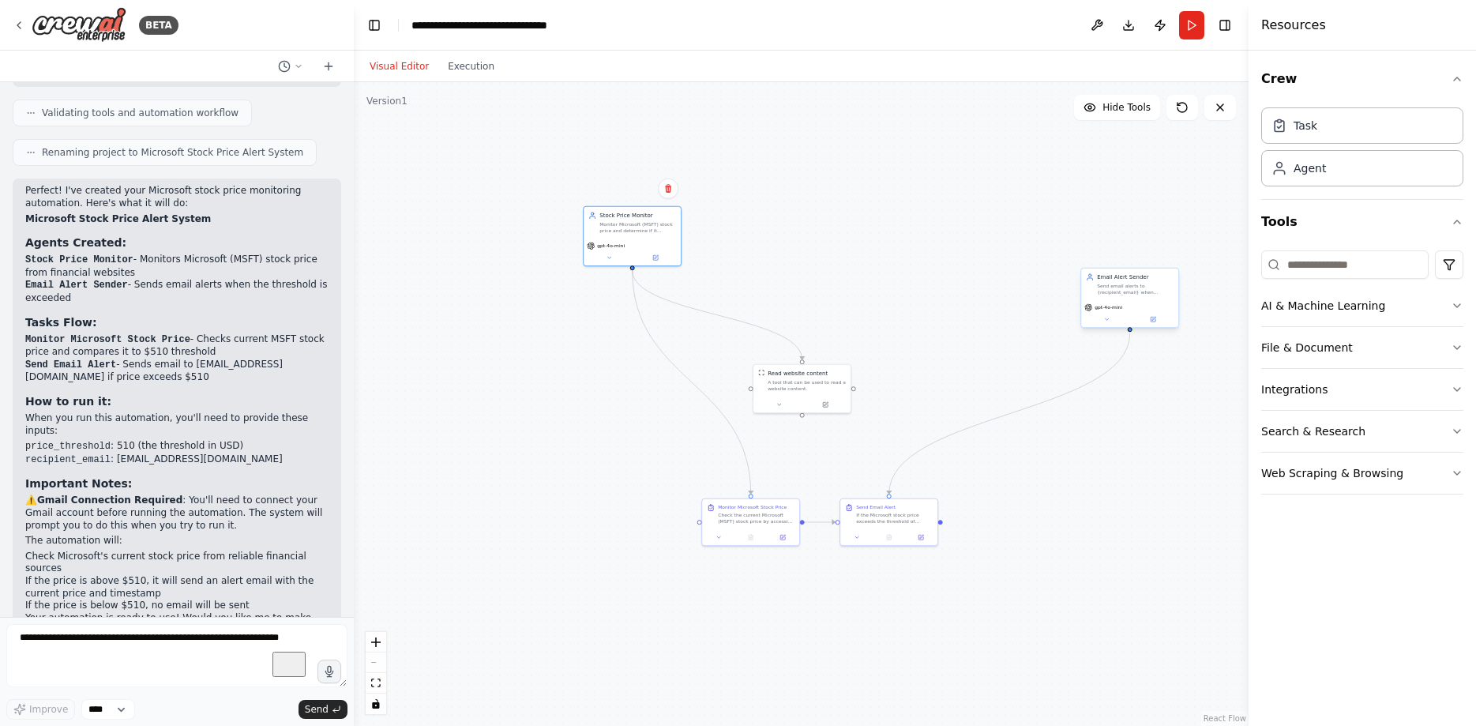
scroll to position [1376, 0]
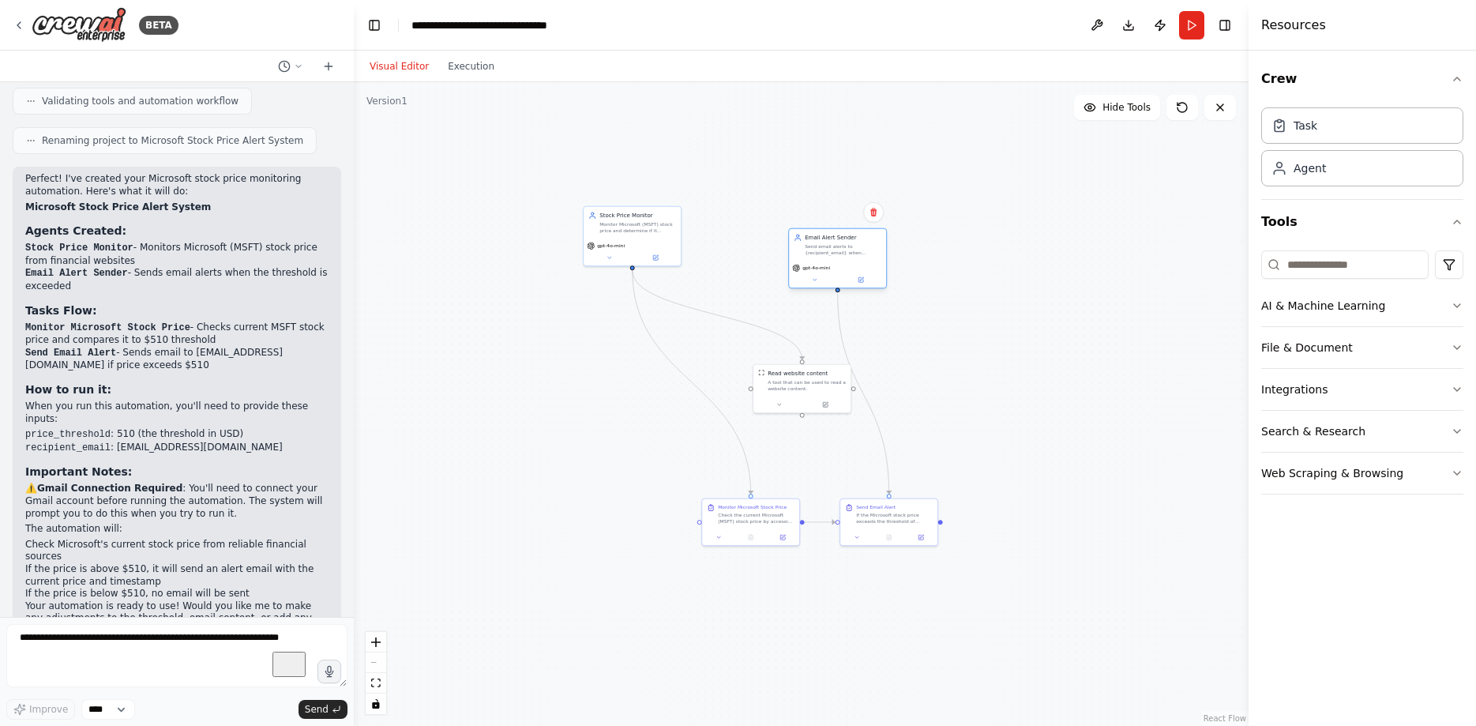
drag, startPoint x: 1121, startPoint y: 299, endPoint x: 827, endPoint y: 260, distance: 296.3
click at [827, 260] on div "Email Alert Sender Send email alerts to {recipient_email} when Microsoft stock …" at bounding box center [837, 245] width 97 height 32
click at [870, 215] on icon at bounding box center [873, 212] width 9 height 9
click at [838, 215] on button "Confirm" at bounding box center [829, 212] width 56 height 19
click at [935, 502] on div at bounding box center [935, 498] width 9 height 9
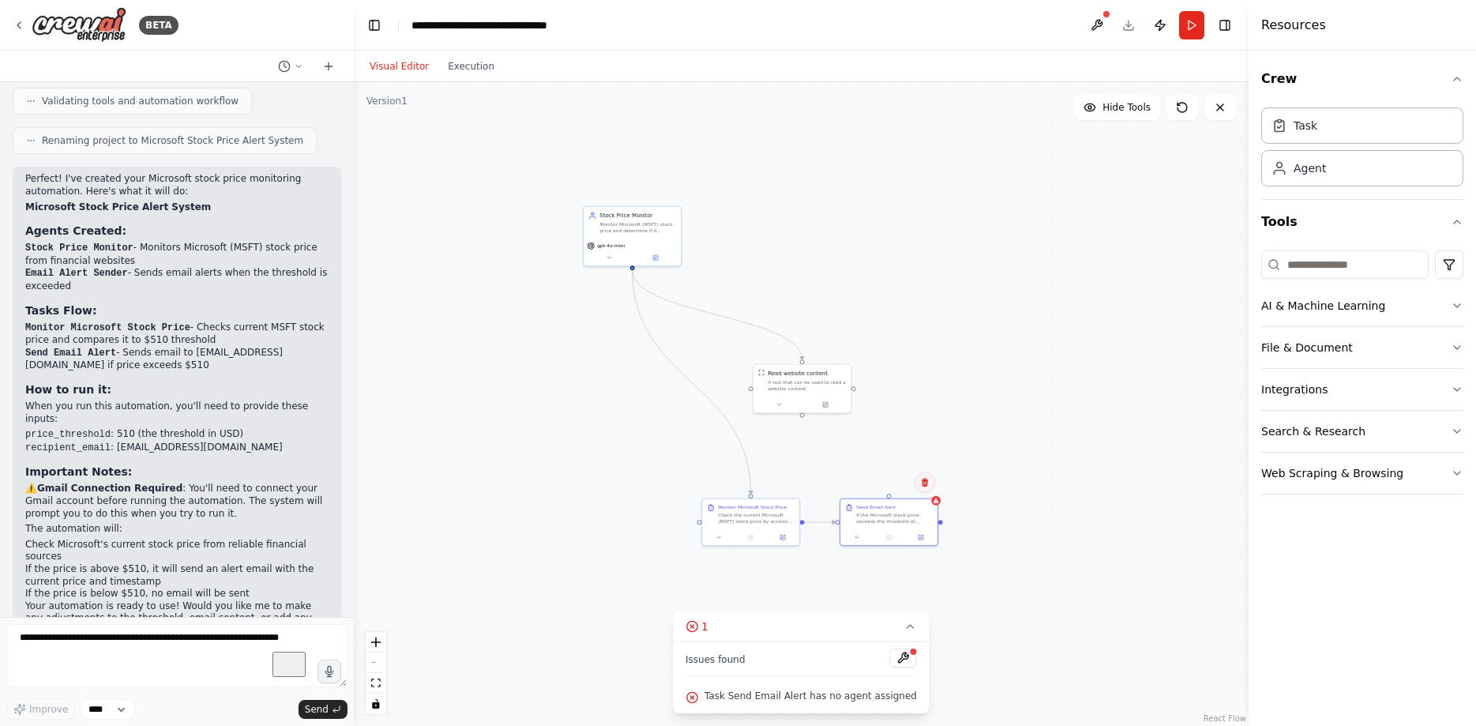
click at [925, 479] on icon at bounding box center [925, 482] width 6 height 9
click at [892, 483] on button "Confirm" at bounding box center [880, 482] width 56 height 19
click at [788, 505] on div "Monitor Microsoft Stock Price" at bounding box center [756, 505] width 77 height 6
click at [788, 480] on icon at bounding box center [786, 482] width 6 height 9
click at [768, 485] on button "Confirm" at bounding box center [742, 482] width 56 height 19
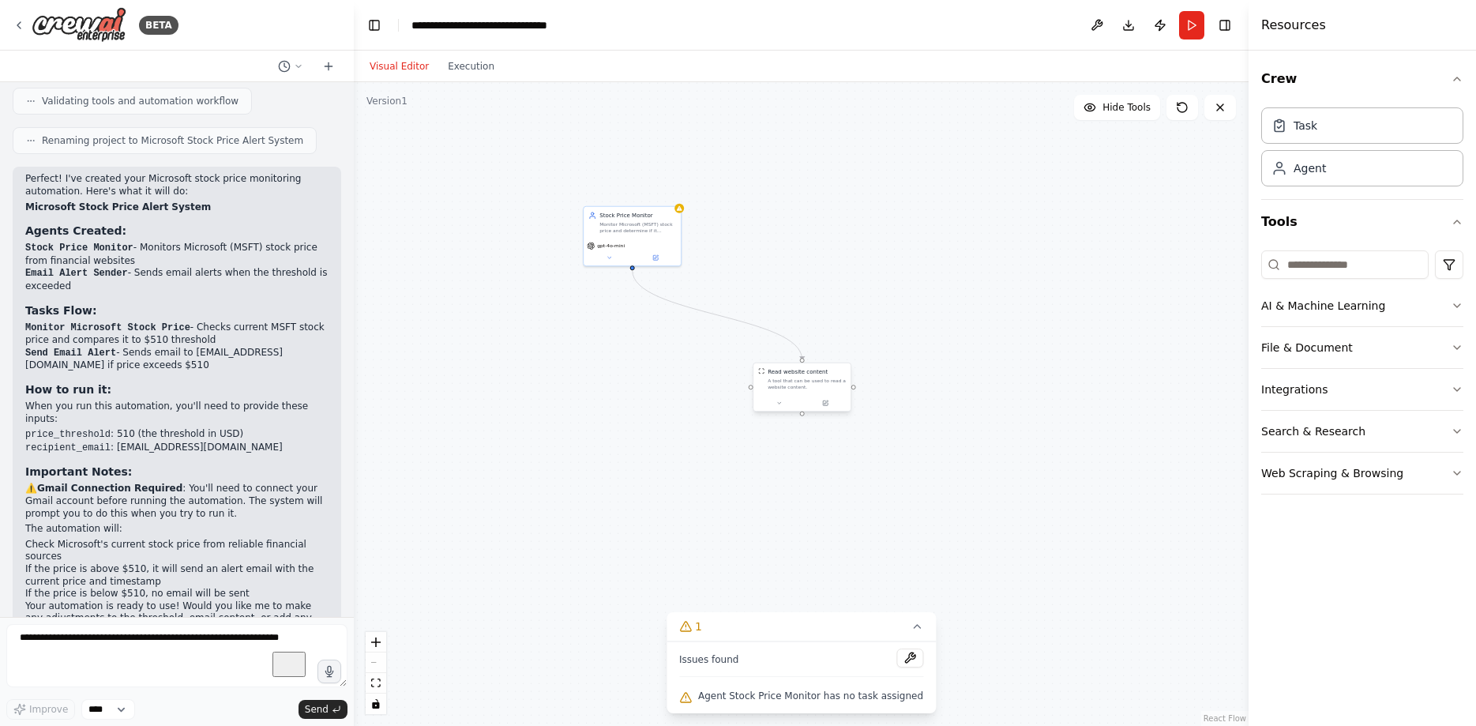
click at [834, 387] on div "A tool that can be used to read a website content." at bounding box center [807, 384] width 78 height 13
click at [837, 348] on icon at bounding box center [837, 346] width 9 height 9
click at [791, 351] on button "Confirm" at bounding box center [793, 346] width 56 height 19
click at [653, 233] on div "Stock Price Monitor Monitor Microsoft (MSFT) stock price and determine if it ex…" at bounding box center [632, 221] width 97 height 32
click at [668, 187] on icon at bounding box center [668, 188] width 6 height 9
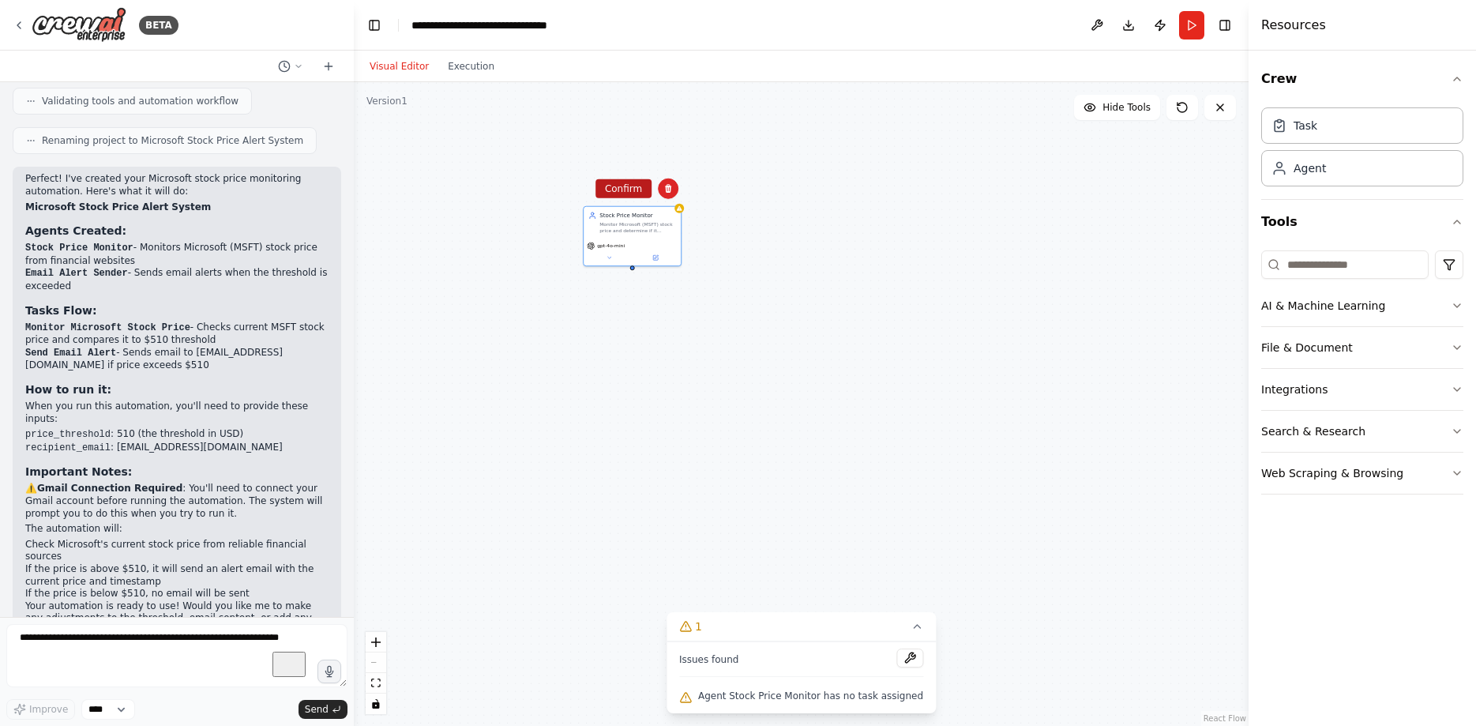
click at [619, 186] on button "Confirm" at bounding box center [624, 188] width 56 height 19
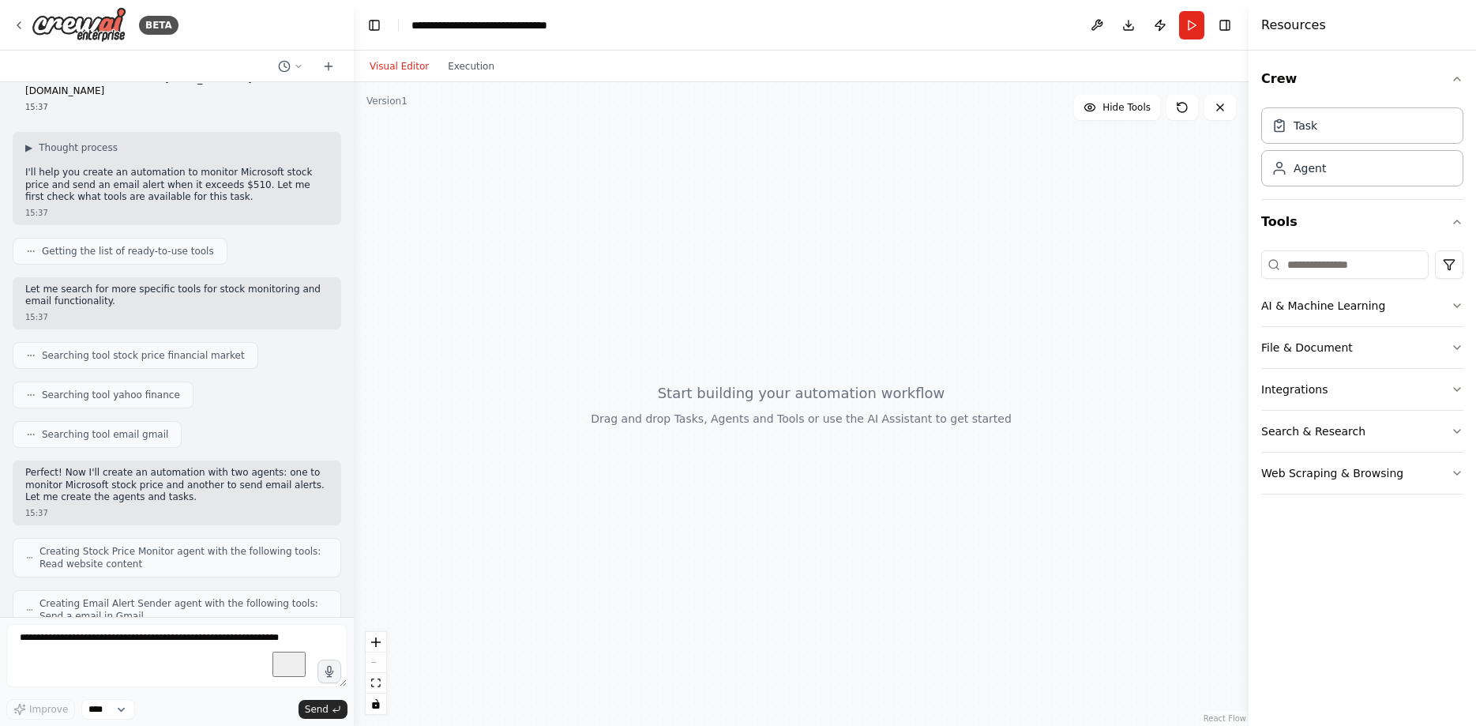
scroll to position [0, 0]
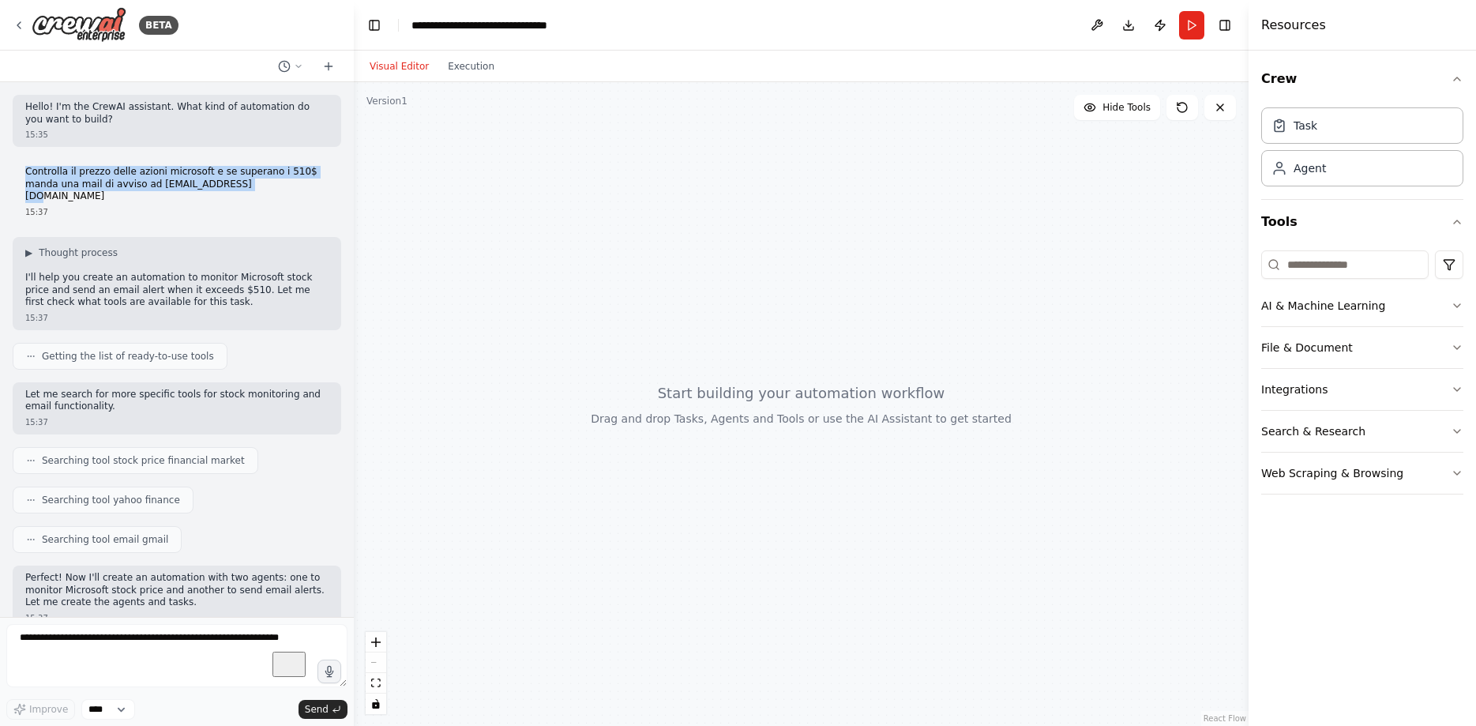
drag, startPoint x: 220, startPoint y: 182, endPoint x: 65, endPoint y: 172, distance: 155.1
click at [21, 167] on div "Controlla il prezzo delle azioni microsoft e se superano i 510$ manda una mail …" at bounding box center [177, 192] width 329 height 65
copy p "Controlla il prezzo delle azioni microsoft e se superano i 510$ manda una mail …"
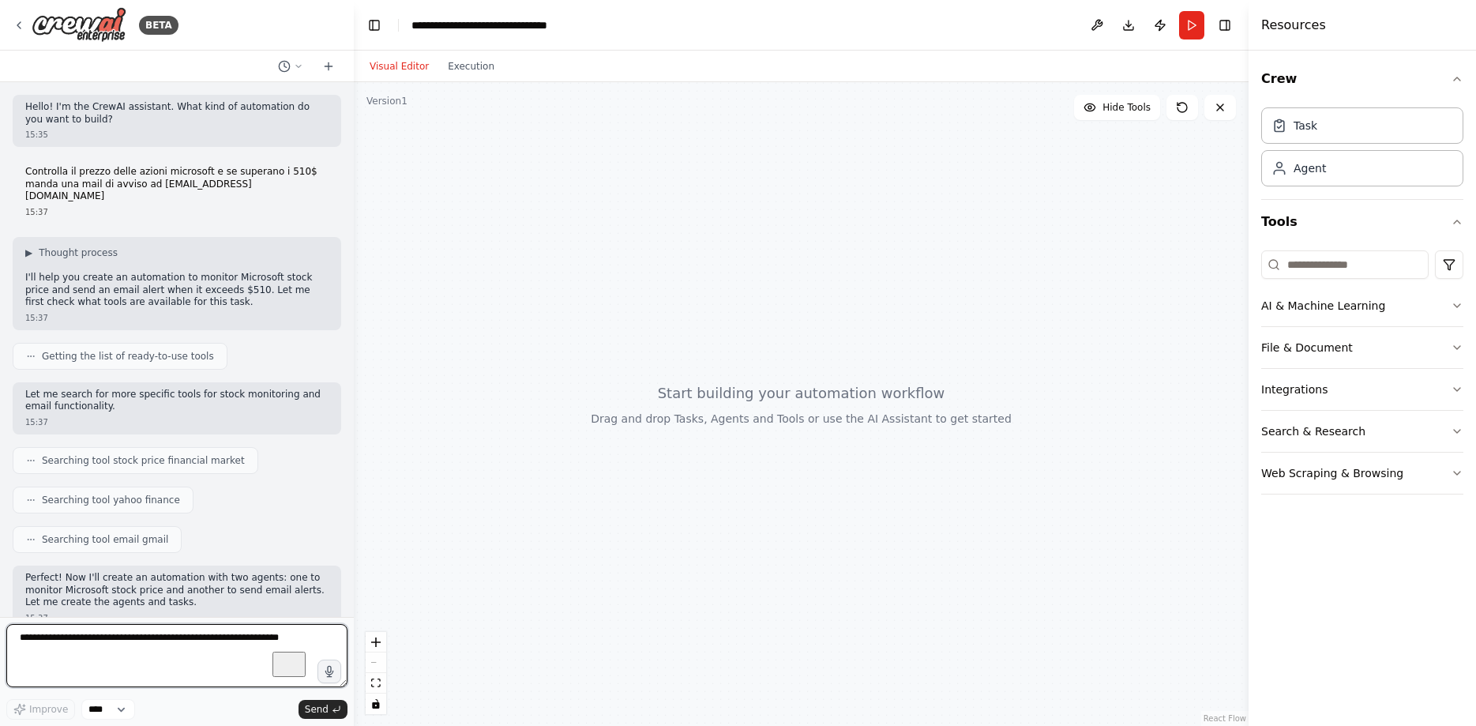
click at [150, 645] on textarea "To enrich screen reader interactions, please activate Accessibility in Grammarl…" at bounding box center [176, 655] width 341 height 63
paste textarea "**********"
click at [59, 640] on textarea "**********" at bounding box center [176, 655] width 341 height 63
type textarea "**********"
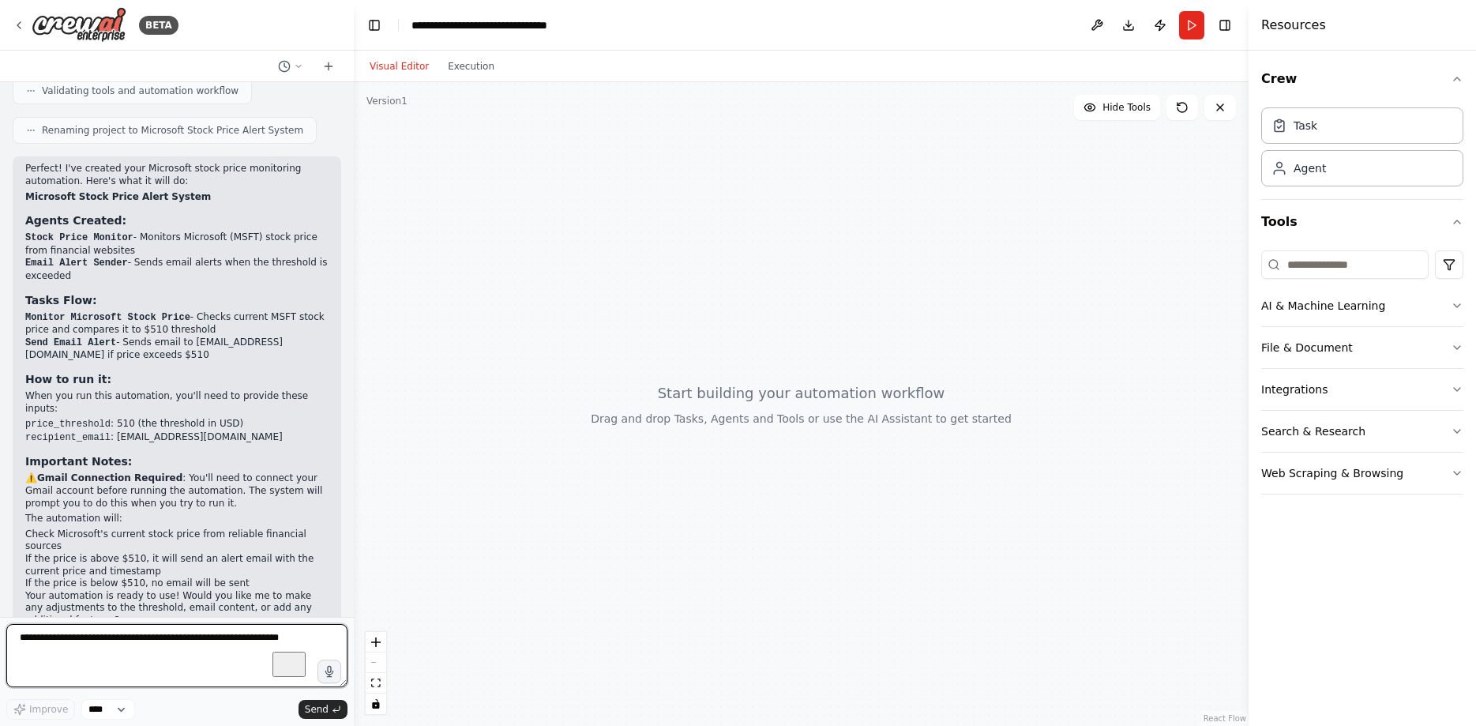
scroll to position [590, 0]
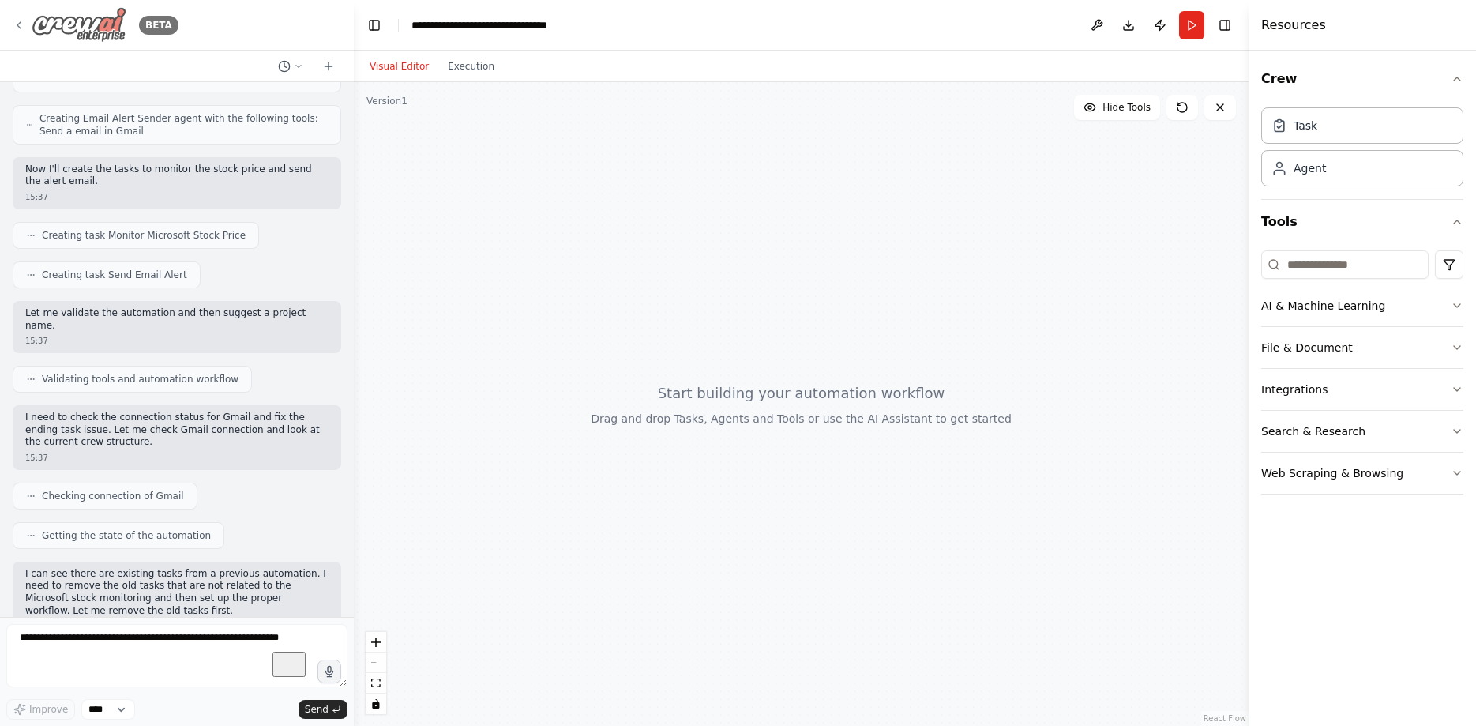
click at [56, 21] on img at bounding box center [79, 25] width 95 height 36
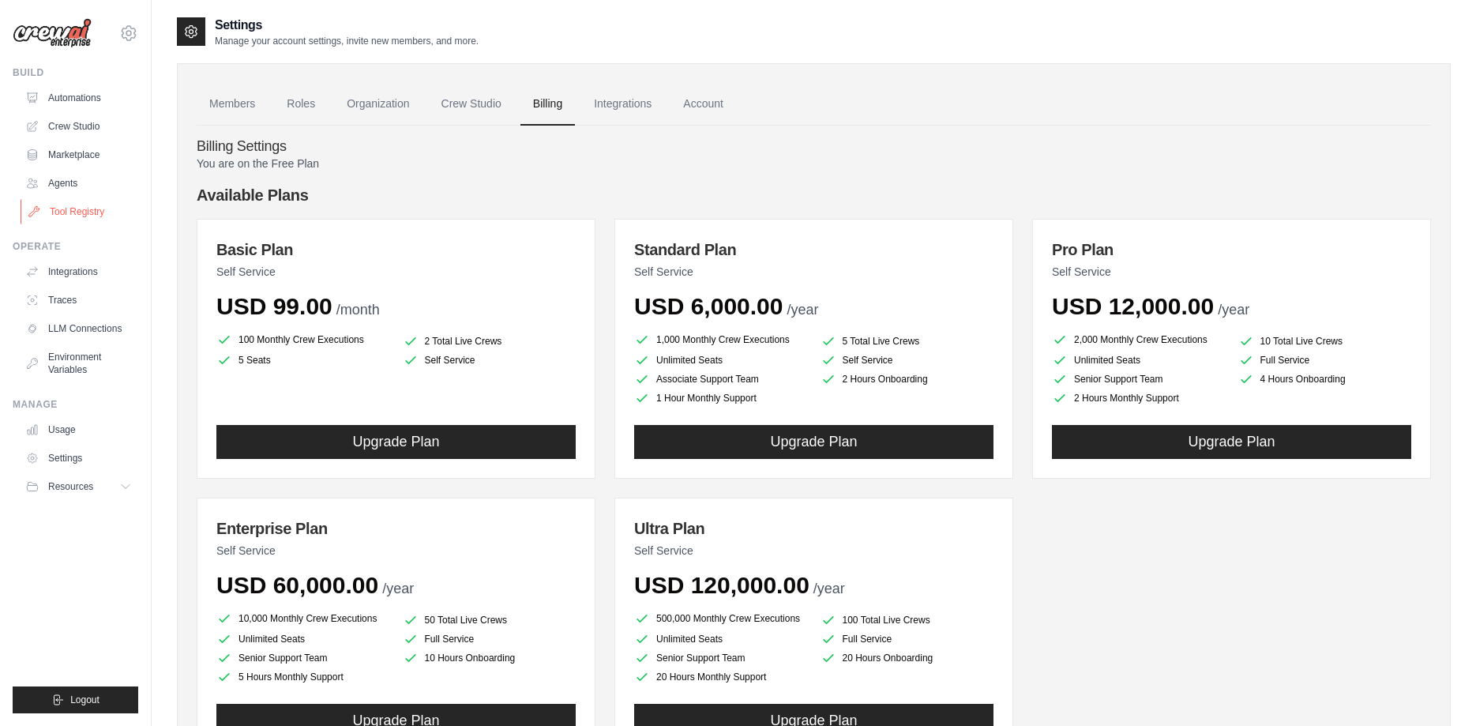
click at [102, 215] on link "Tool Registry" at bounding box center [80, 211] width 119 height 25
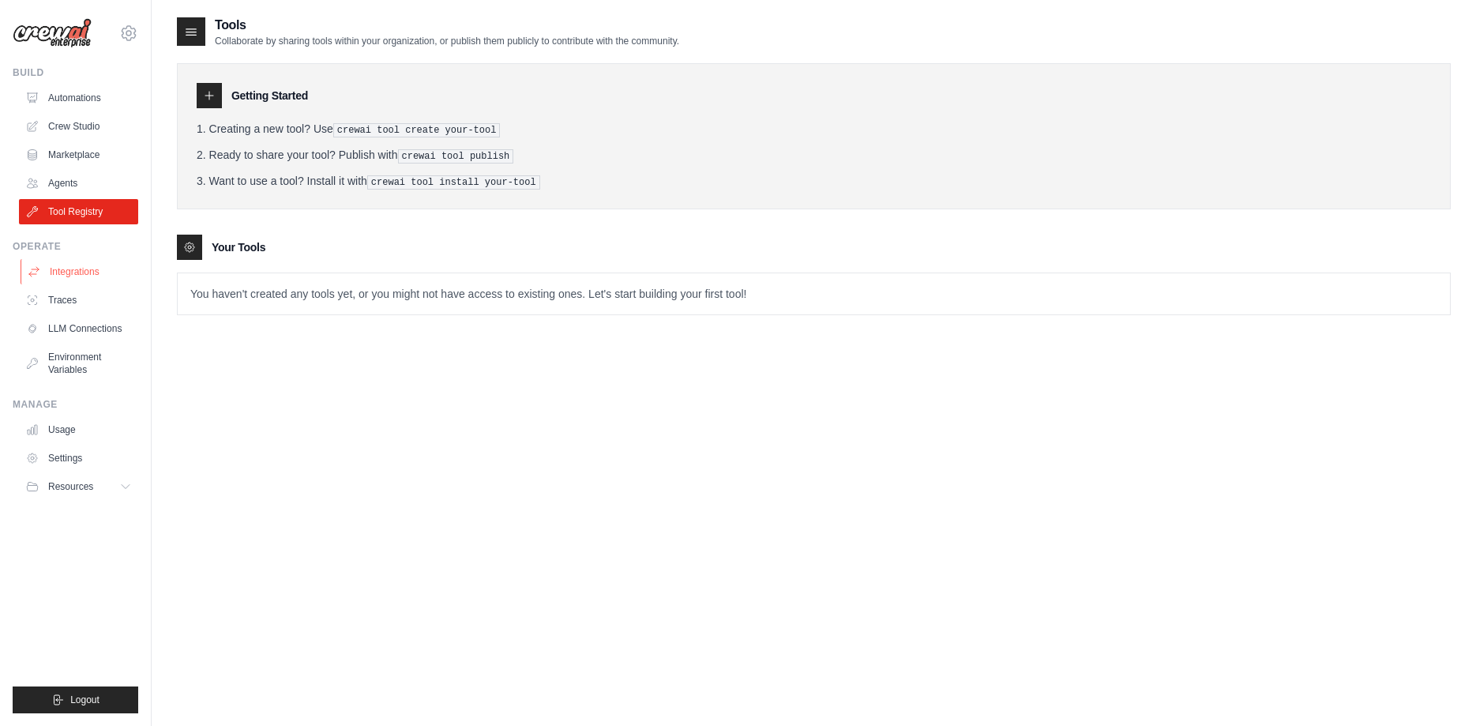
click at [92, 261] on link "Integrations" at bounding box center [80, 271] width 119 height 25
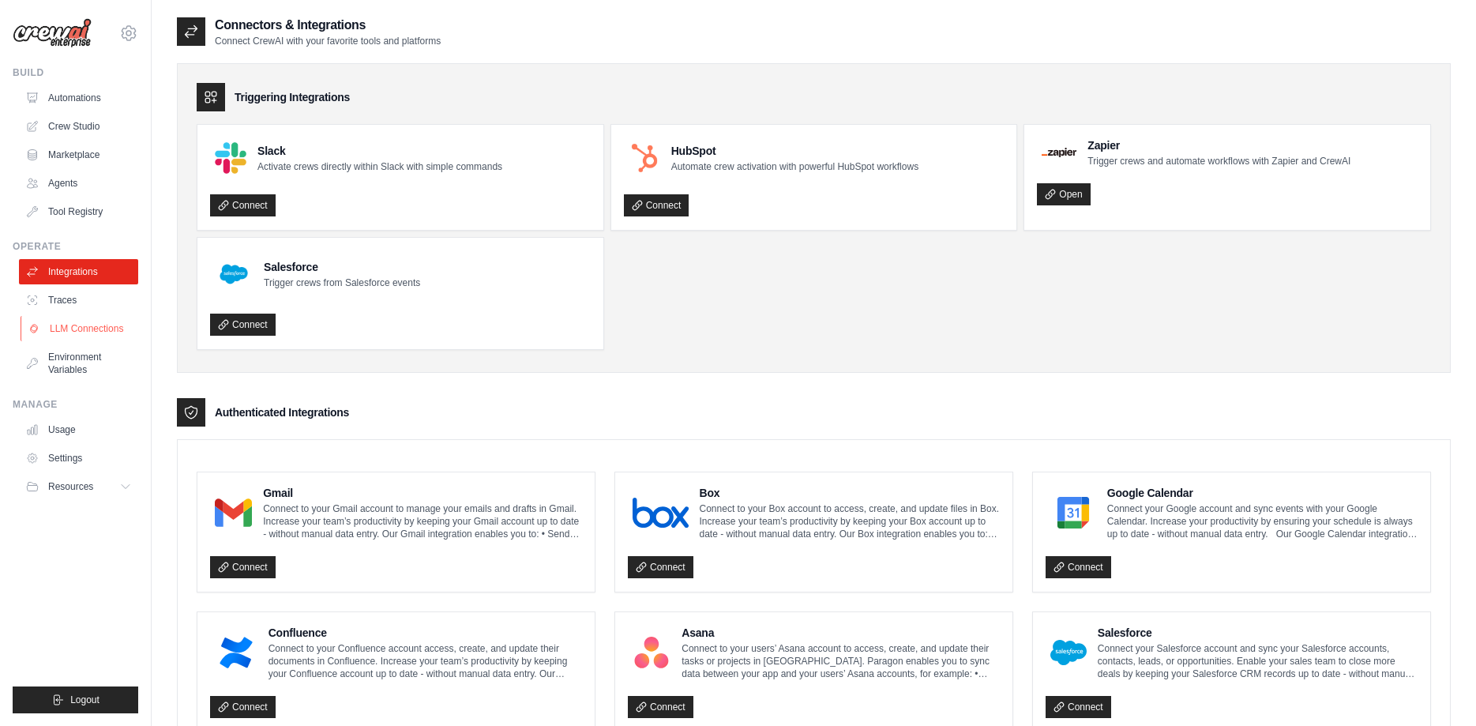
click at [89, 335] on link "LLM Connections" at bounding box center [80, 328] width 119 height 25
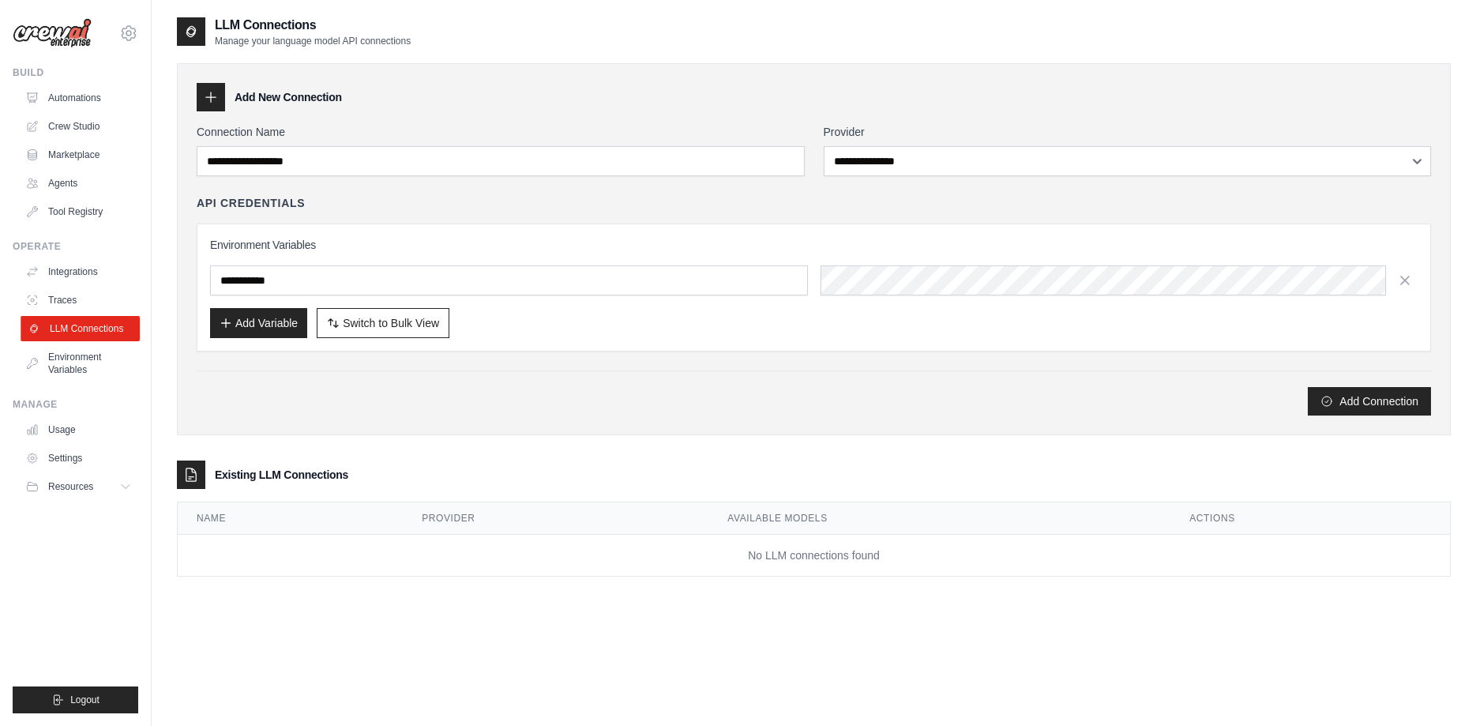
scroll to position [32, 0]
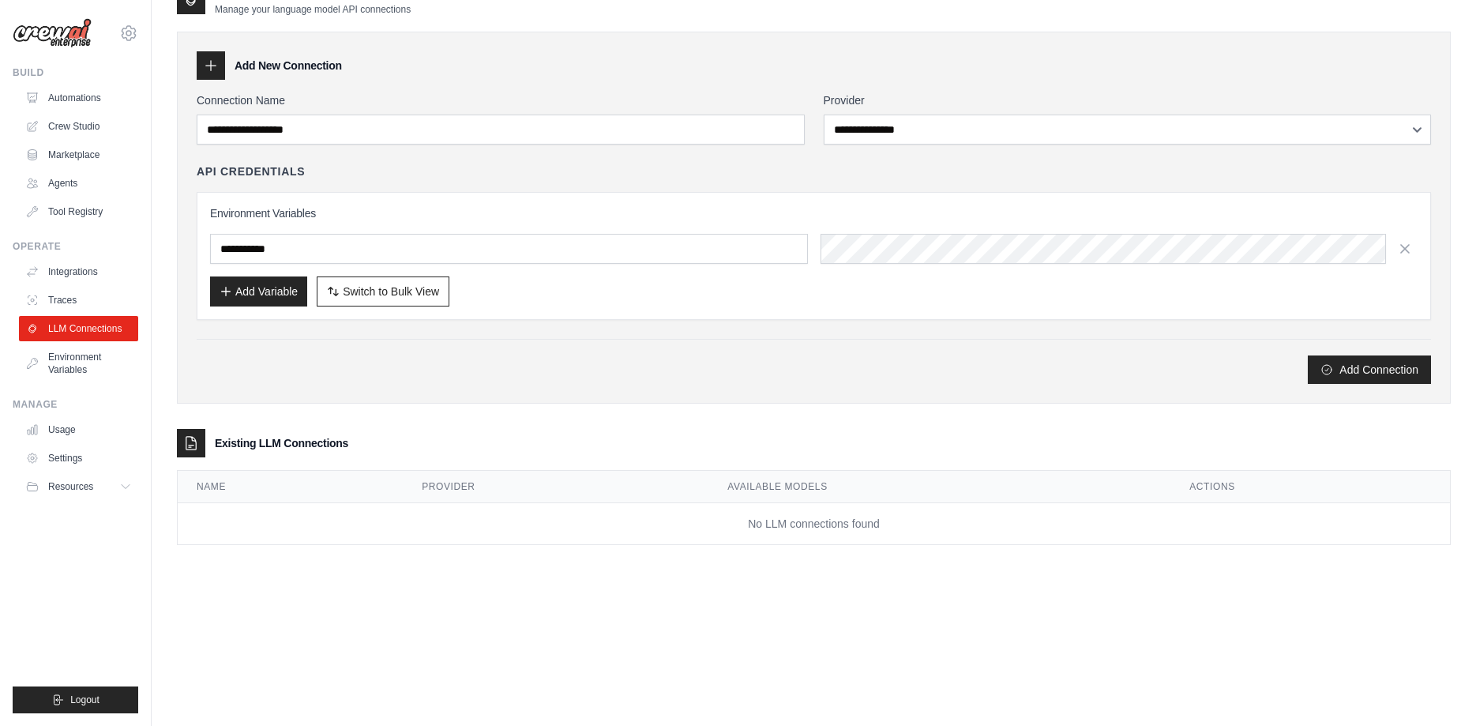
click at [33, 37] on img at bounding box center [52, 33] width 79 height 30
click at [66, 37] on img at bounding box center [52, 33] width 79 height 30
